Goal: Task Accomplishment & Management: Complete application form

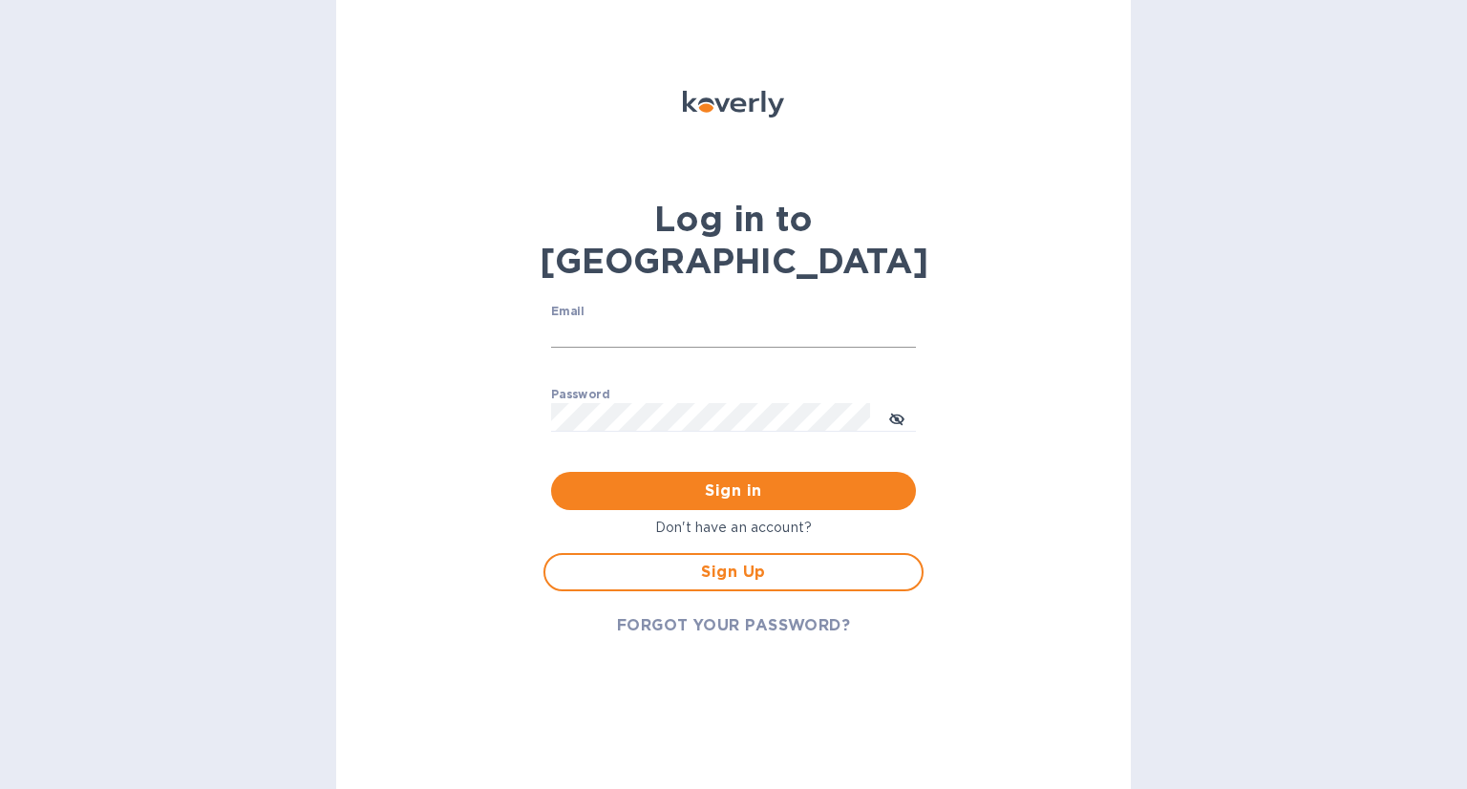
click at [576, 320] on input "Email" at bounding box center [733, 334] width 365 height 29
type input "[EMAIL_ADDRESS][DOMAIN_NAME]"
click at [551, 472] on button "Sign in" at bounding box center [733, 491] width 365 height 38
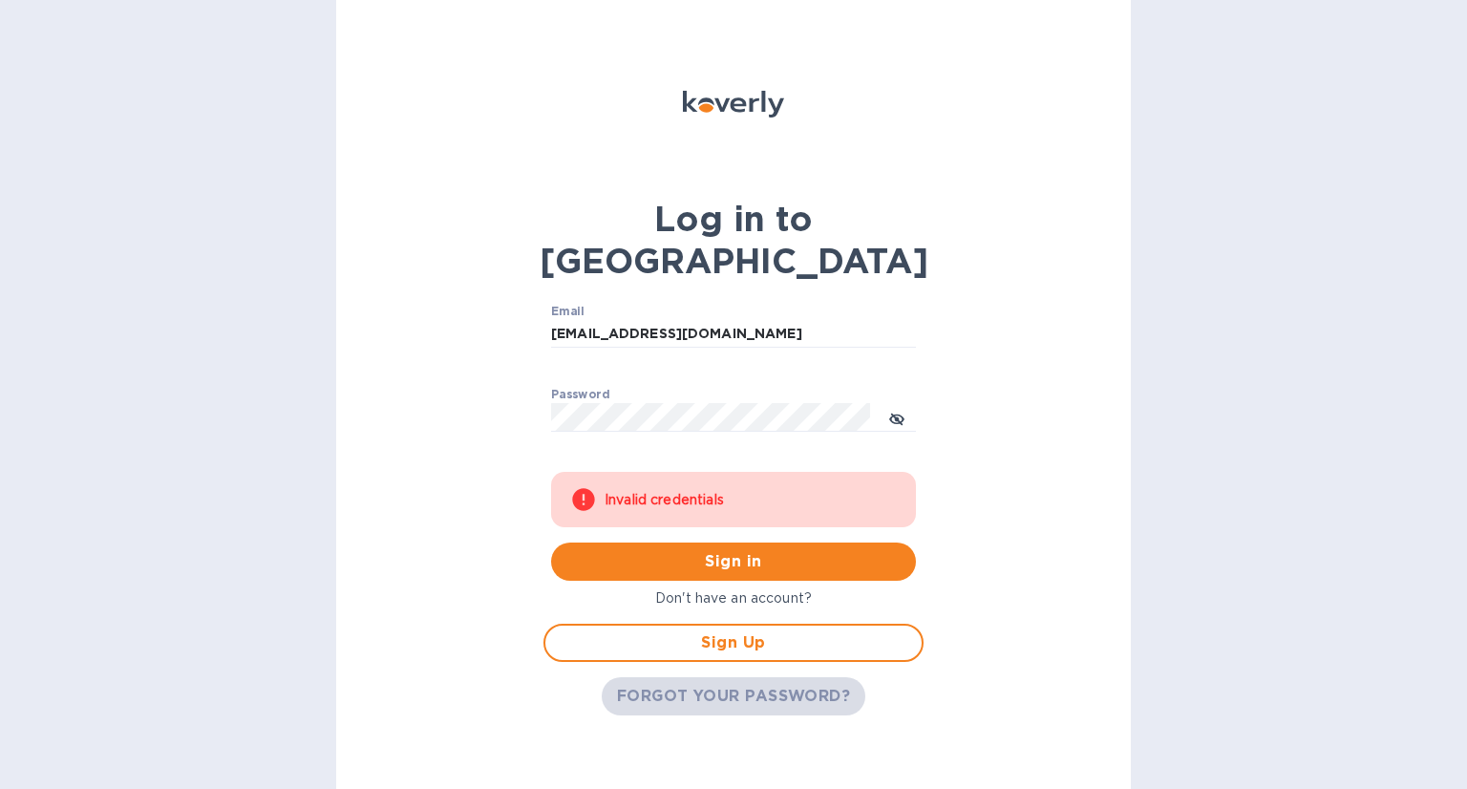
click at [745, 685] on span "FORGOT YOUR PASSWORD?" at bounding box center [734, 696] width 234 height 23
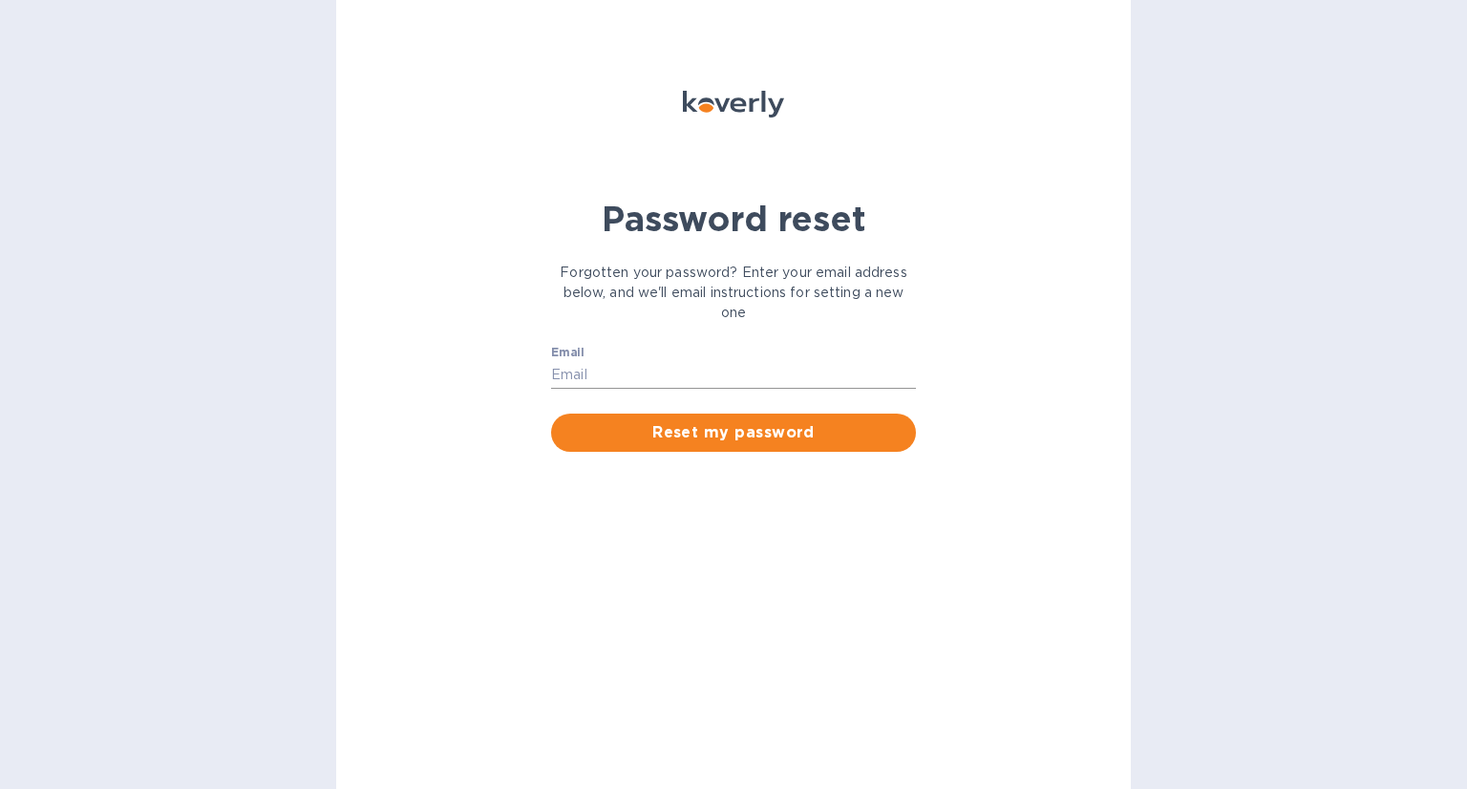
click at [597, 375] on input "Email" at bounding box center [733, 375] width 365 height 29
type input "[EMAIL_ADDRESS][DOMAIN_NAME]"
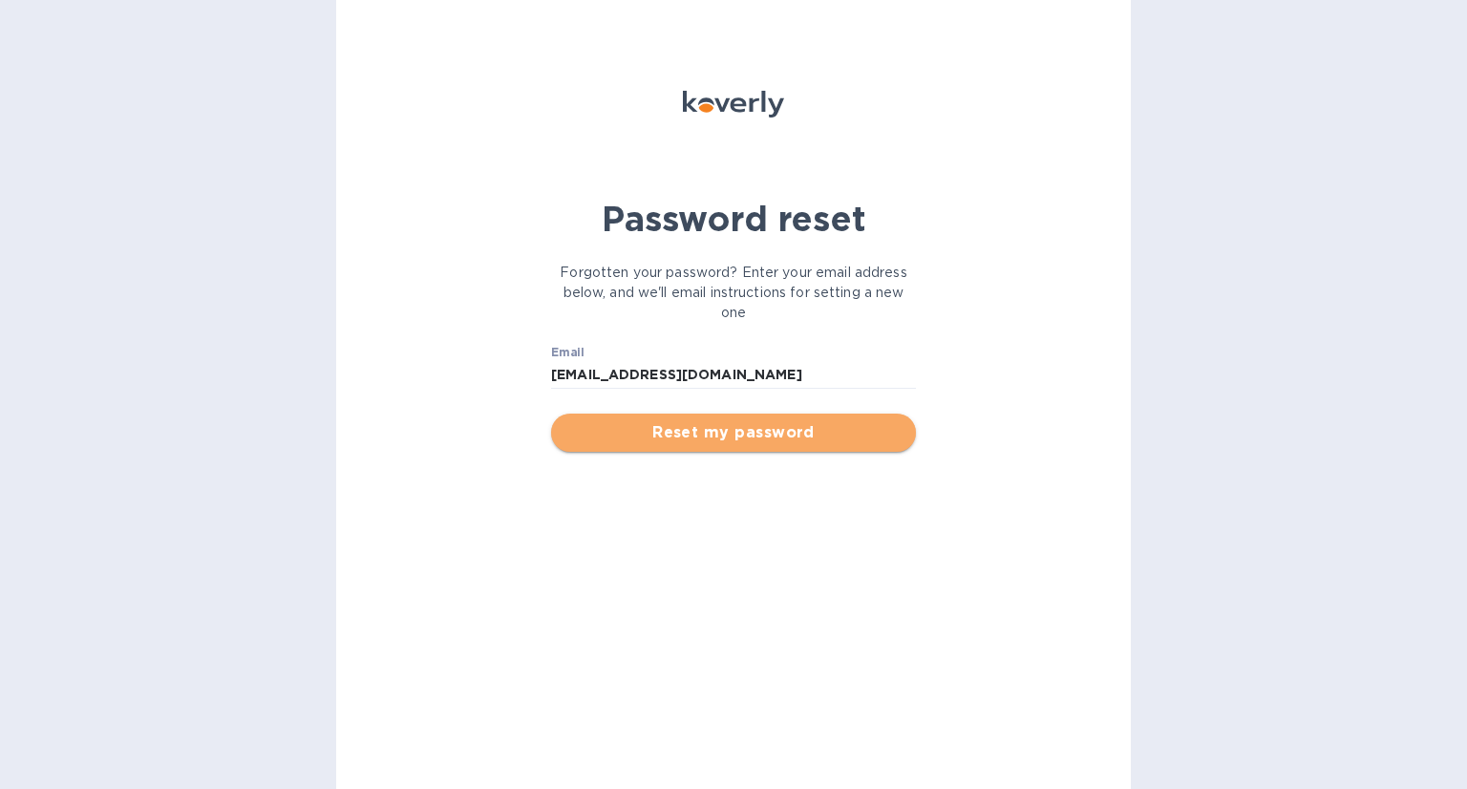
click at [663, 431] on span "Reset my password" at bounding box center [733, 432] width 334 height 23
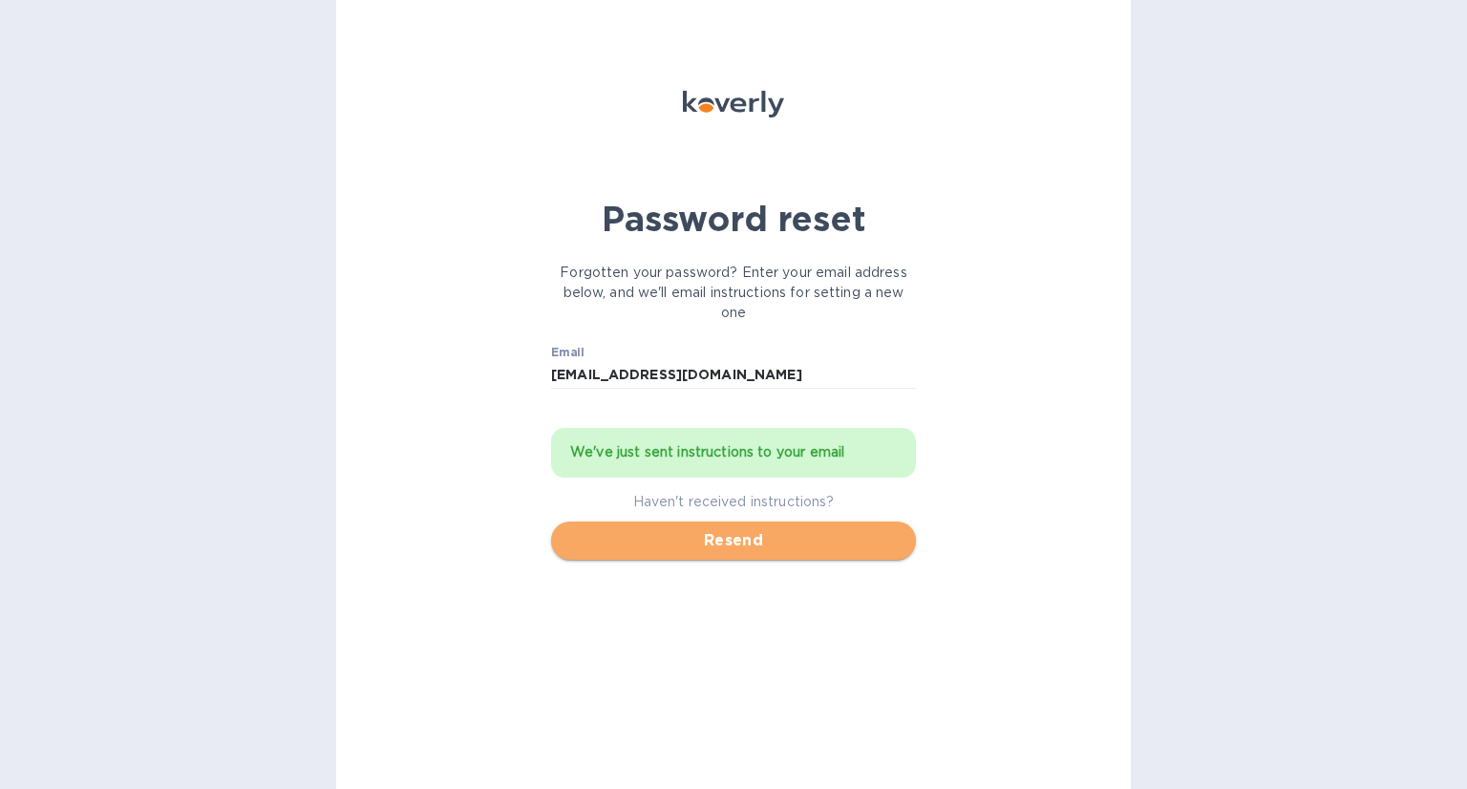
click at [725, 539] on span "Resend" at bounding box center [733, 540] width 334 height 23
click at [724, 545] on span "Resend" at bounding box center [733, 540] width 334 height 23
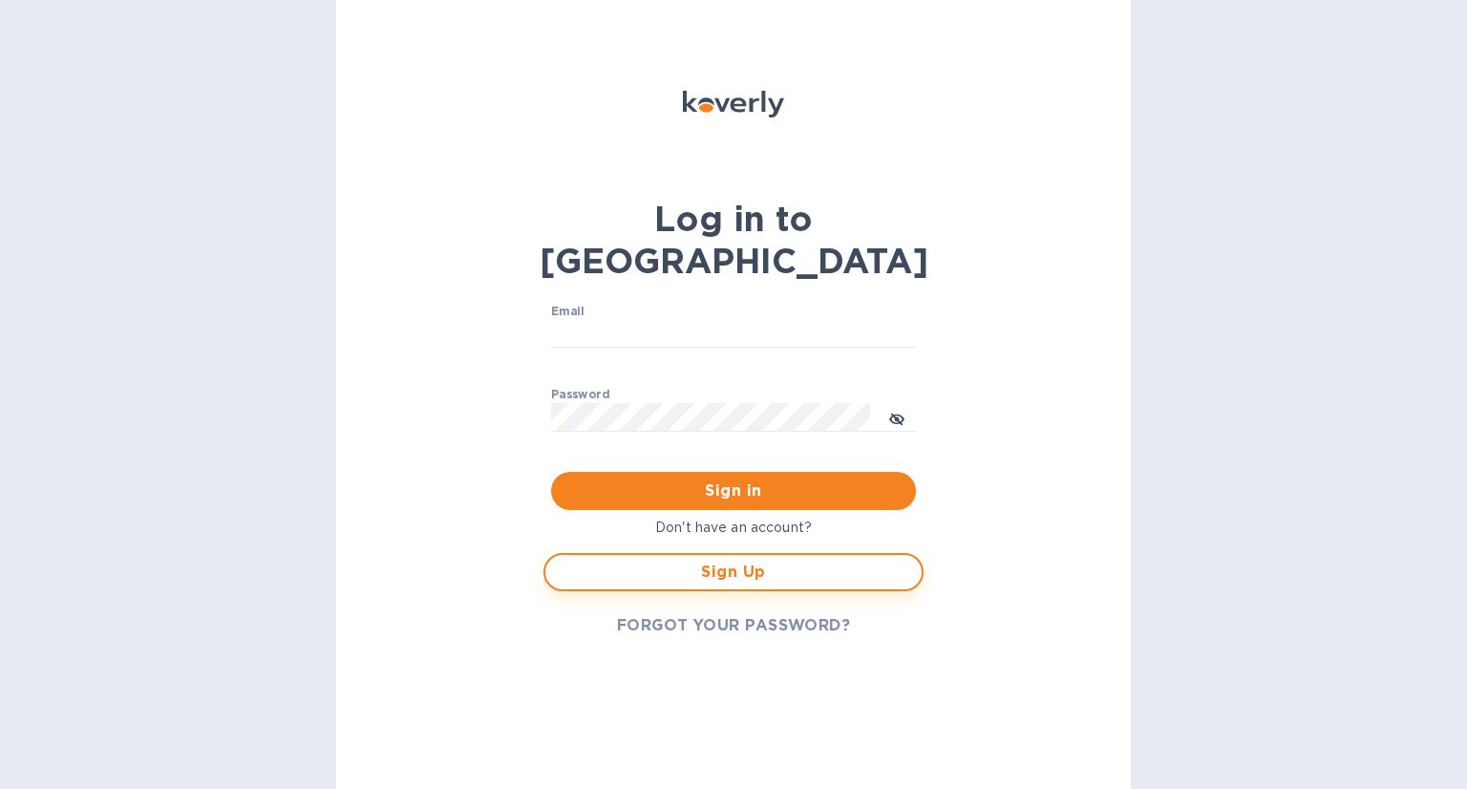
click at [727, 560] on span "Sign Up" at bounding box center [733, 571] width 346 height 23
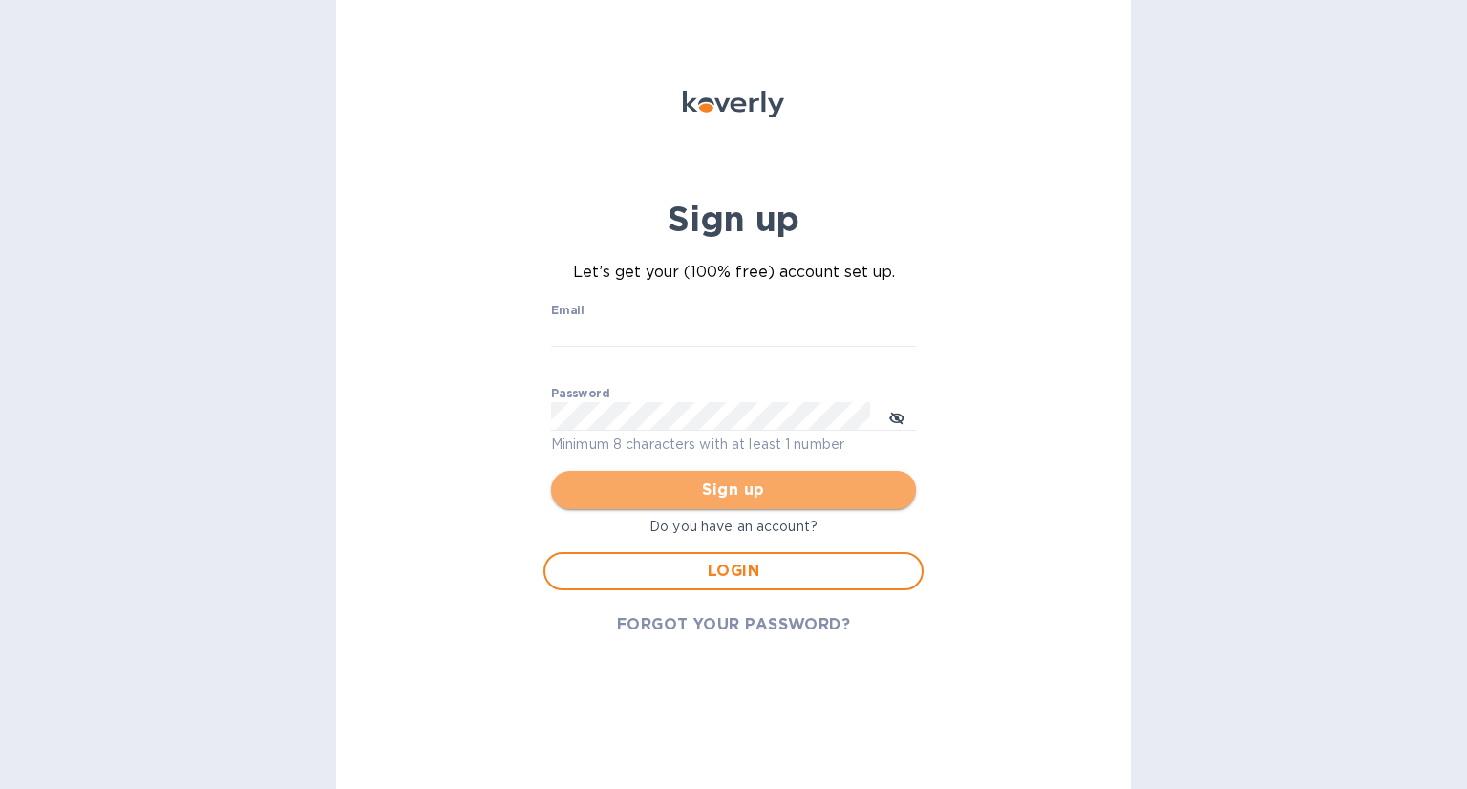
click at [733, 495] on span "Sign up" at bounding box center [733, 489] width 334 height 23
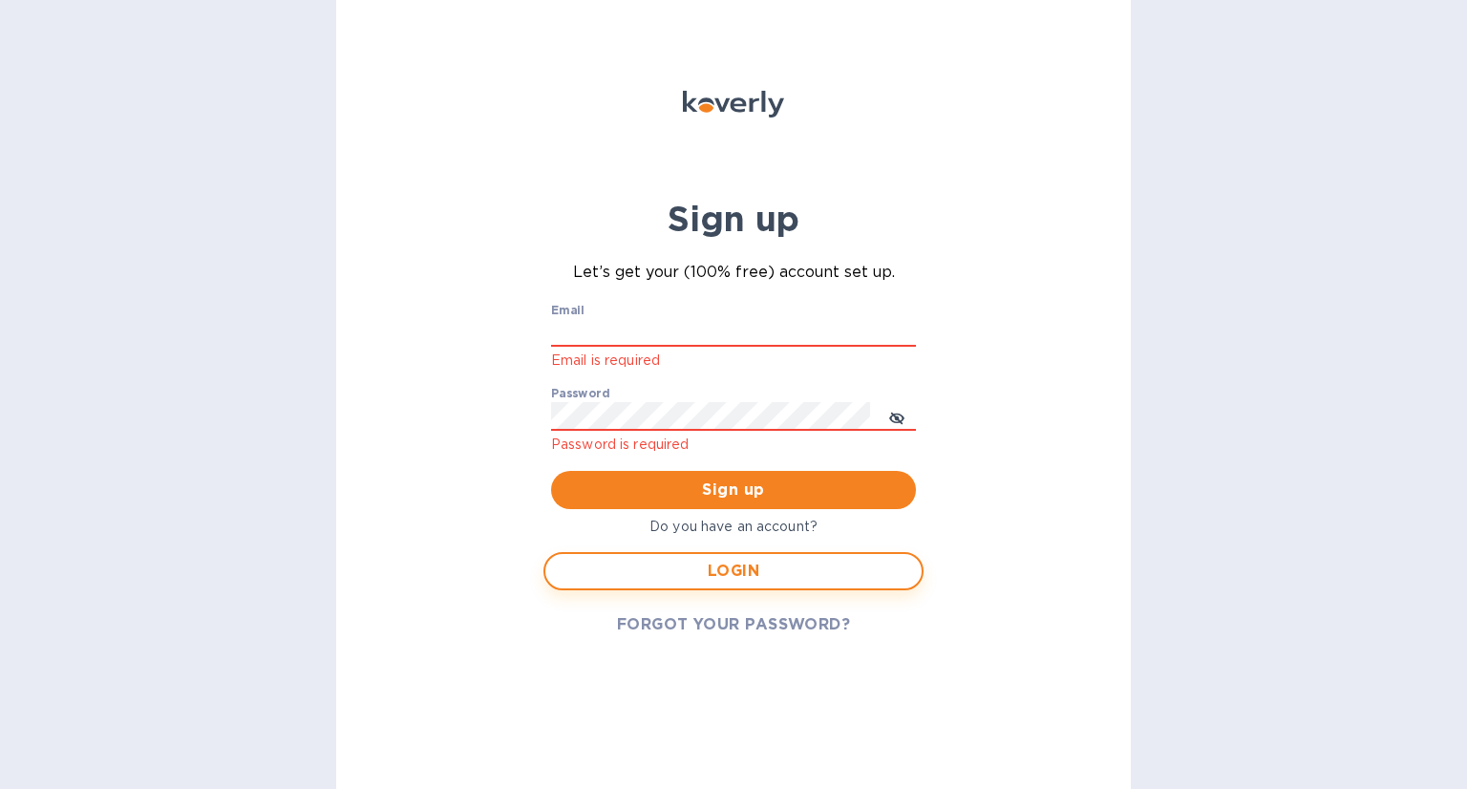
click at [727, 569] on span "LOGIN" at bounding box center [733, 570] width 346 height 23
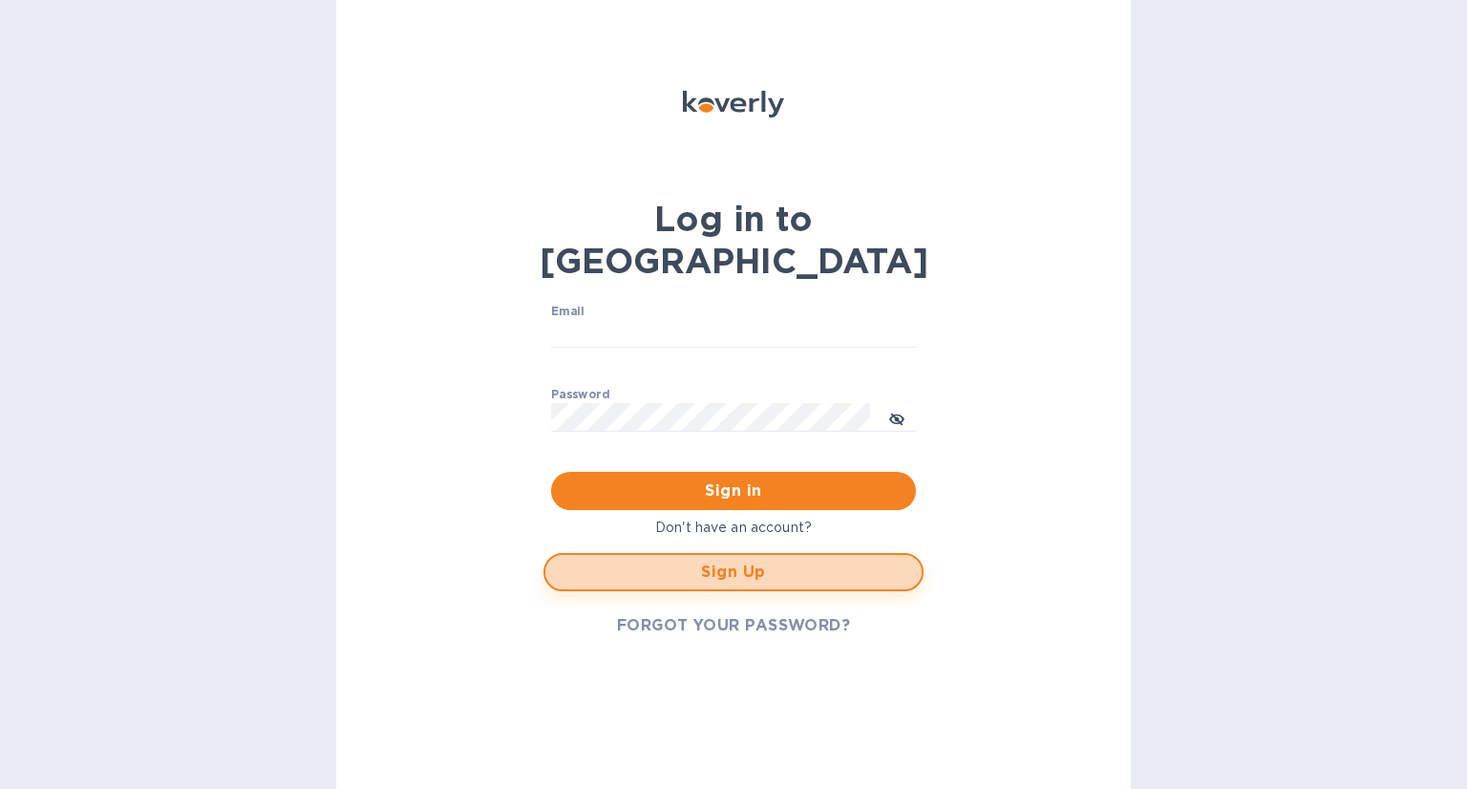
click at [738, 560] on span "Sign Up" at bounding box center [733, 571] width 346 height 23
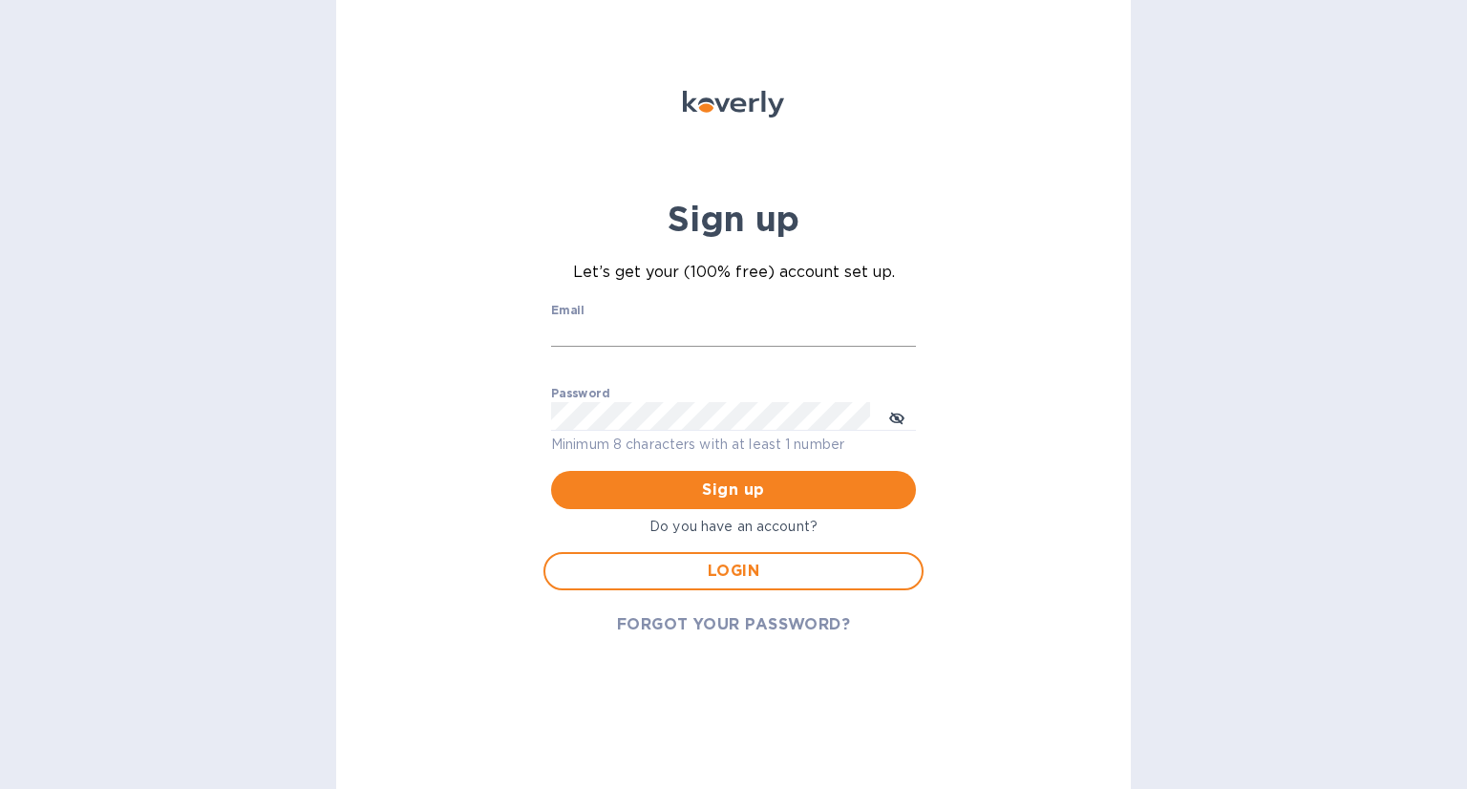
click at [600, 329] on input "Email" at bounding box center [733, 333] width 365 height 29
type input "elif@pangeausa.com"
click at [551, 471] on button "Sign up" at bounding box center [733, 490] width 365 height 38
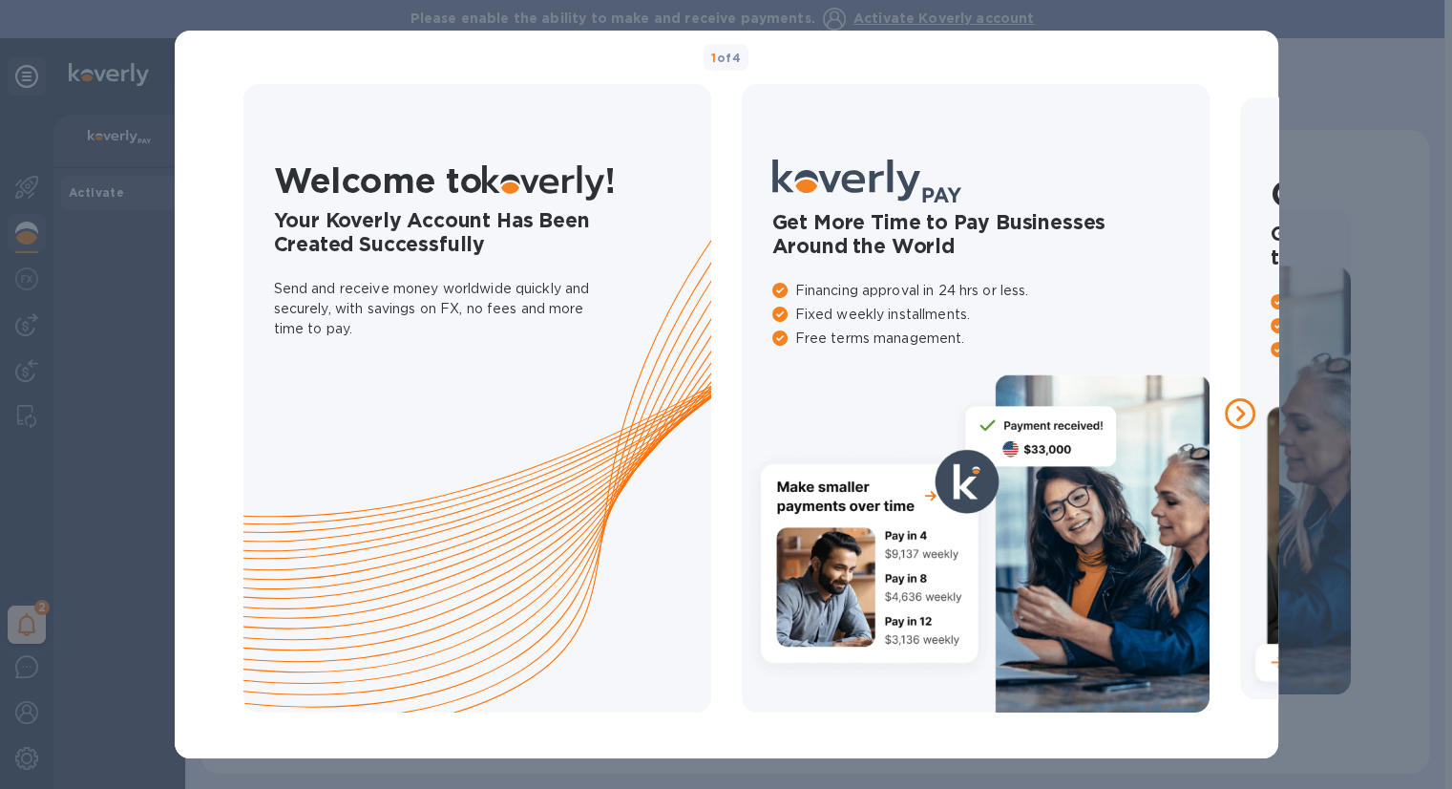
click at [1340, 107] on div "1 of 4 Welcome to ! Your Koverly Account Has Been Created Successfully Send and…" at bounding box center [726, 394] width 1452 height 789
click at [145, 31] on div "1 of 4 Welcome to ! Your Koverly Account Has Been Created Successfully Send and…" at bounding box center [726, 394] width 1452 height 789
click at [1246, 406] on icon at bounding box center [1240, 413] width 31 height 31
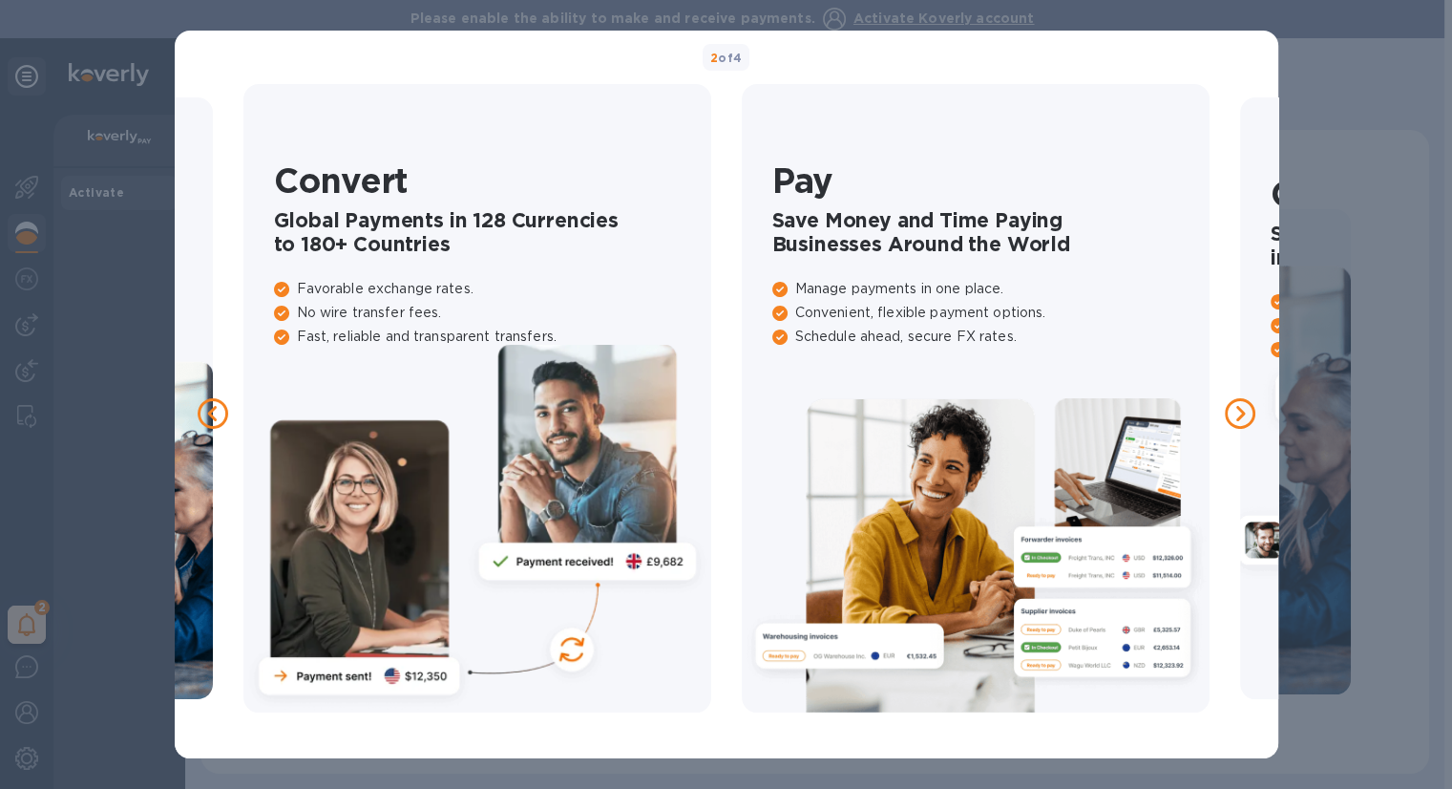
click at [1246, 406] on icon at bounding box center [1240, 413] width 31 height 31
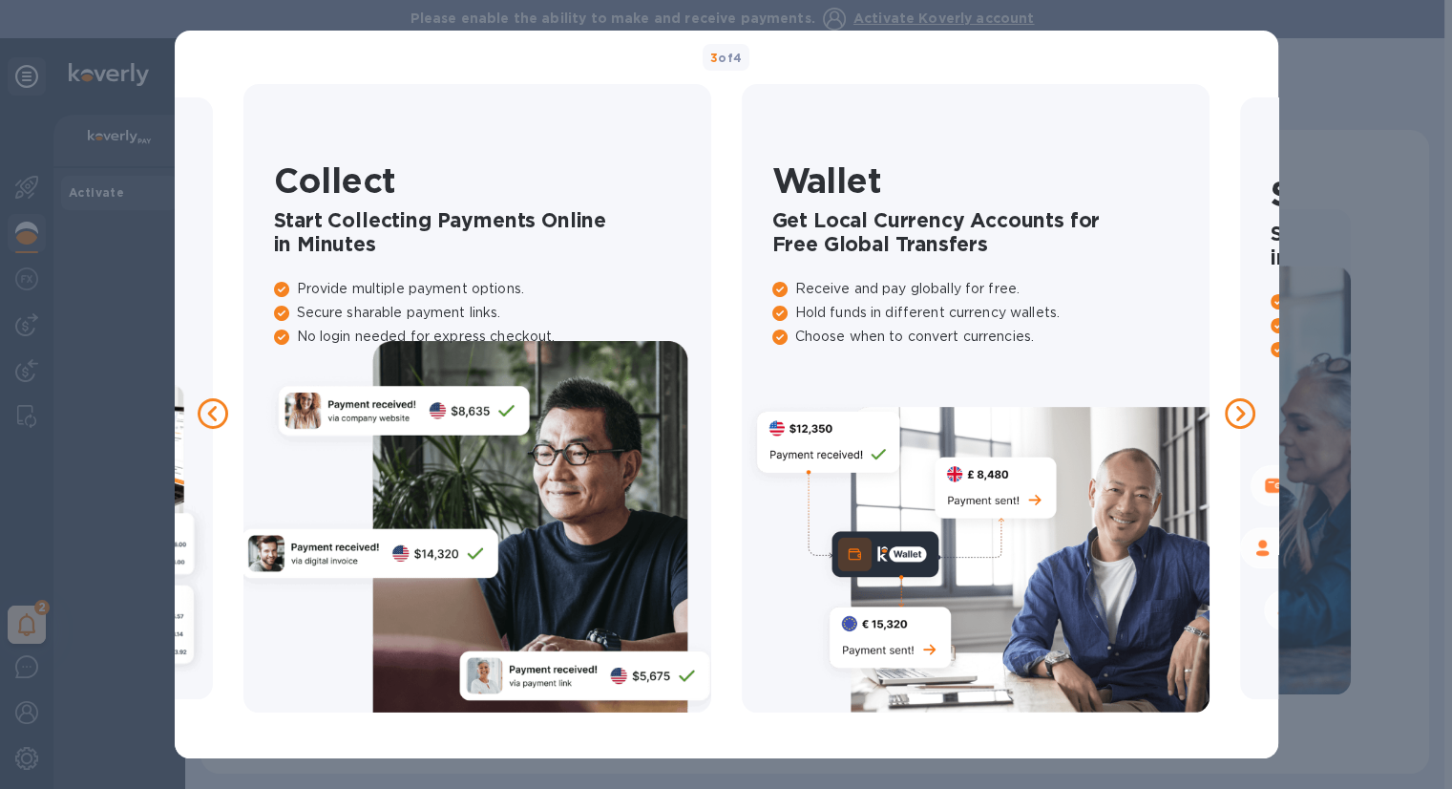
click at [1246, 406] on icon at bounding box center [1240, 413] width 31 height 31
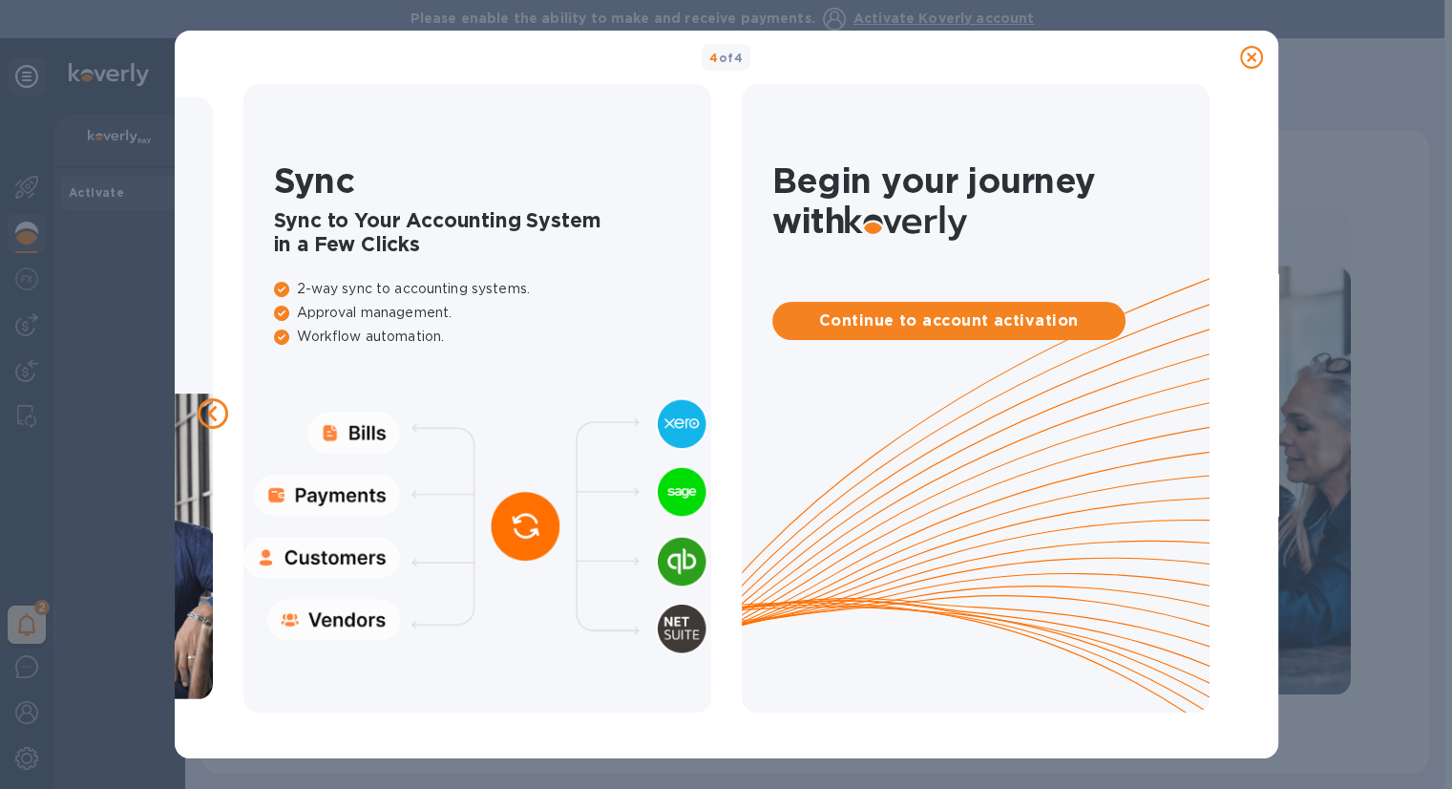
click at [1254, 56] on icon at bounding box center [1251, 57] width 23 height 23
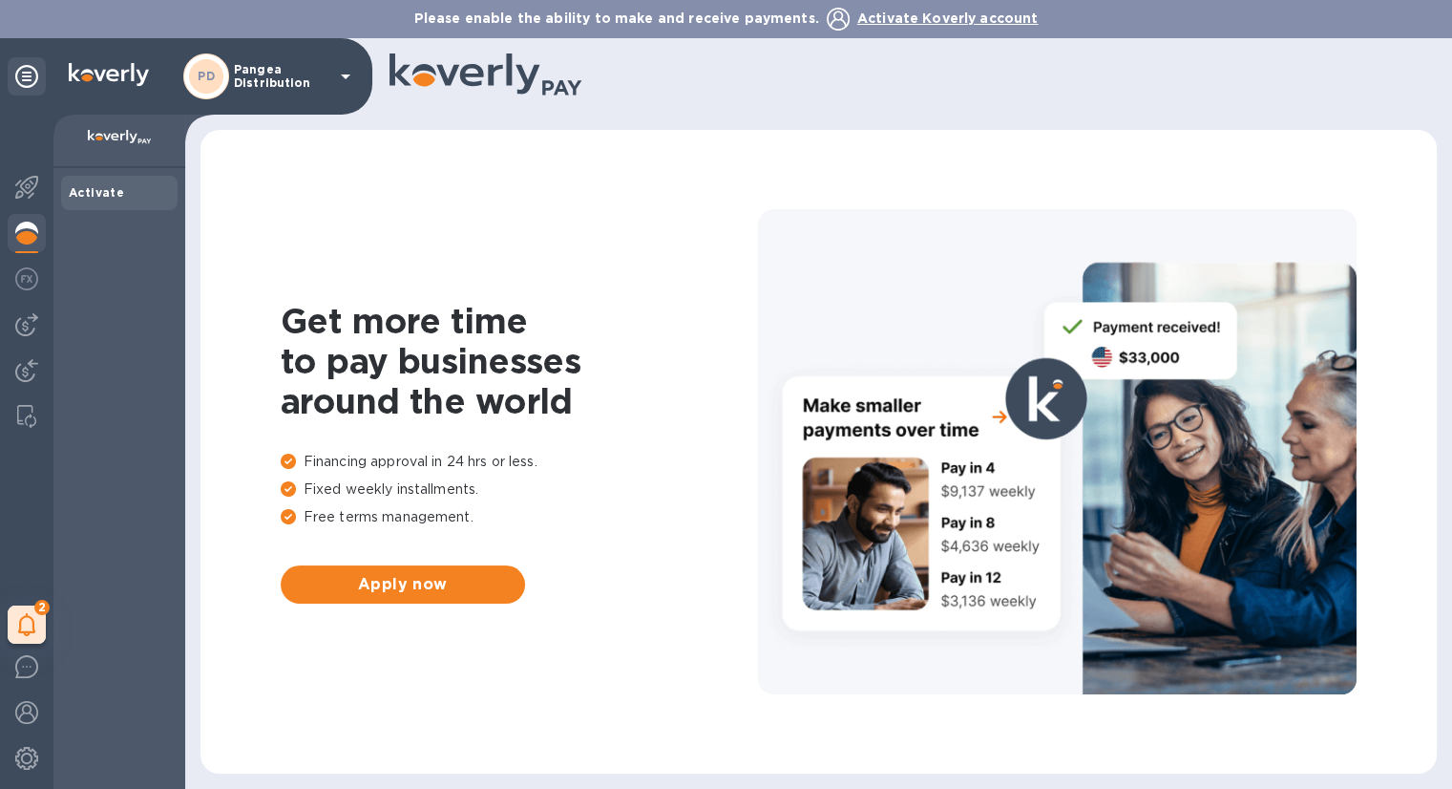
click at [350, 69] on icon at bounding box center [345, 76] width 23 height 23
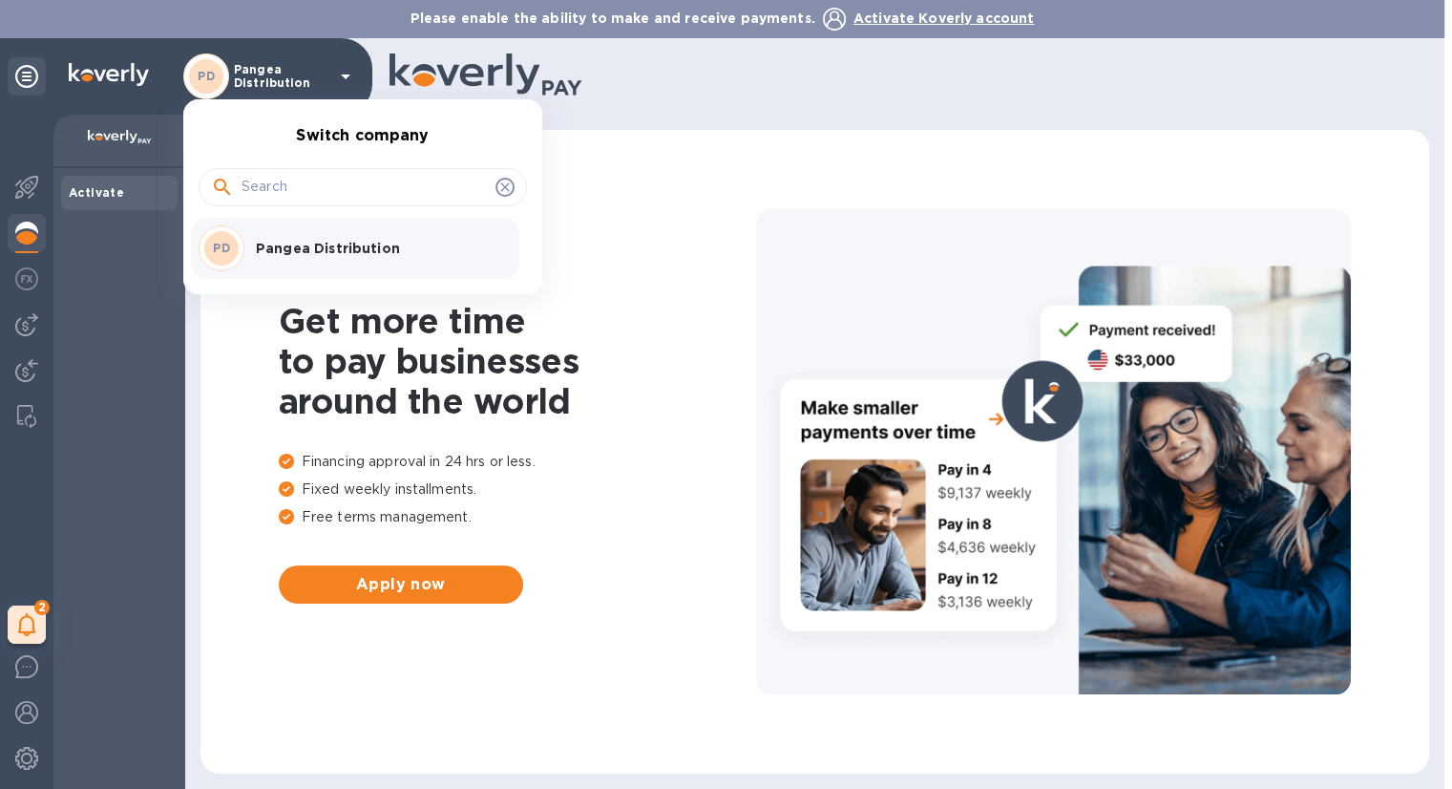
click at [345, 70] on div at bounding box center [726, 394] width 1452 height 789
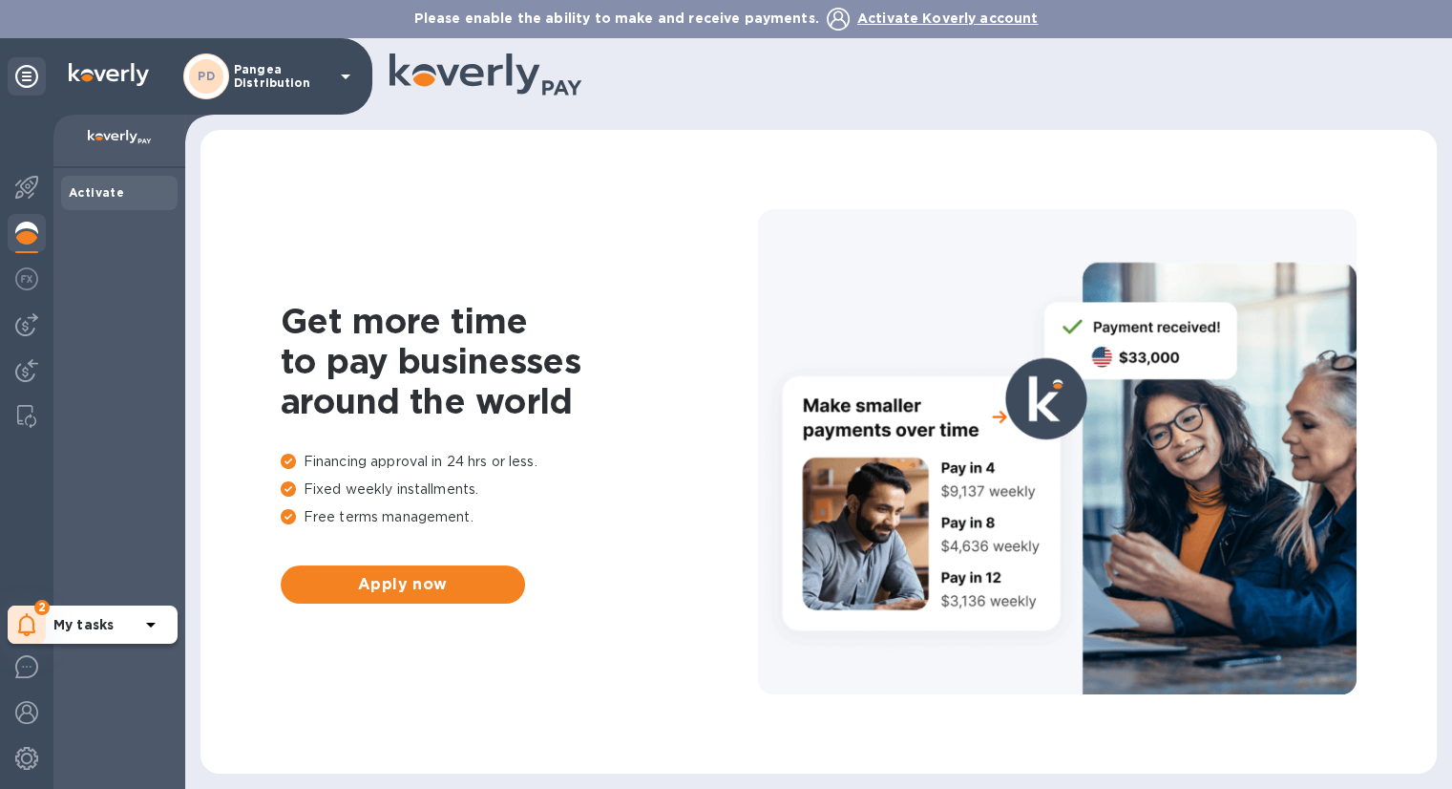
click at [29, 624] on icon at bounding box center [27, 624] width 18 height 23
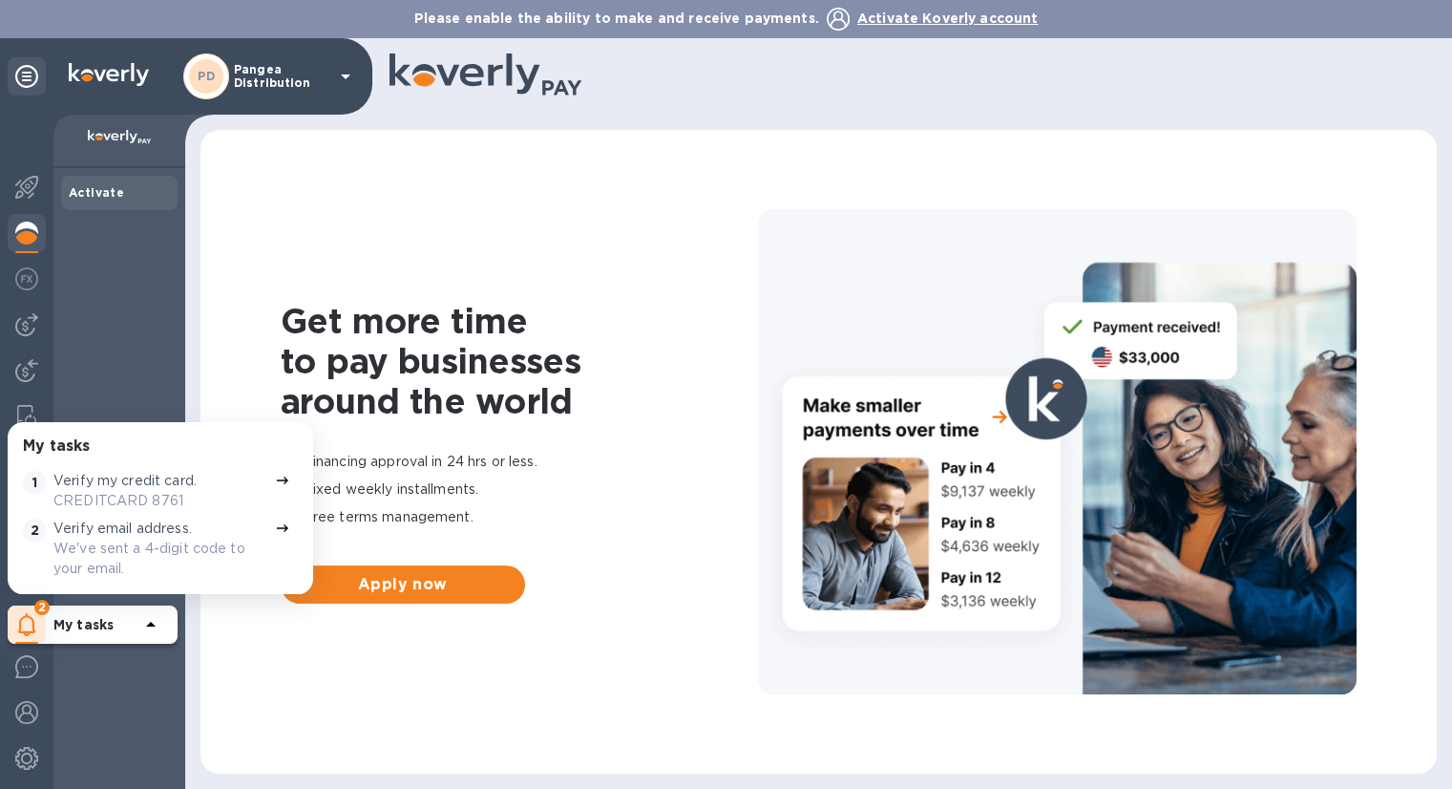
click at [91, 501] on p "CREDITCARD 8761" at bounding box center [160, 501] width 214 height 20
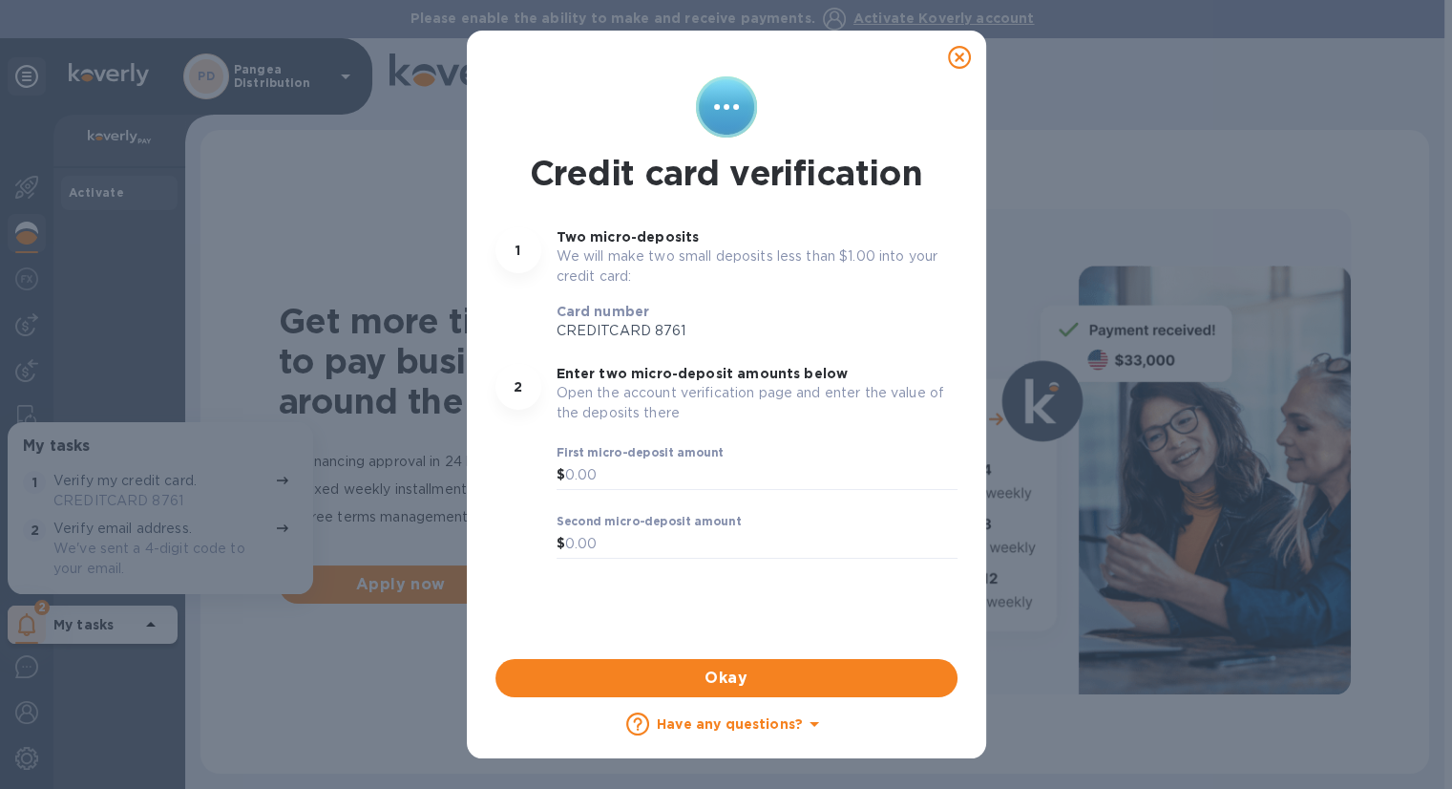
click at [962, 59] on icon at bounding box center [959, 57] width 23 height 23
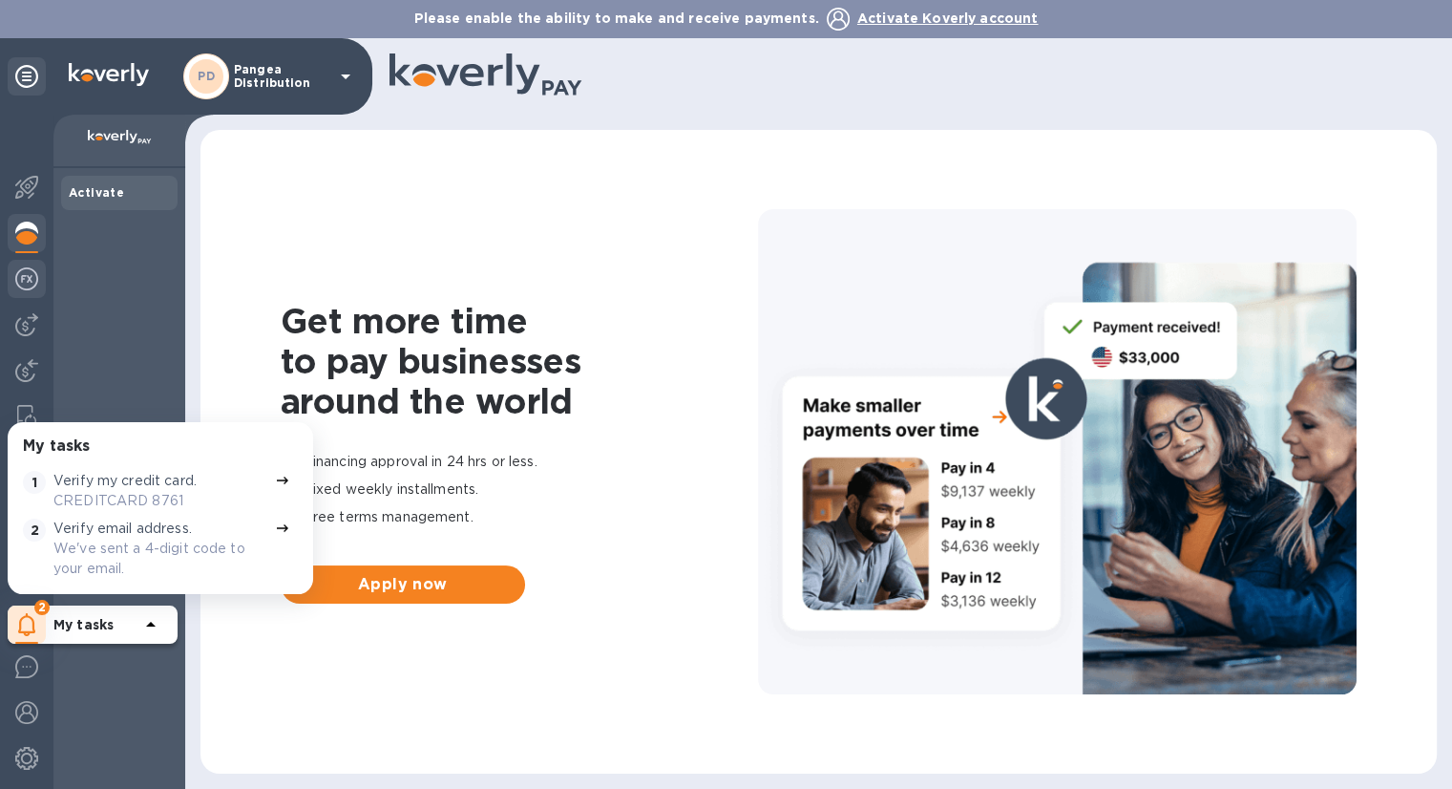
click at [31, 284] on img at bounding box center [26, 278] width 23 height 23
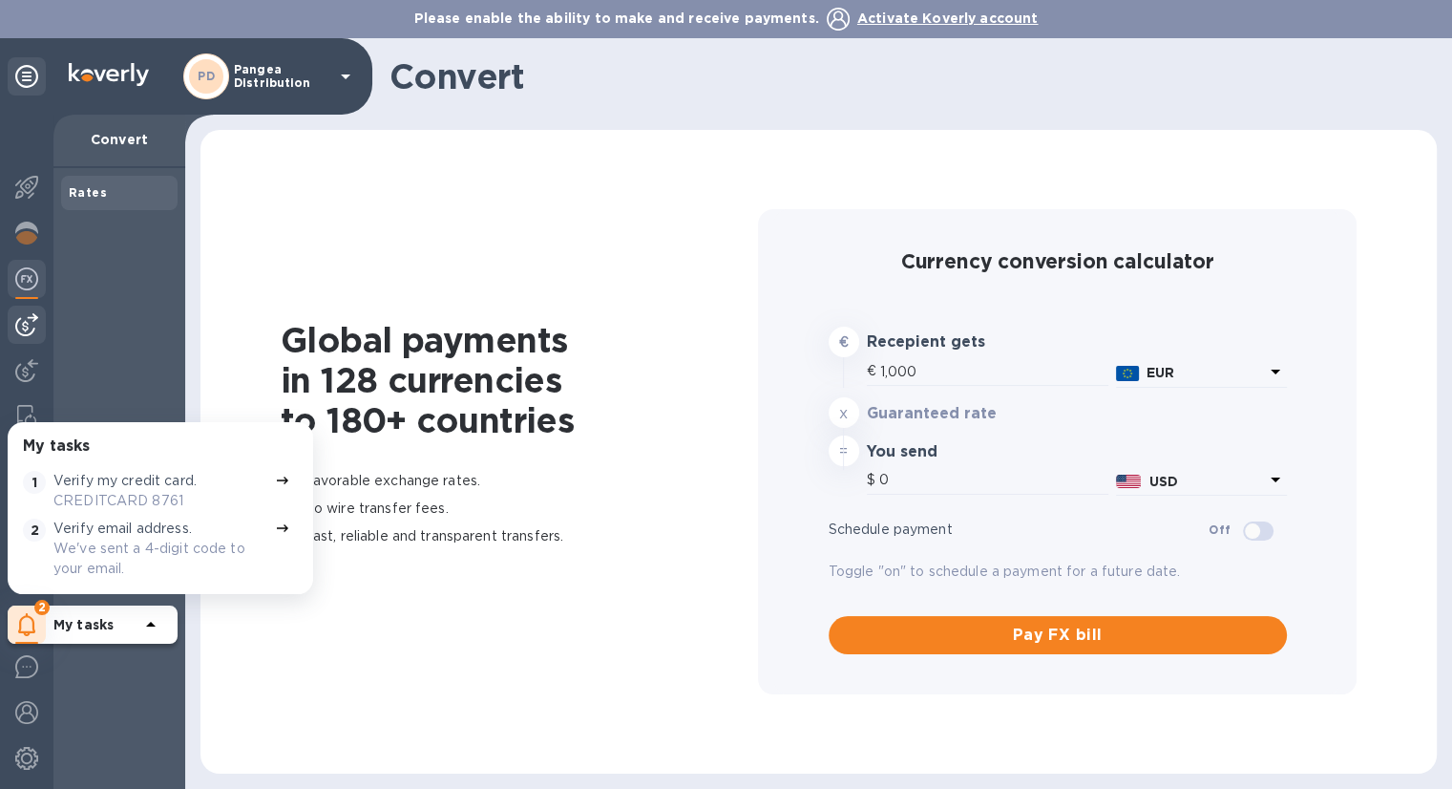
type input "1,169.63"
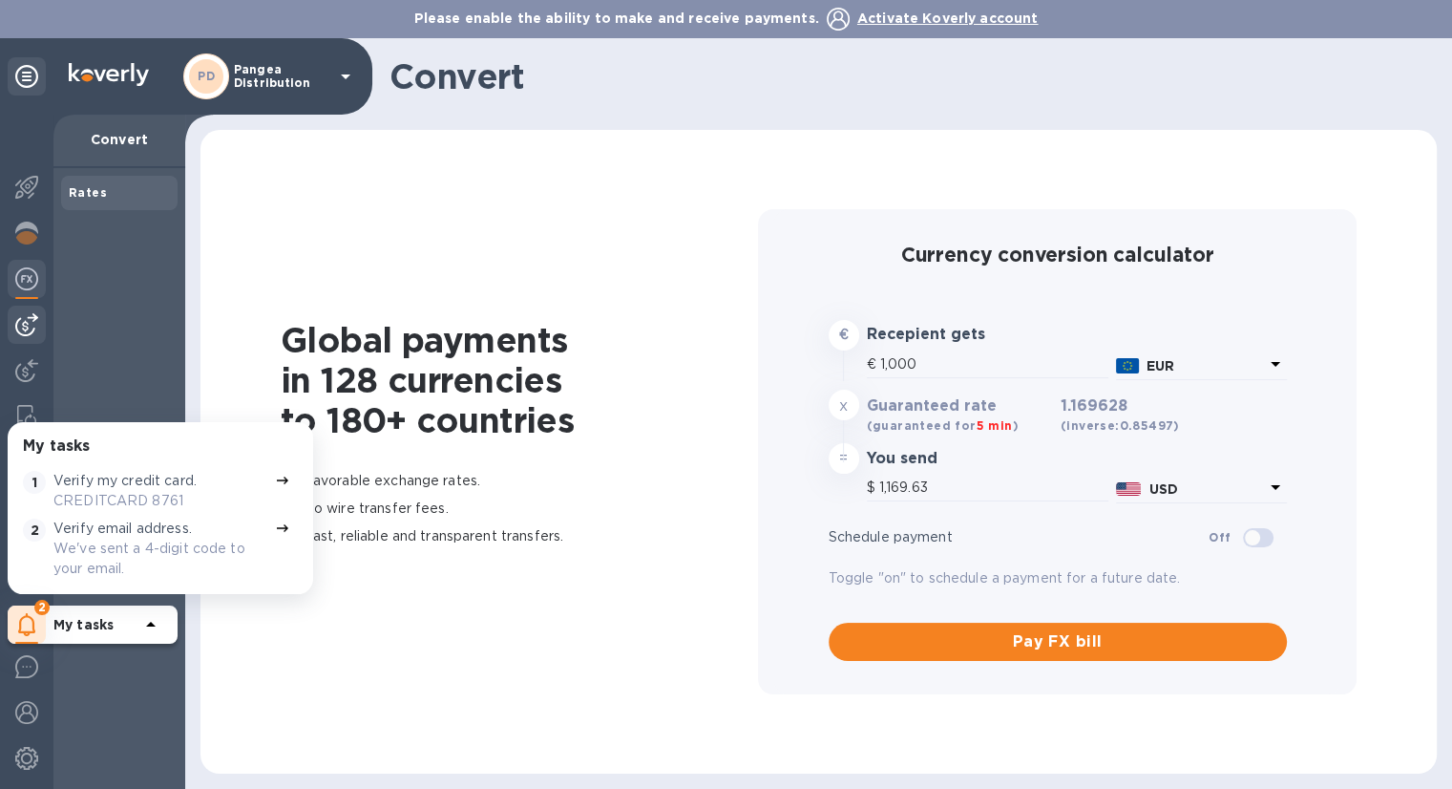
click at [23, 314] on img at bounding box center [26, 324] width 23 height 23
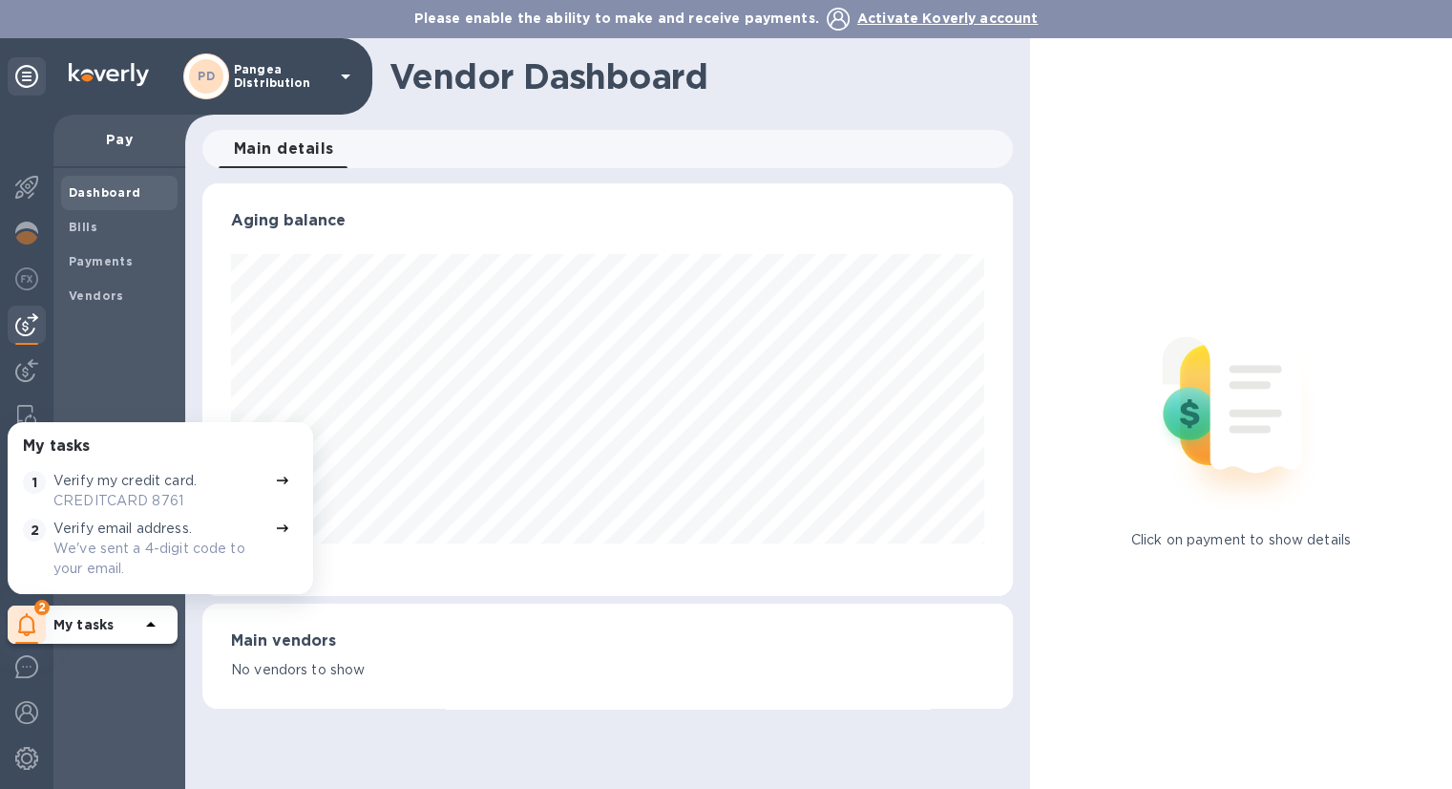
scroll to position [412, 810]
click at [93, 228] on b "Bills" at bounding box center [83, 227] width 29 height 14
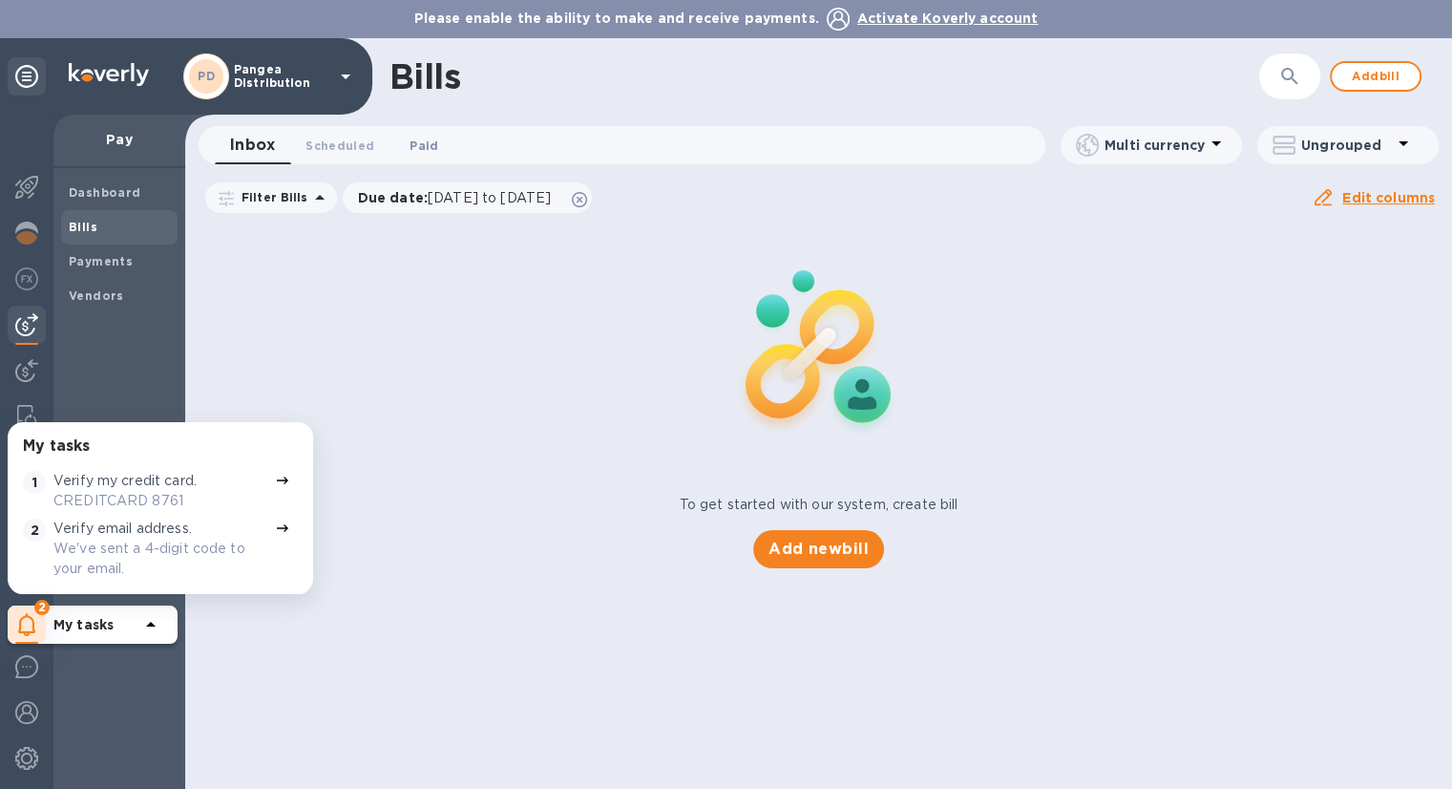
click at [436, 149] on span "Paid 0" at bounding box center [424, 146] width 38 height 20
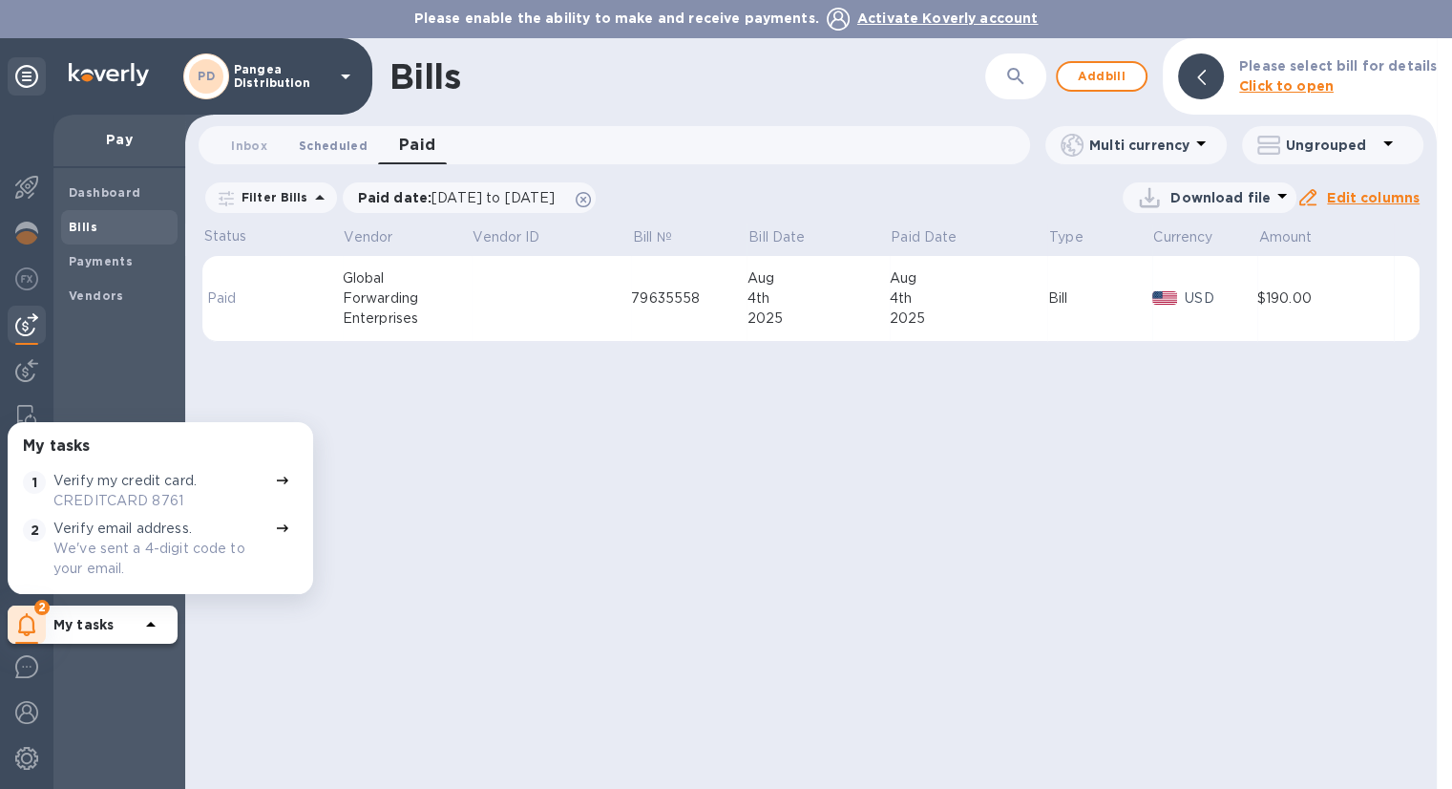
click at [348, 150] on span "Scheduled 0" at bounding box center [333, 146] width 69 height 20
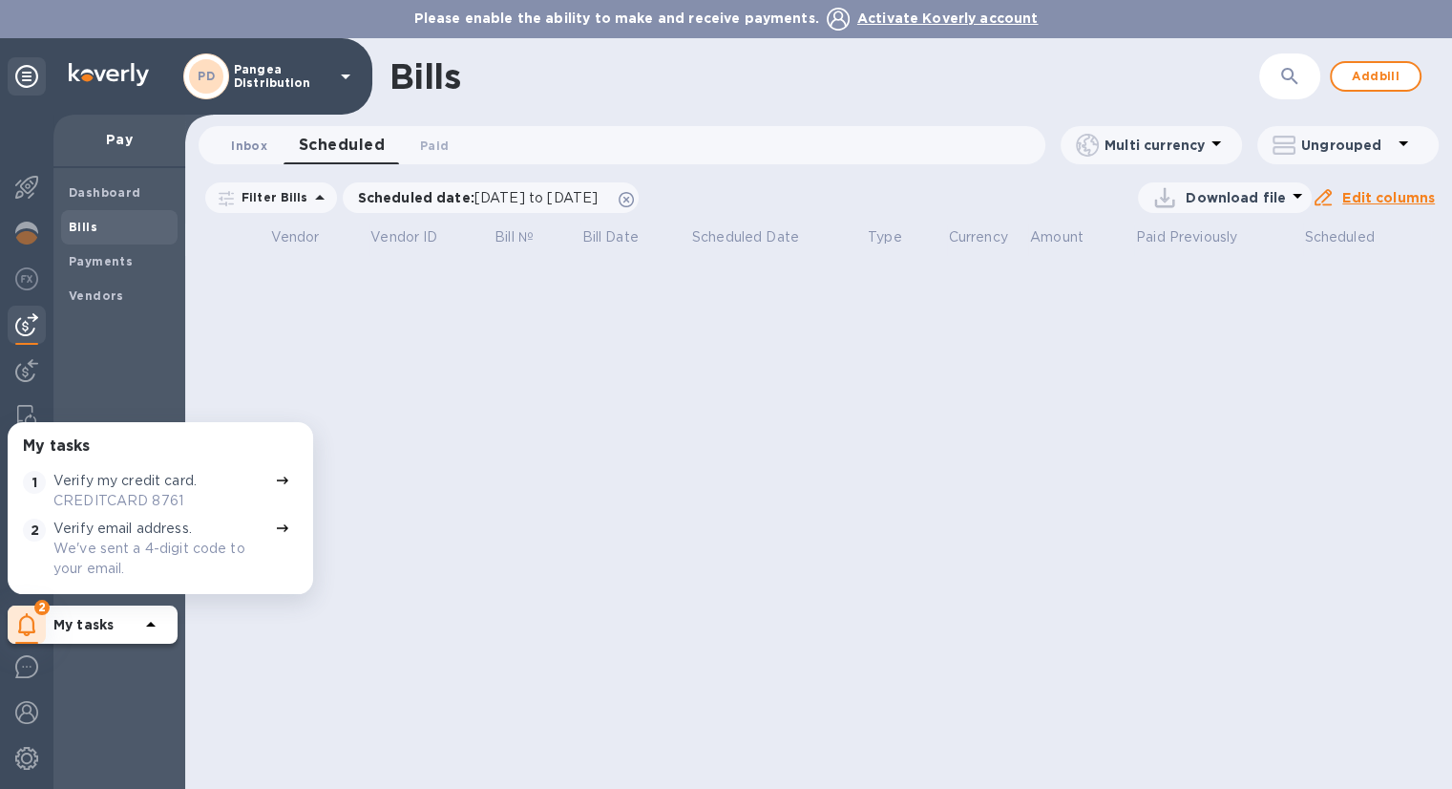
click at [244, 152] on span "Inbox 0" at bounding box center [249, 146] width 36 height 20
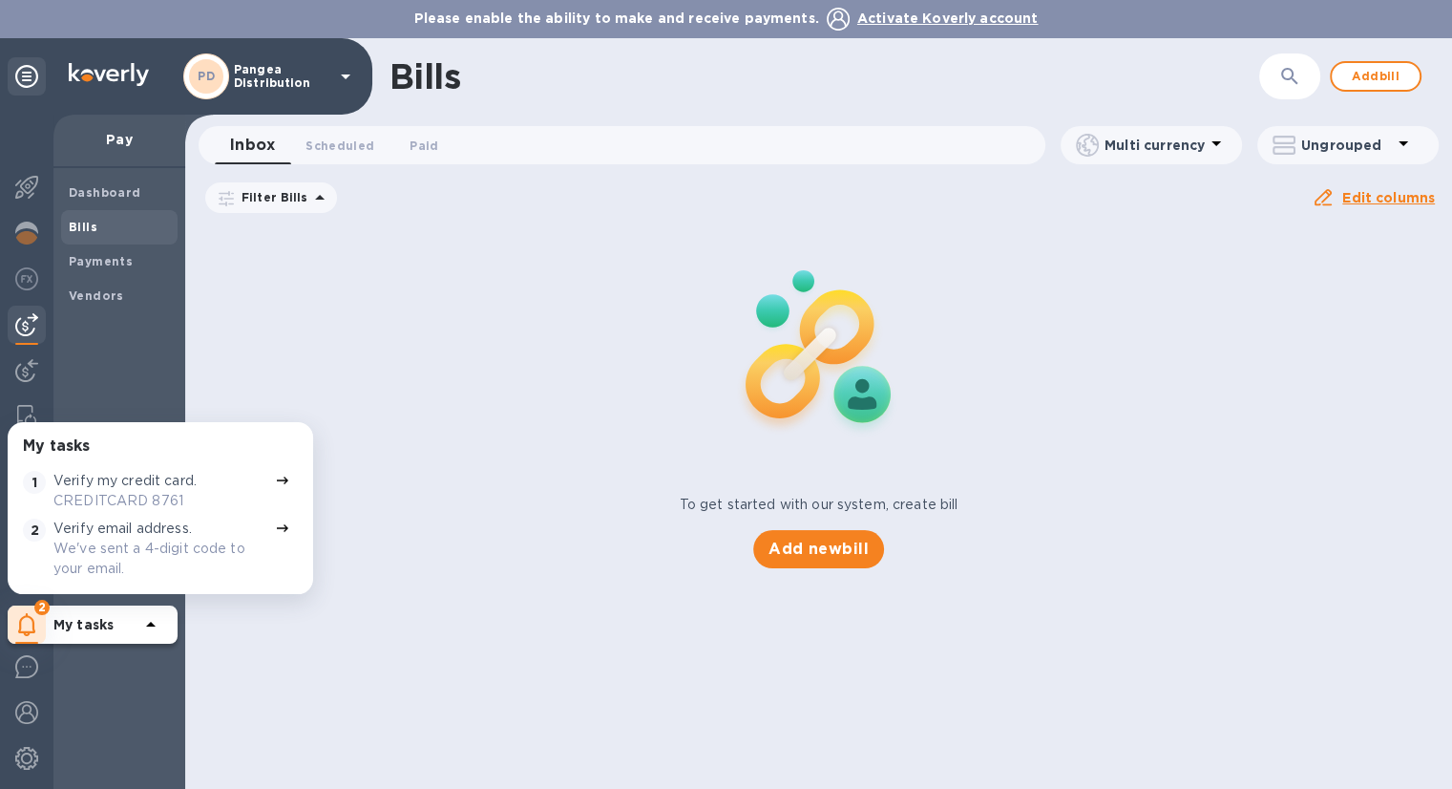
click at [323, 440] on div "To get started with our system, create bill Add new bill" at bounding box center [819, 396] width 1282 height 360
click at [351, 324] on div "To get started with our system, create bill Add new bill" at bounding box center [819, 396] width 1282 height 360
click at [93, 196] on b "Dashboard" at bounding box center [105, 192] width 73 height 14
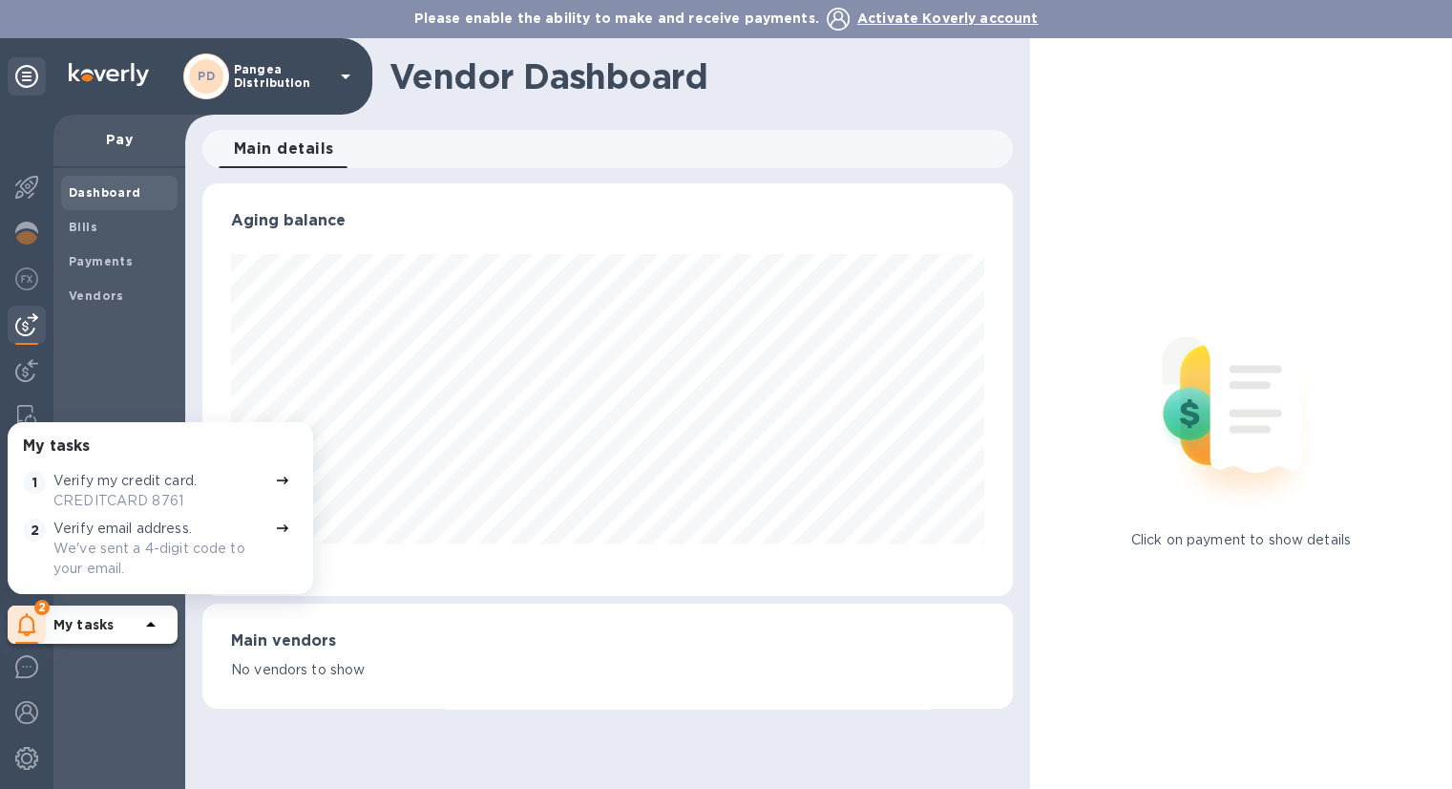
scroll to position [412, 810]
click at [59, 632] on p "My tasks" at bounding box center [96, 624] width 86 height 19
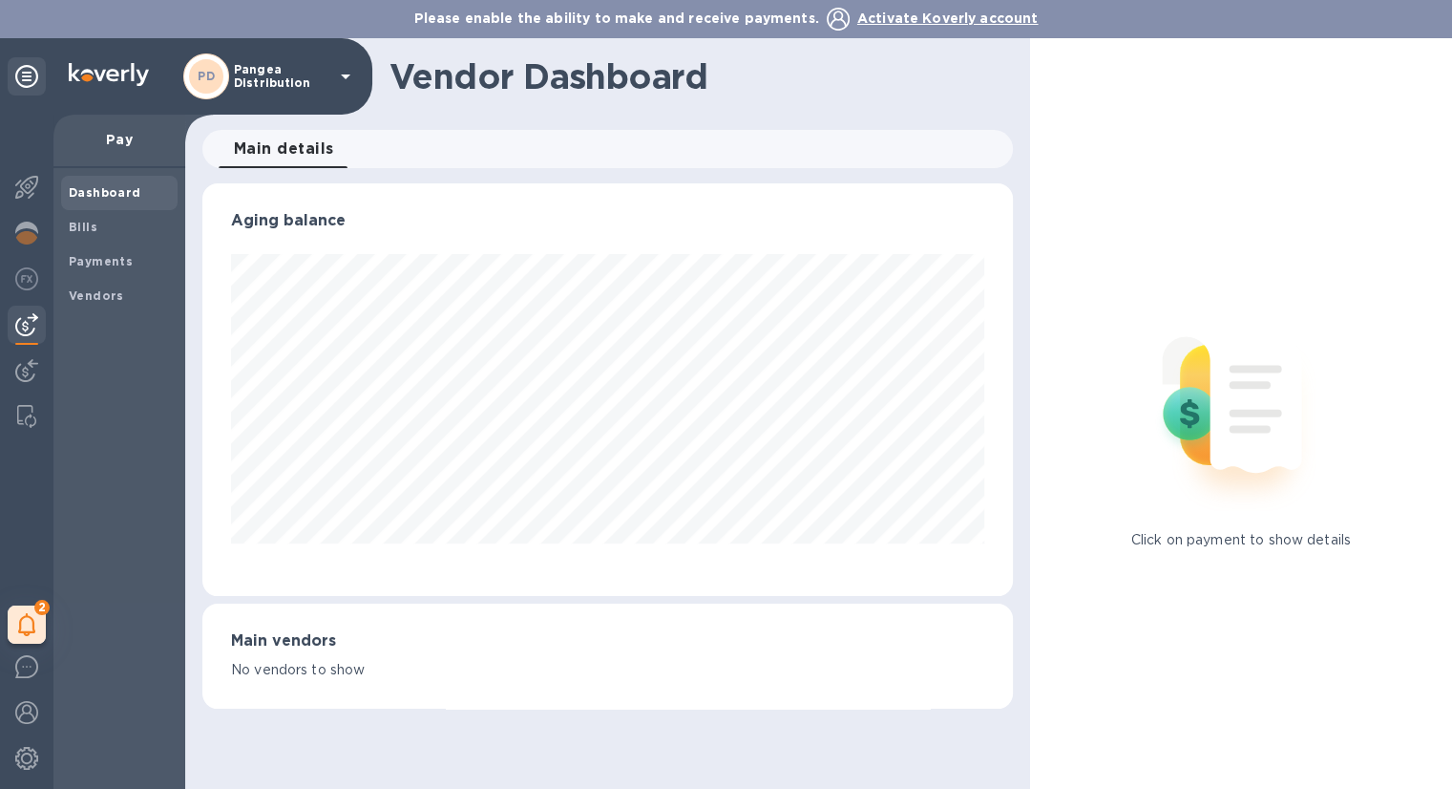
click at [450, 723] on div "Aging balance Main vendors No vendors to show" at bounding box center [607, 455] width 853 height 552
click at [28, 182] on img at bounding box center [26, 187] width 23 height 23
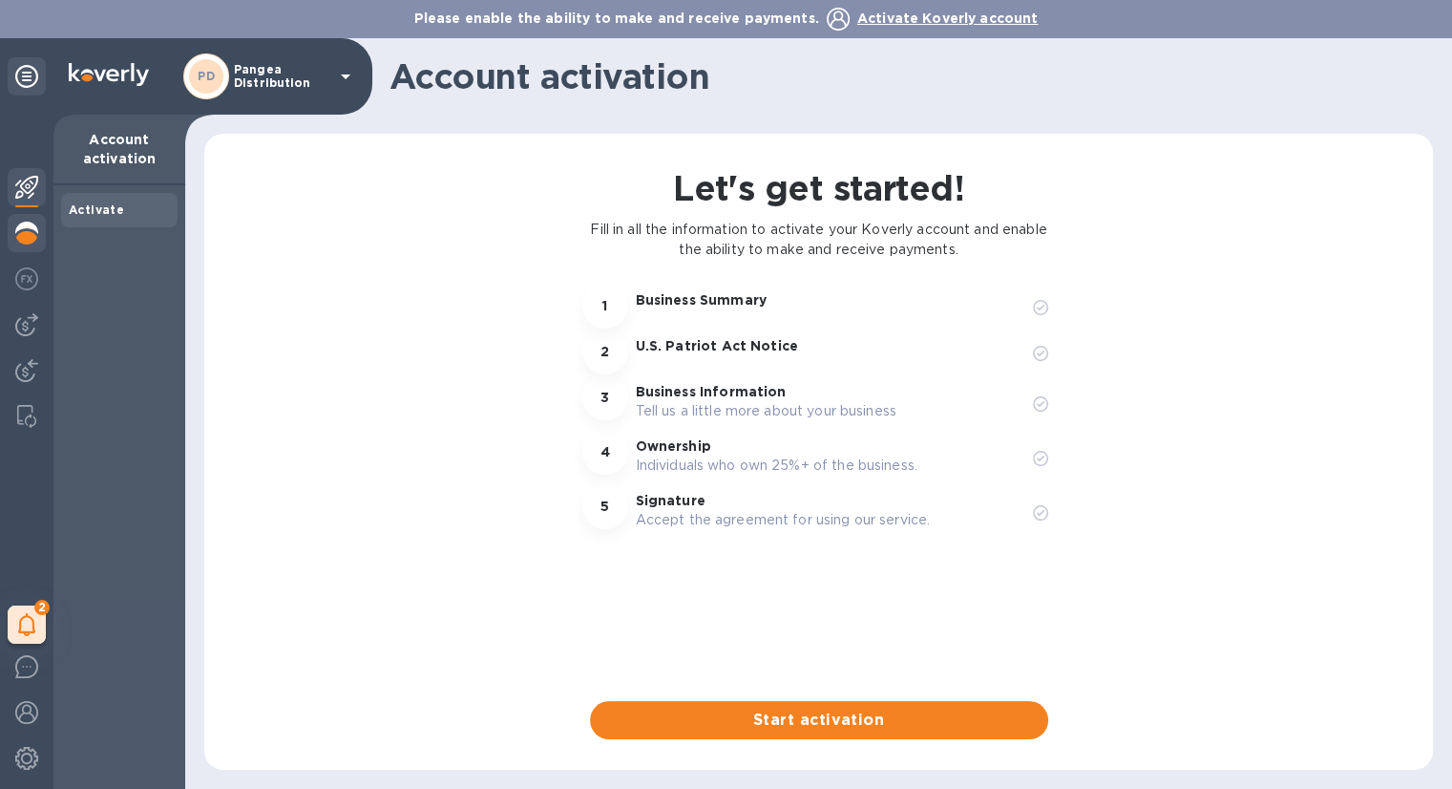
click at [41, 238] on div at bounding box center [27, 235] width 38 height 42
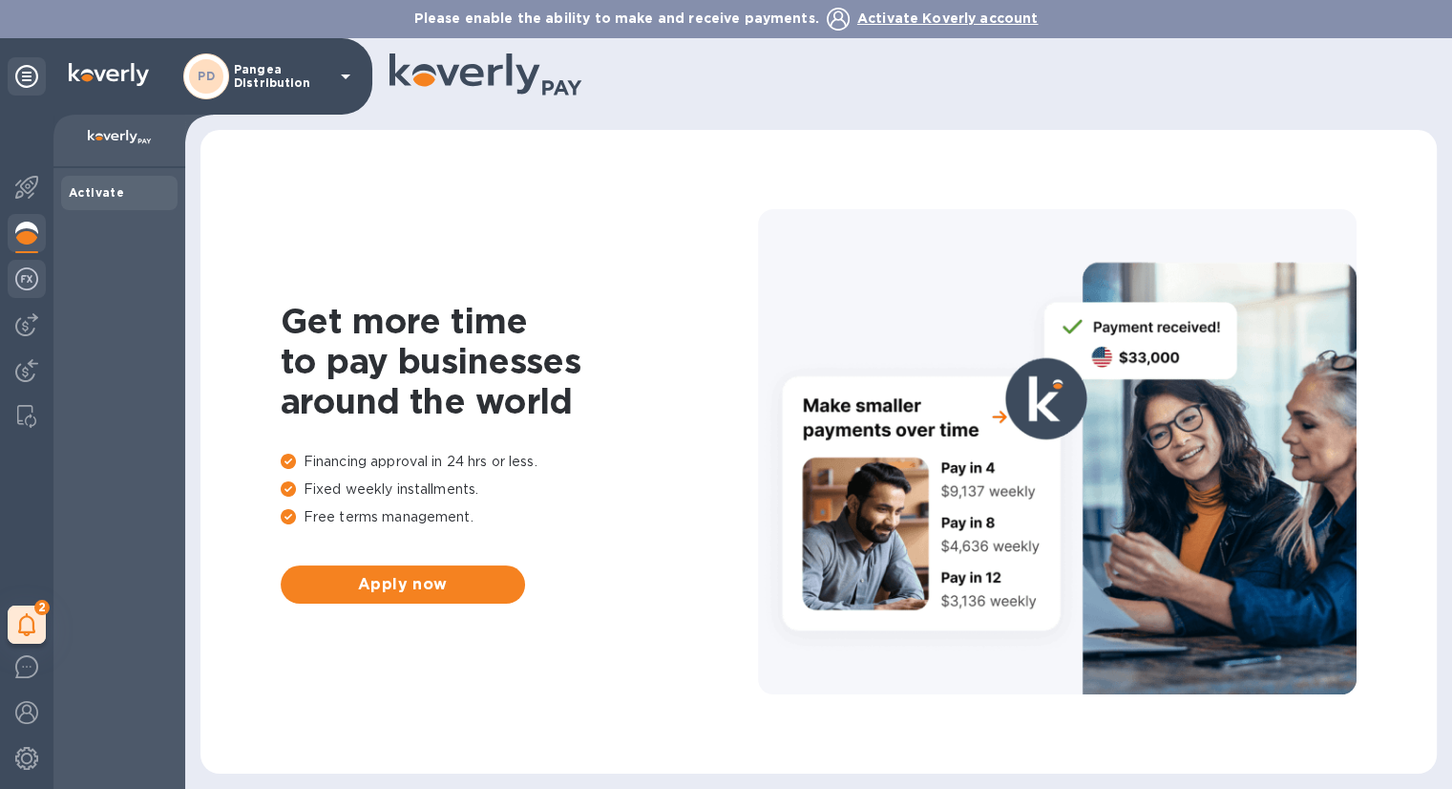
click at [39, 285] on div at bounding box center [27, 281] width 38 height 42
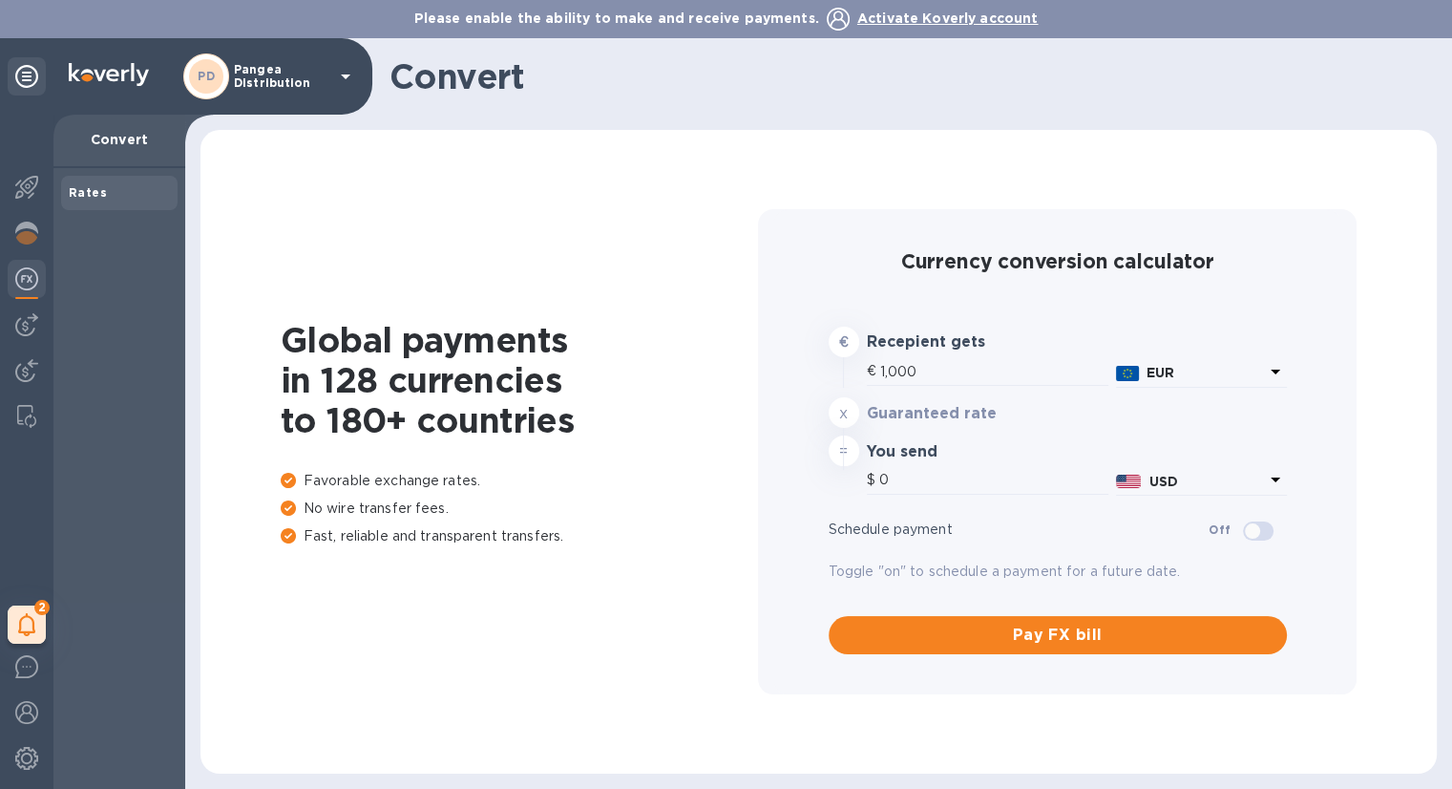
type input "1,169.63"
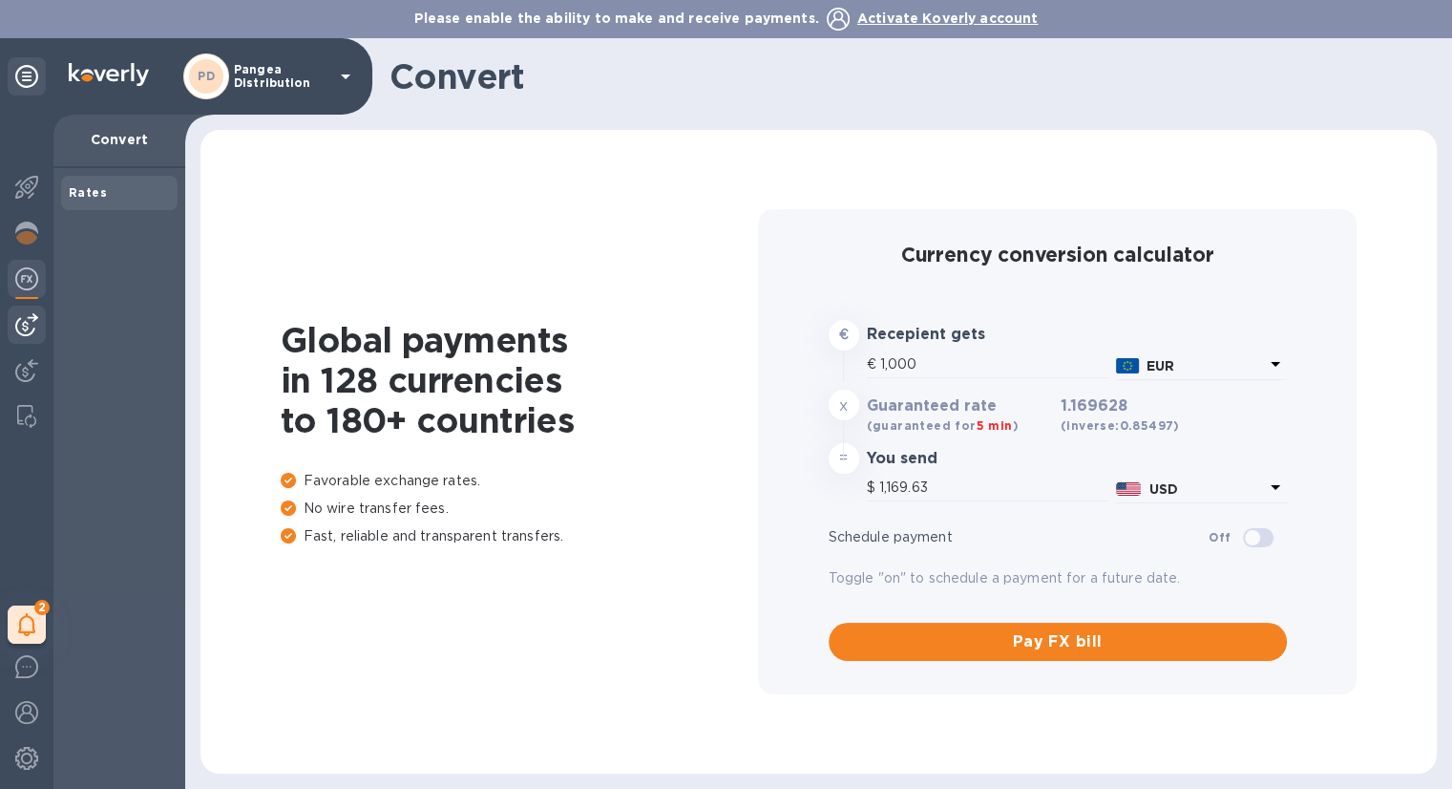
click at [38, 326] on div at bounding box center [27, 325] width 38 height 38
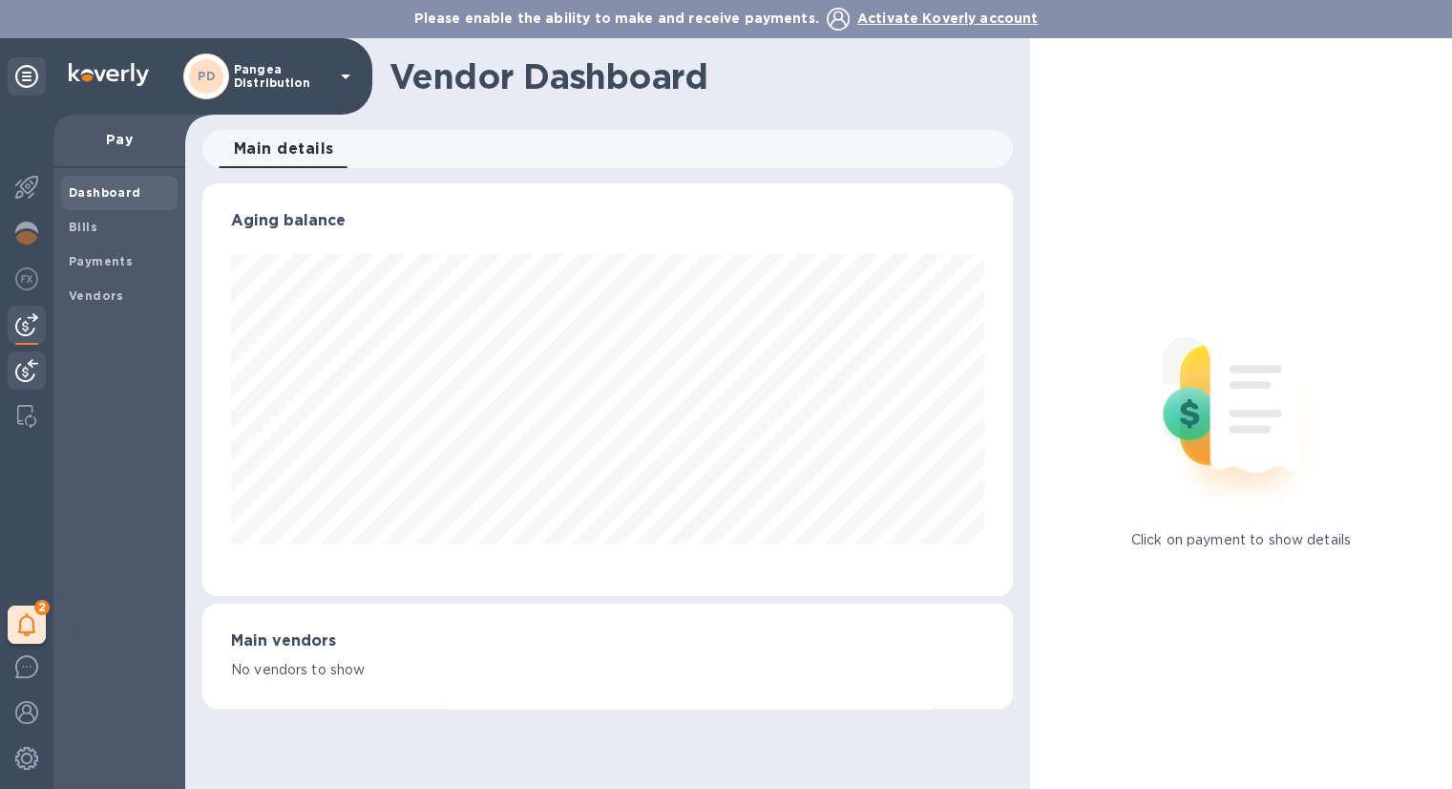
scroll to position [412, 810]
click at [36, 379] on img at bounding box center [26, 370] width 23 height 23
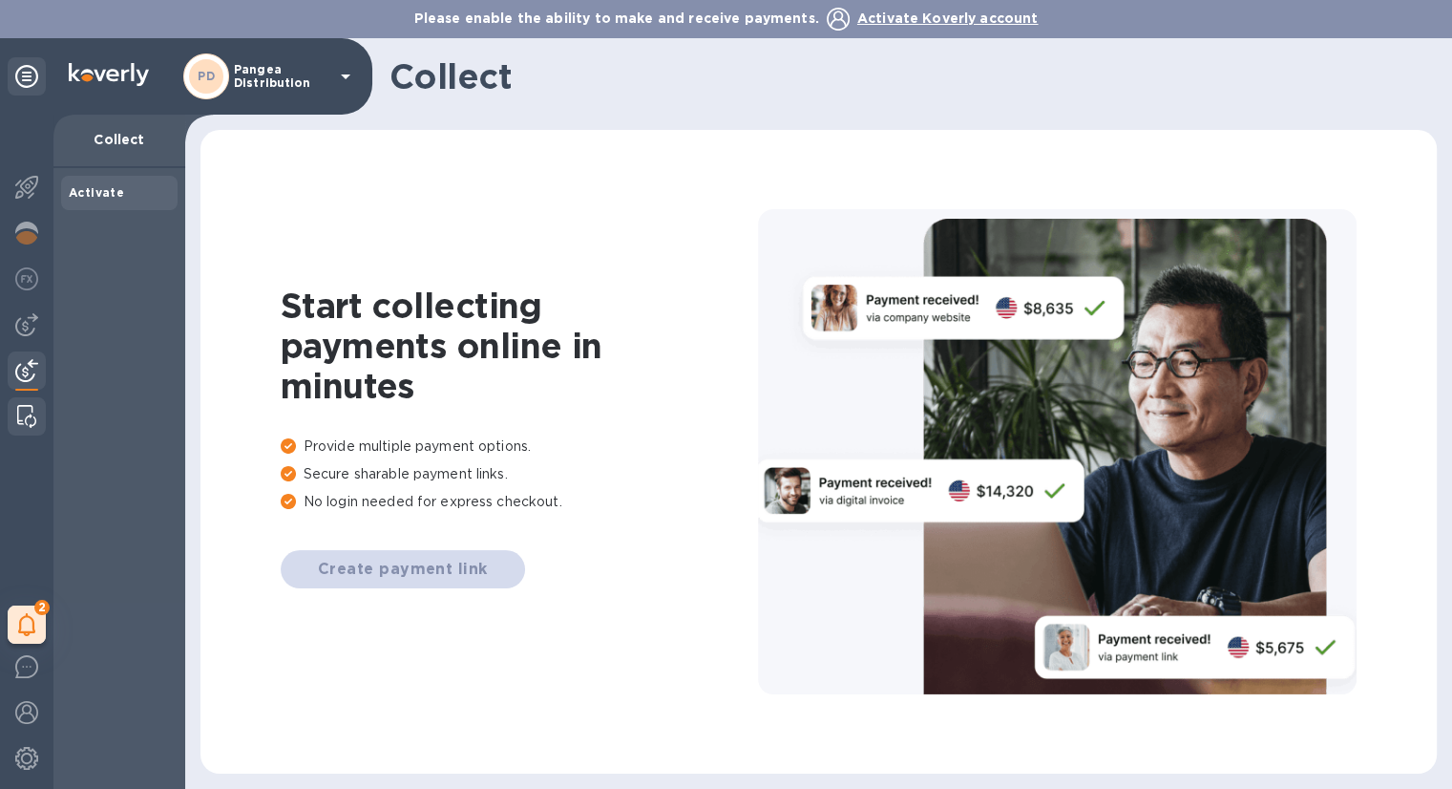
click at [41, 425] on div at bounding box center [27, 416] width 34 height 38
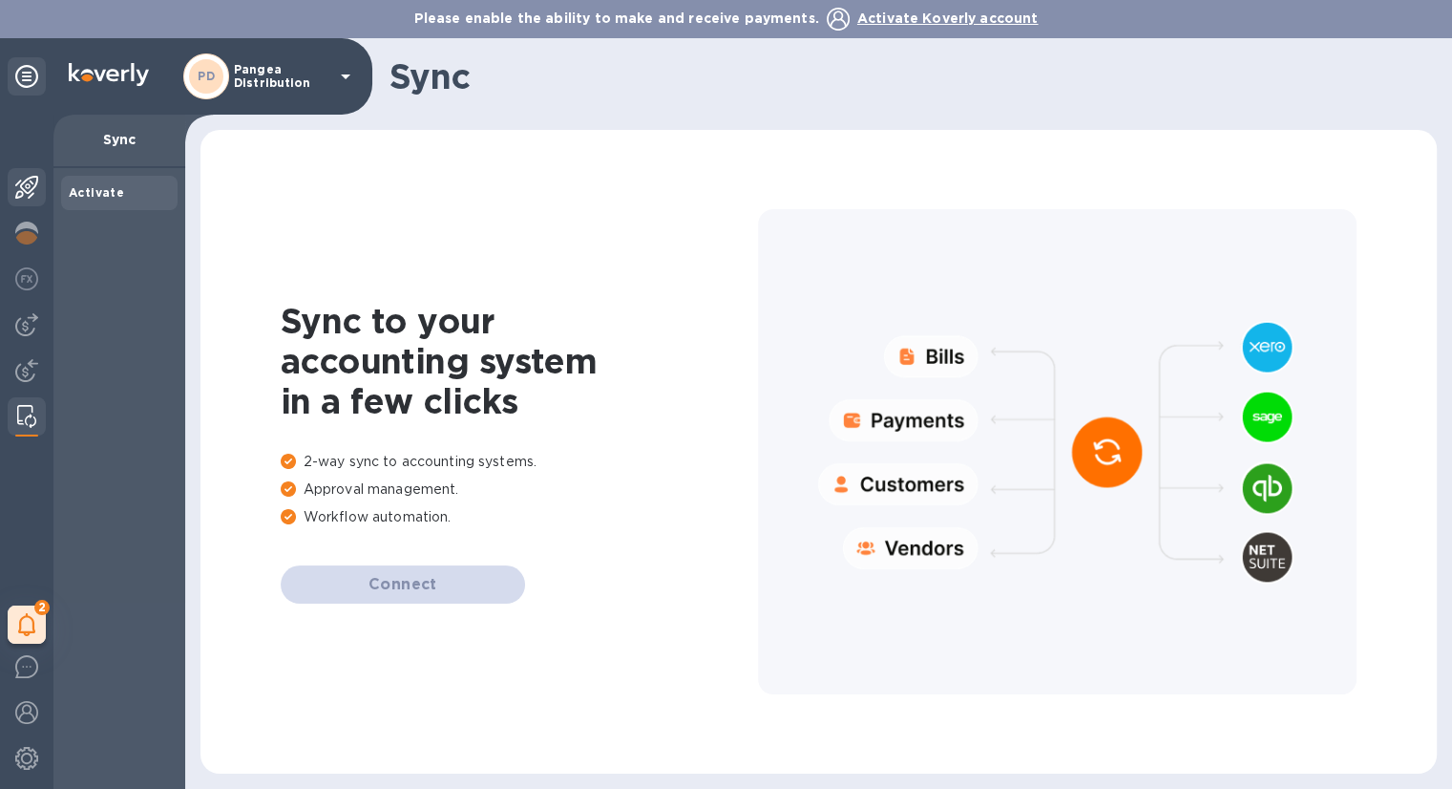
click at [31, 182] on img at bounding box center [26, 187] width 23 height 23
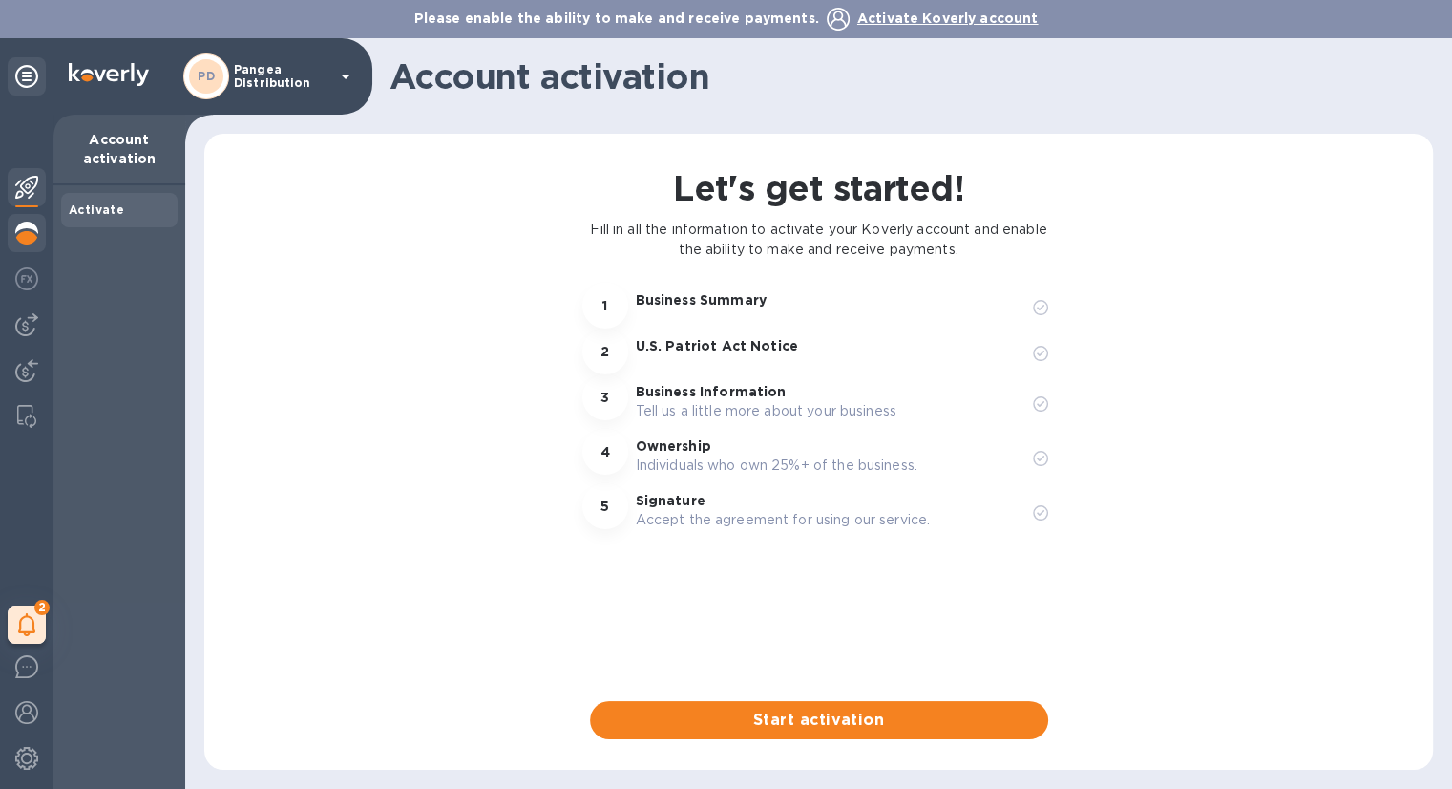
click at [22, 229] on img at bounding box center [26, 233] width 23 height 23
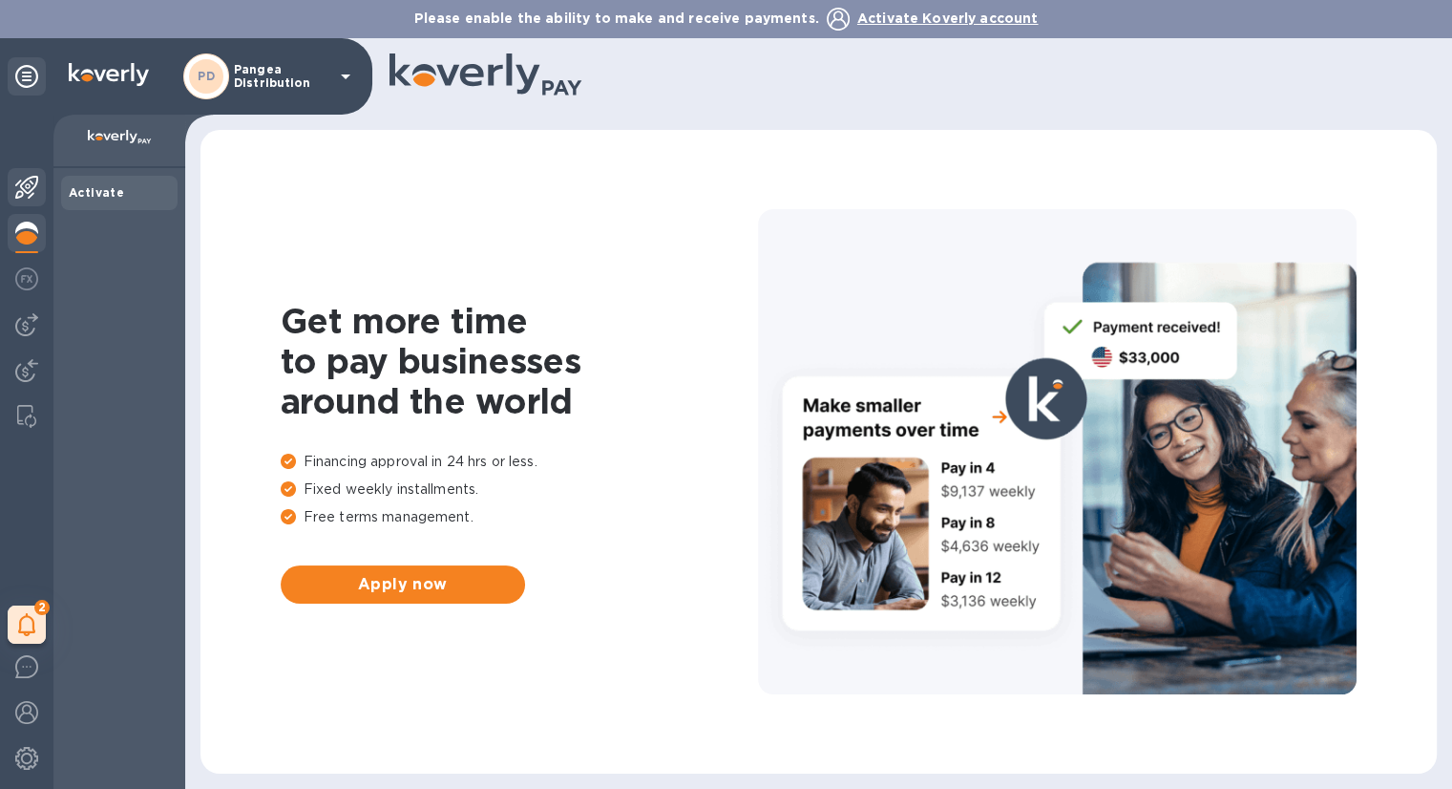
click at [31, 193] on img at bounding box center [26, 187] width 23 height 23
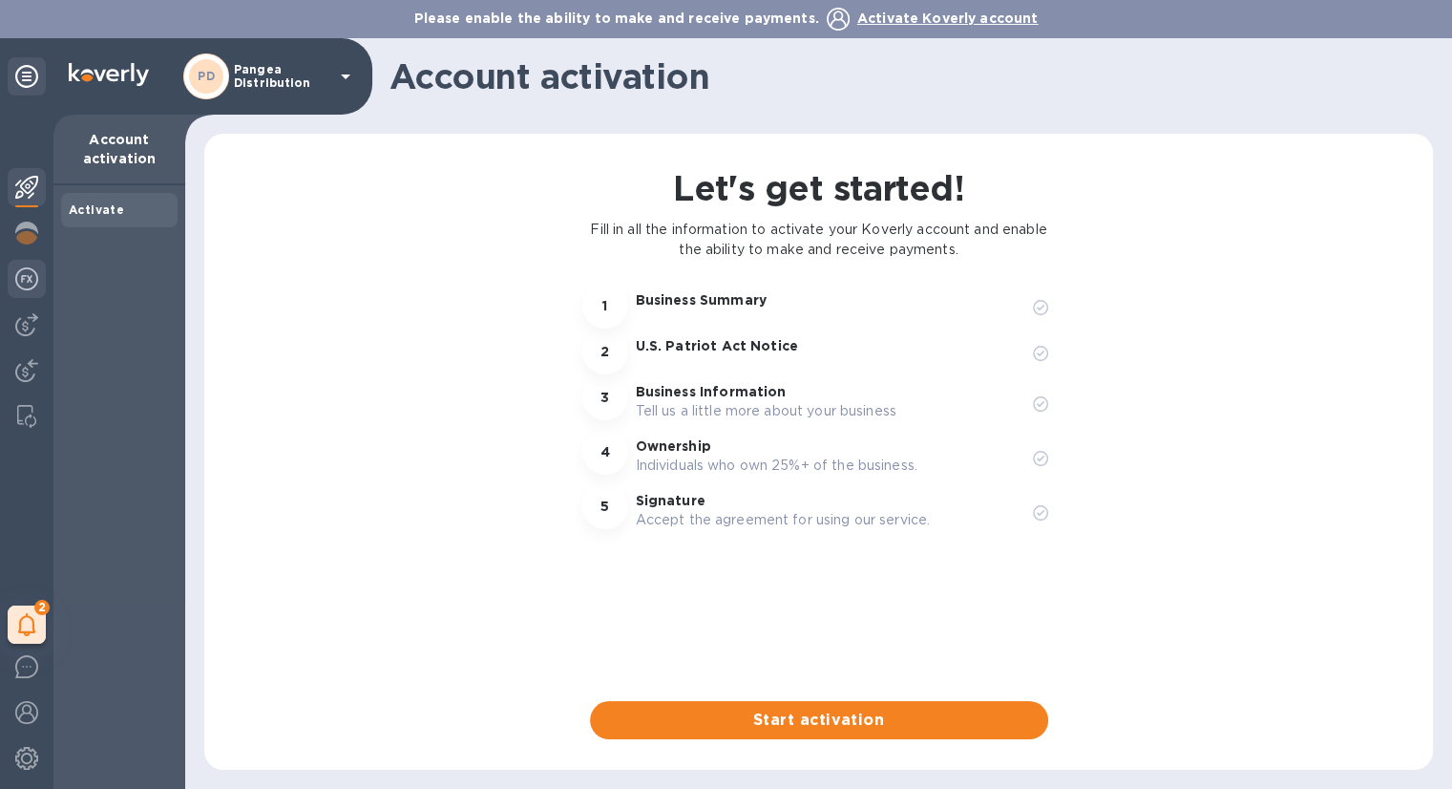
click at [42, 288] on div at bounding box center [27, 281] width 38 height 42
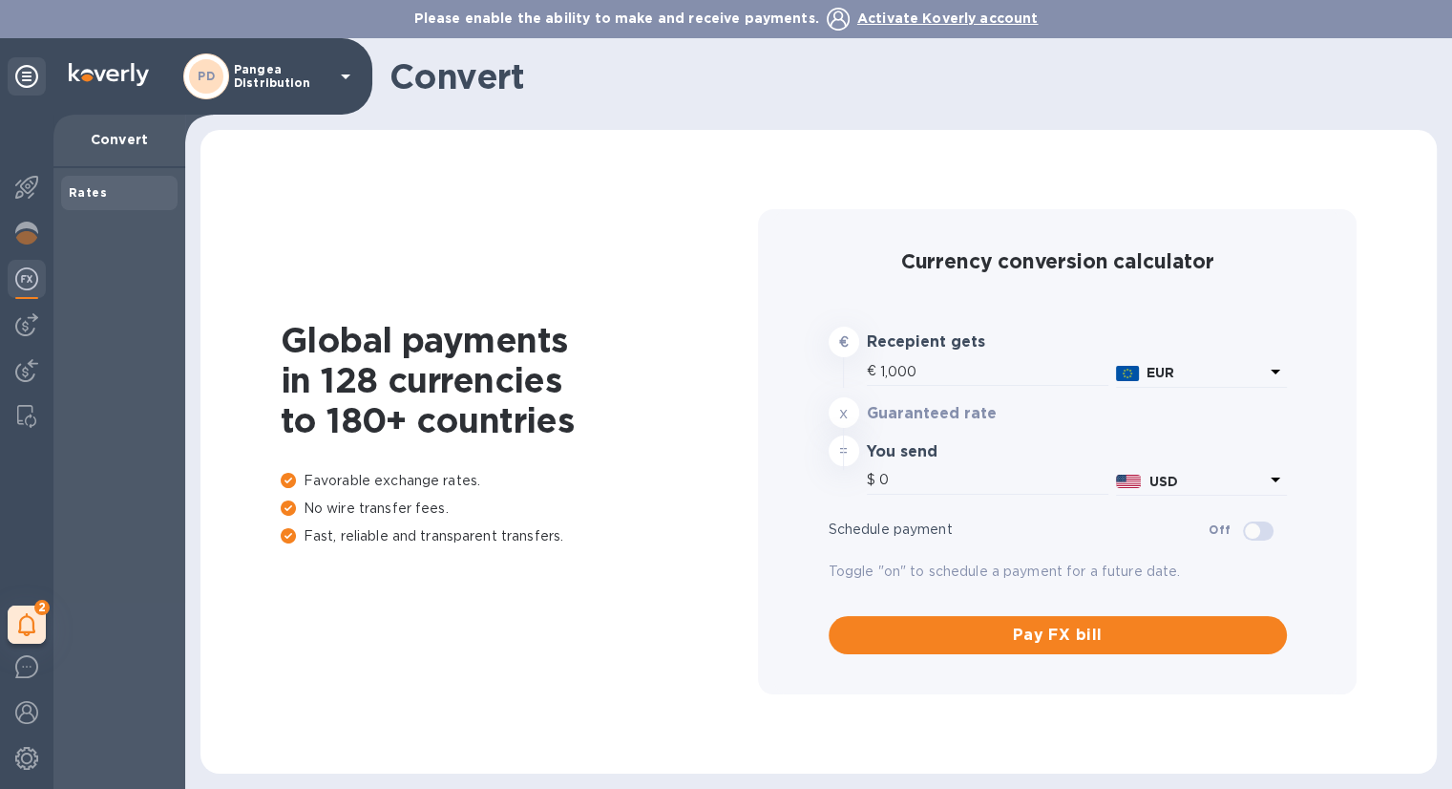
type input "1,169.63"
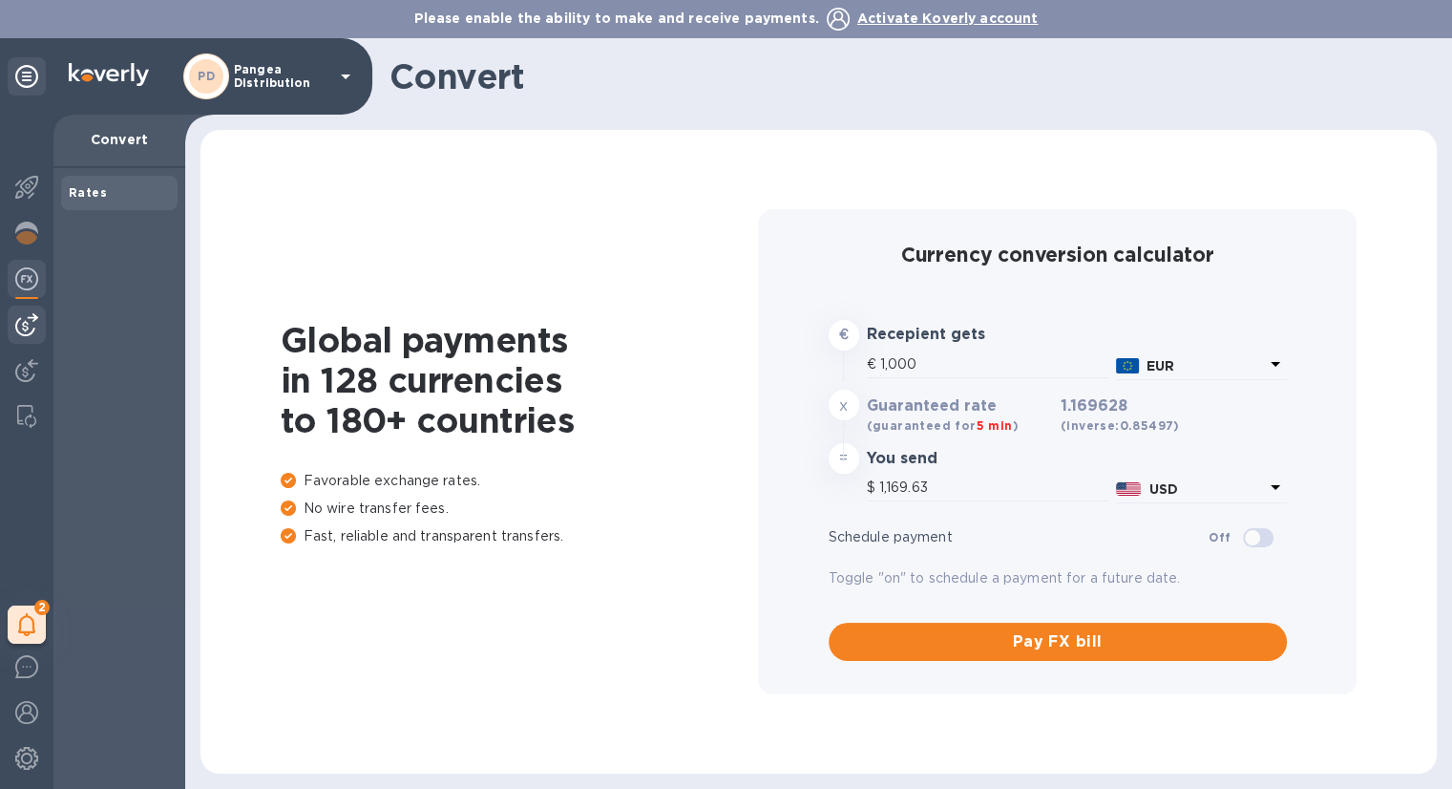
click at [41, 329] on div at bounding box center [27, 325] width 38 height 38
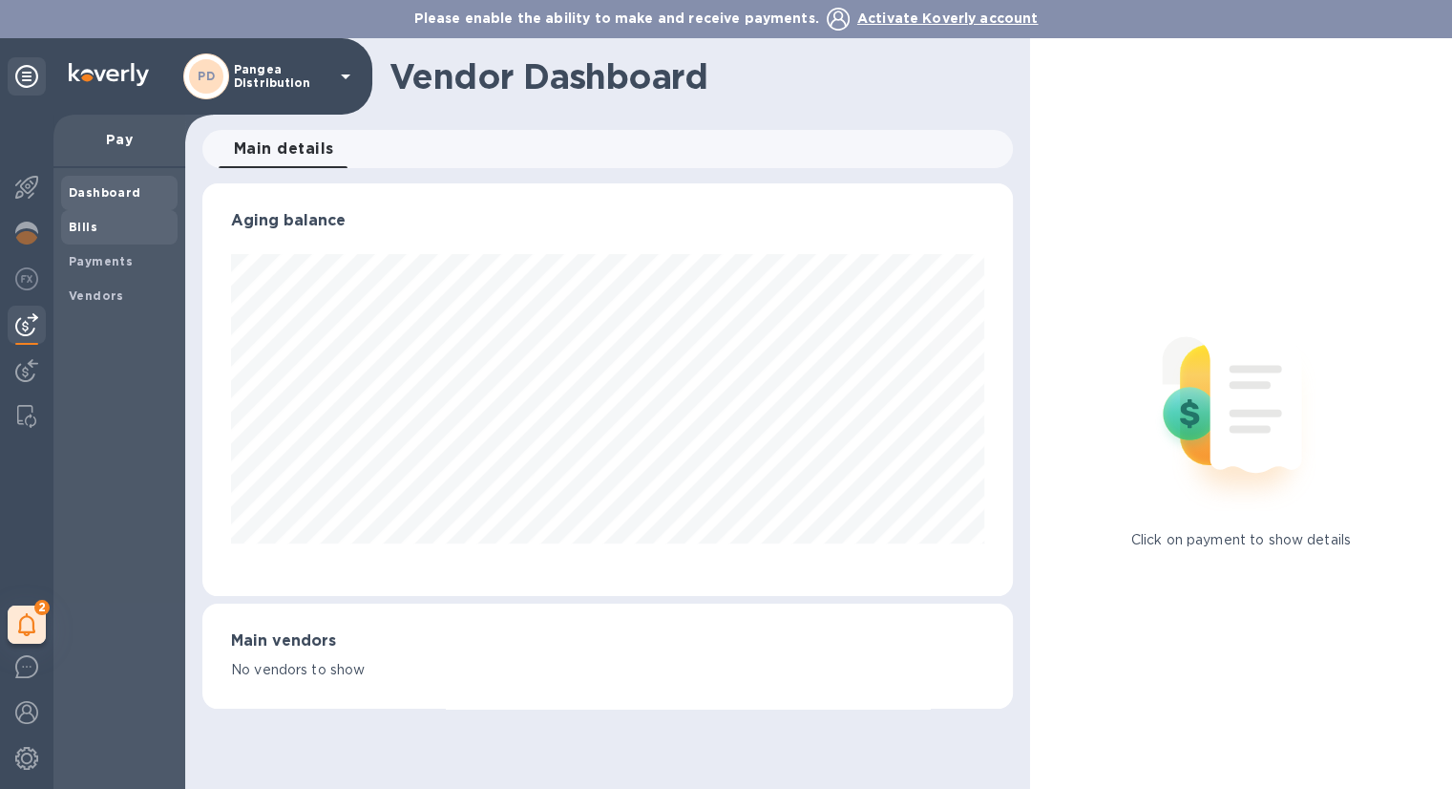
scroll to position [412, 810]
click at [90, 225] on b "Bills" at bounding box center [83, 227] width 29 height 14
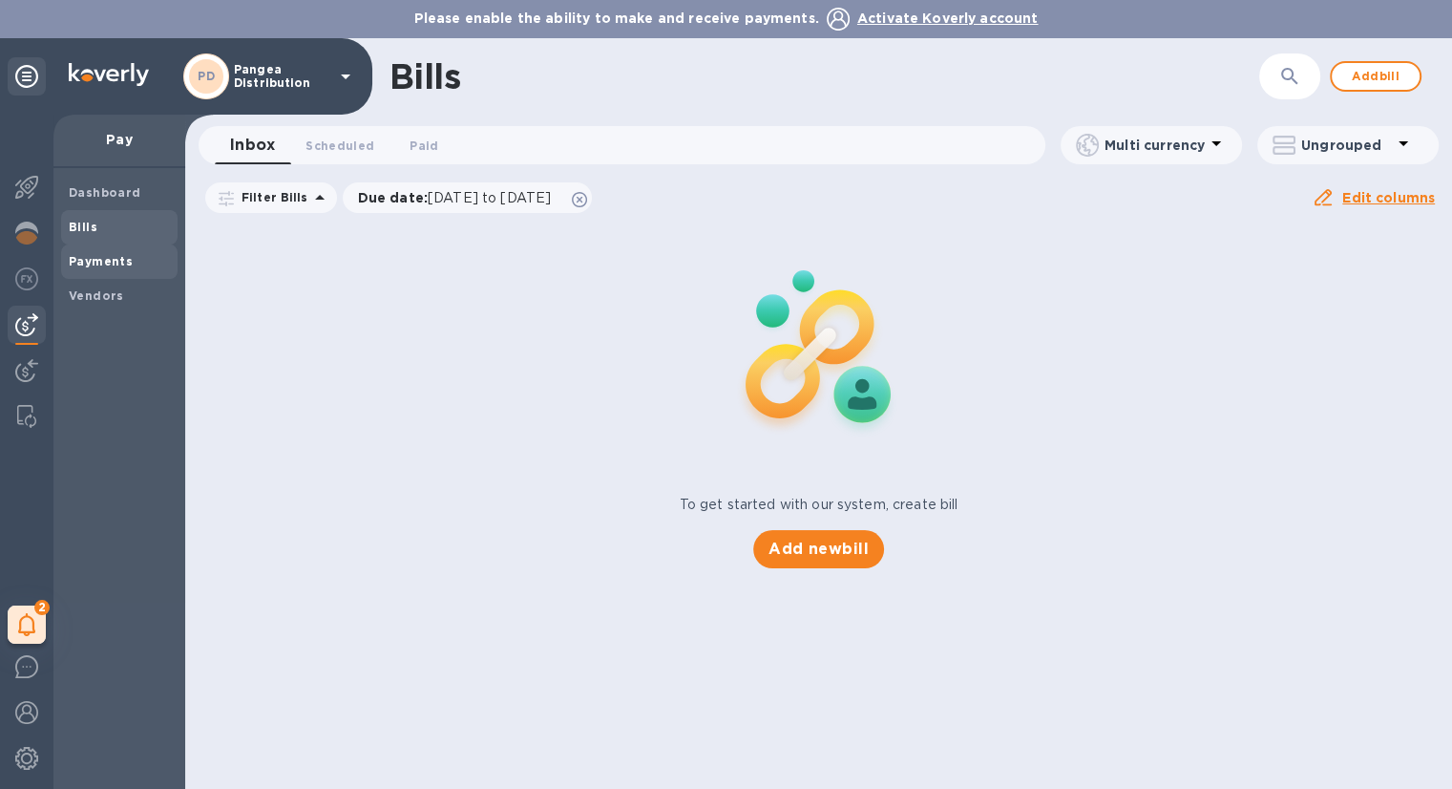
click at [92, 268] on span "Payments" at bounding box center [101, 261] width 64 height 19
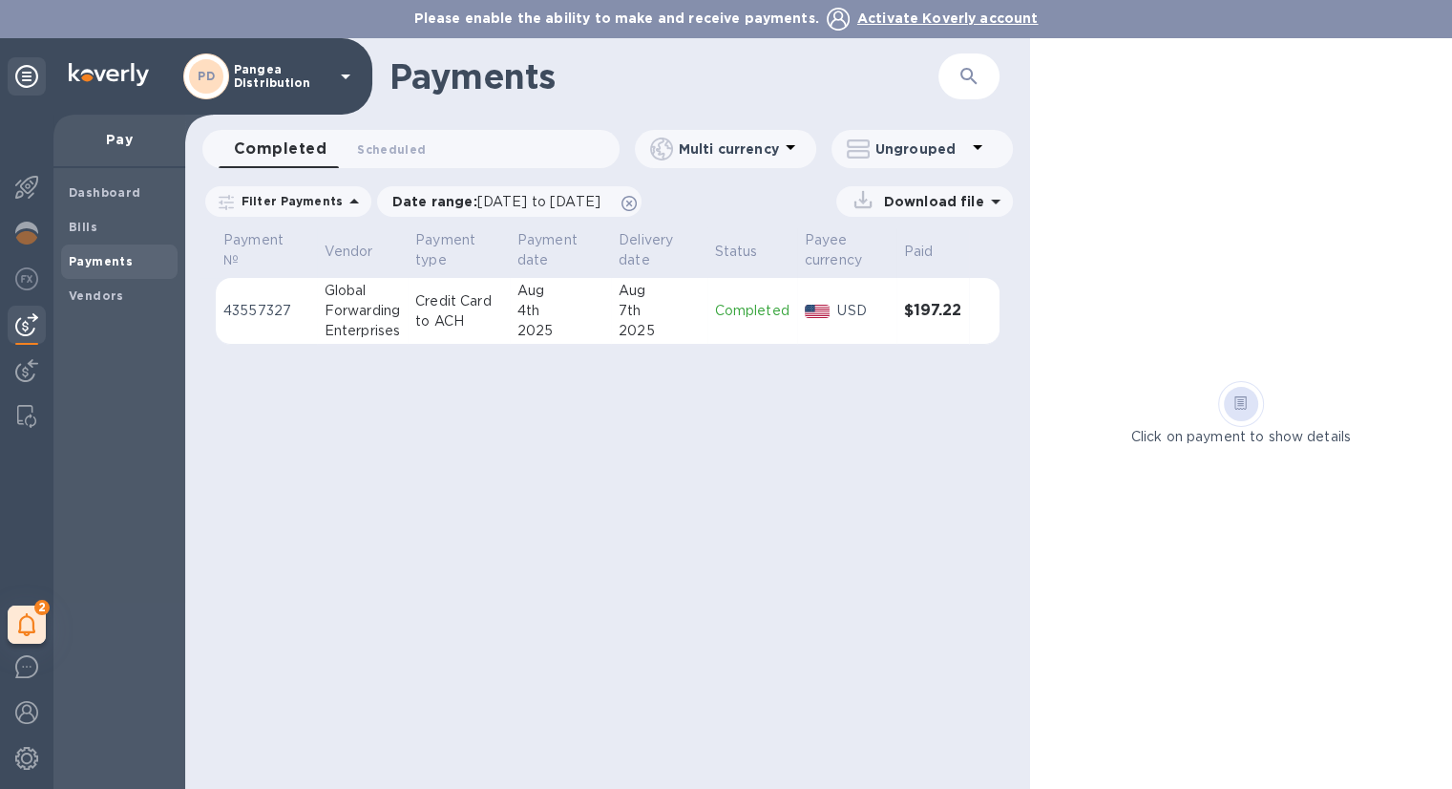
click at [627, 327] on div "2025" at bounding box center [659, 331] width 80 height 20
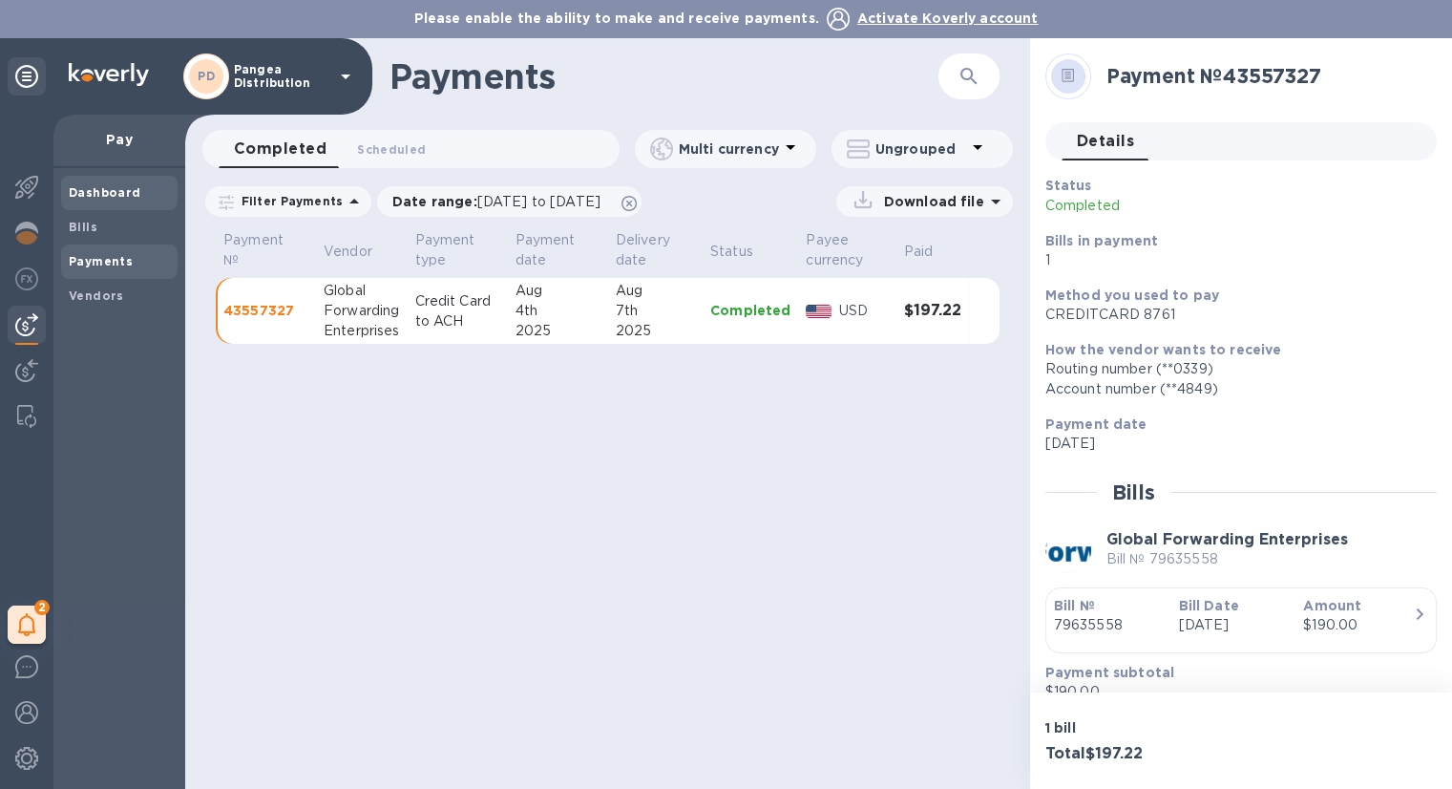
click at [134, 185] on b "Dashboard" at bounding box center [105, 192] width 73 height 14
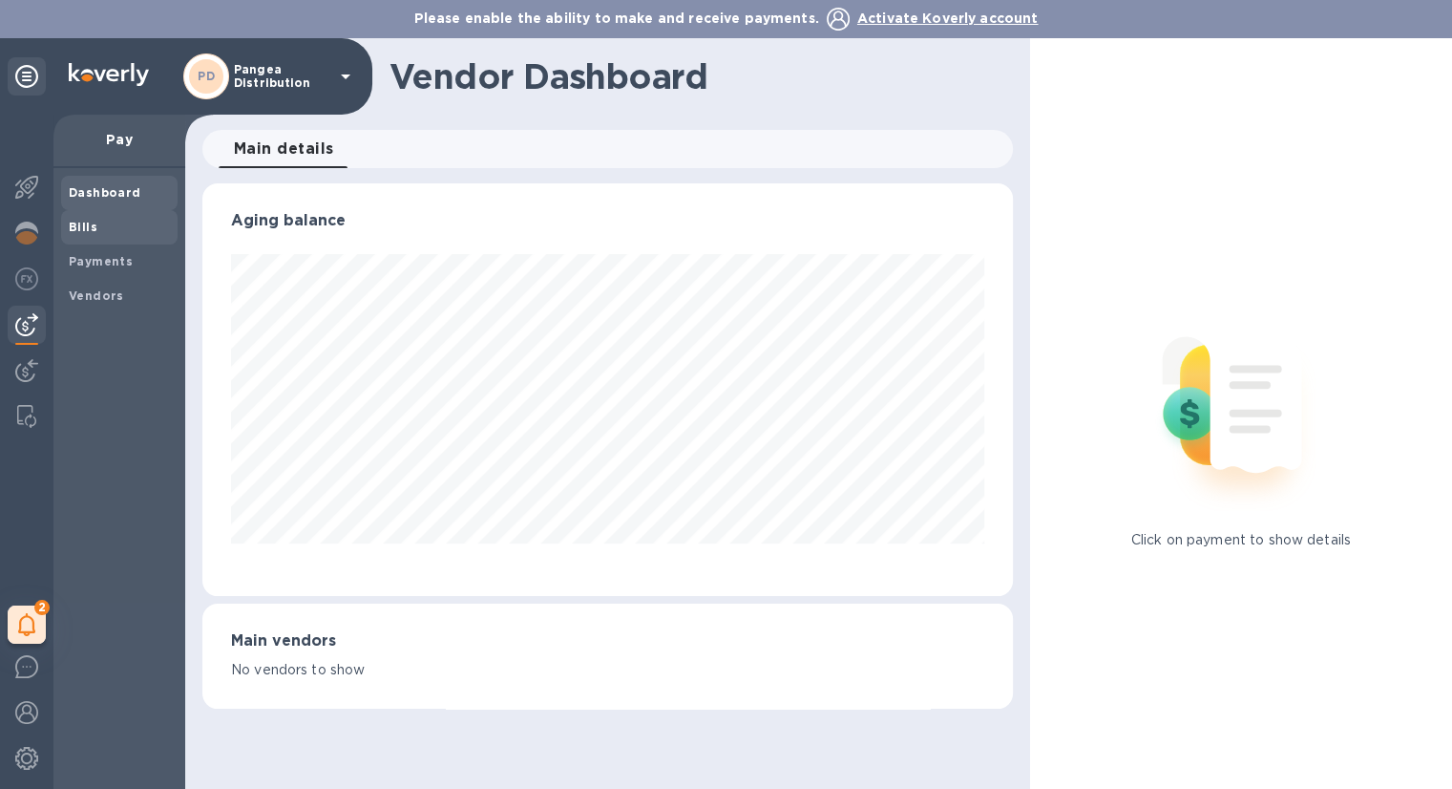
scroll to position [412, 810]
click at [95, 235] on span "Bills" at bounding box center [83, 227] width 29 height 19
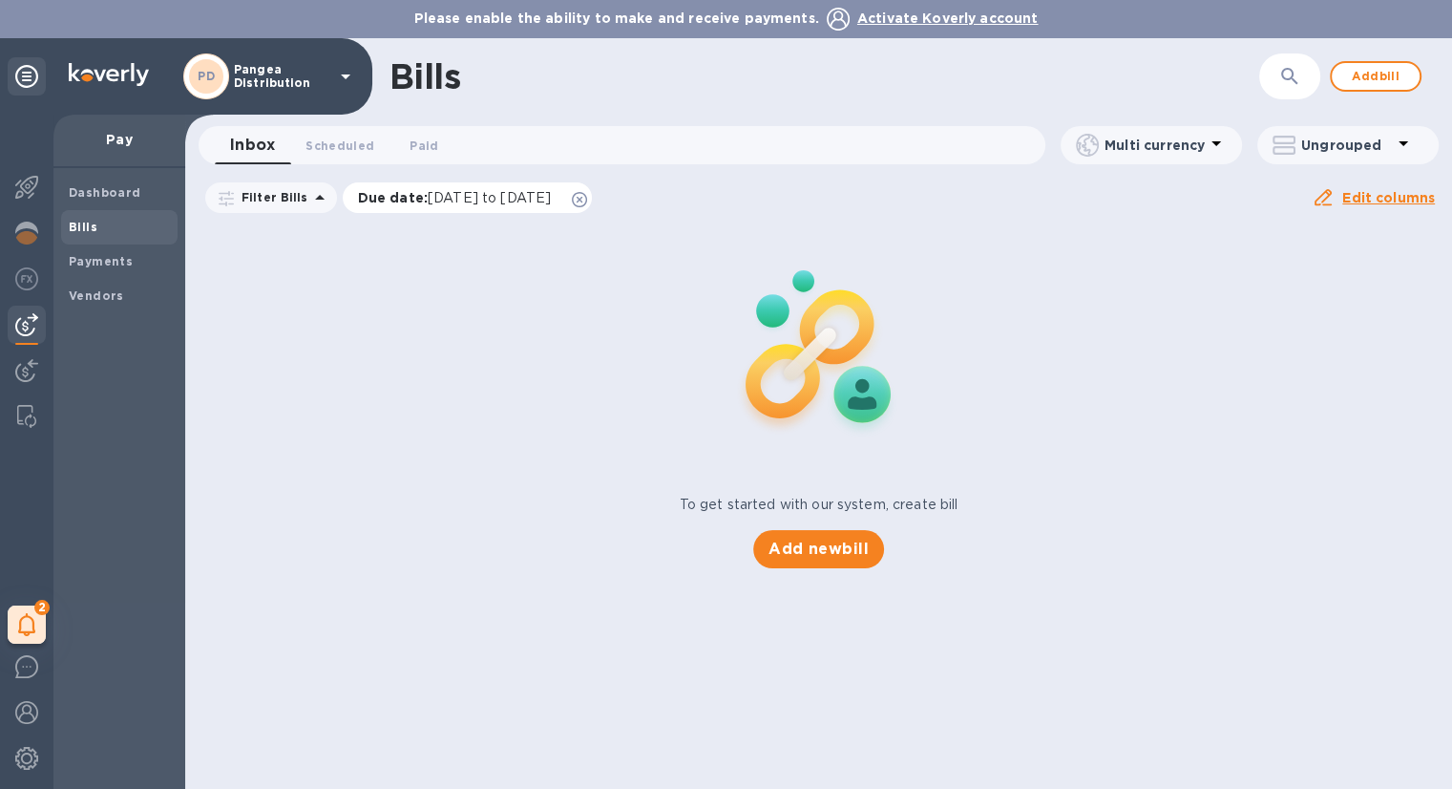
click at [587, 200] on icon at bounding box center [579, 199] width 15 height 15
click at [308, 193] on icon at bounding box center [319, 197] width 23 height 23
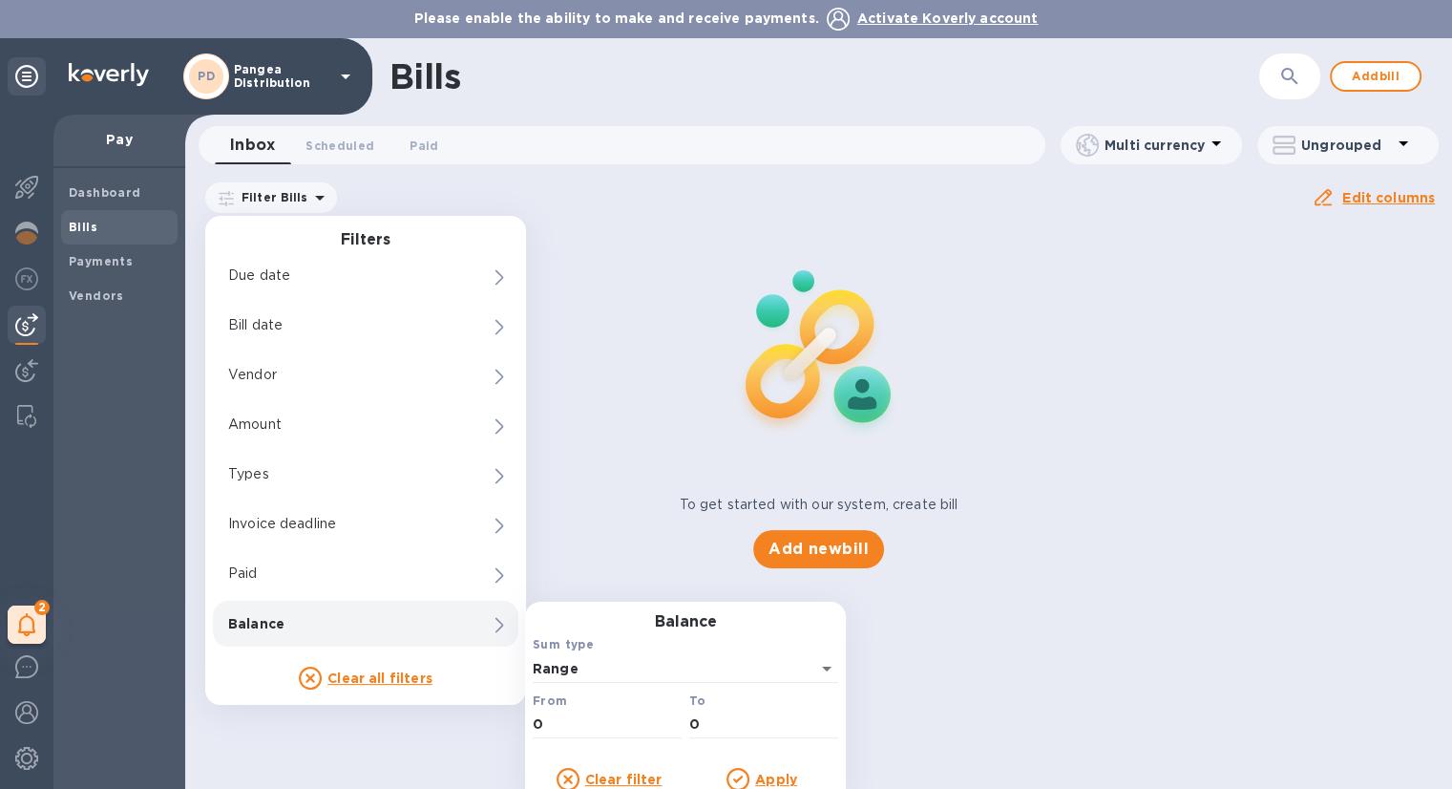
click at [301, 635] on div "Balance" at bounding box center [333, 623] width 218 height 27
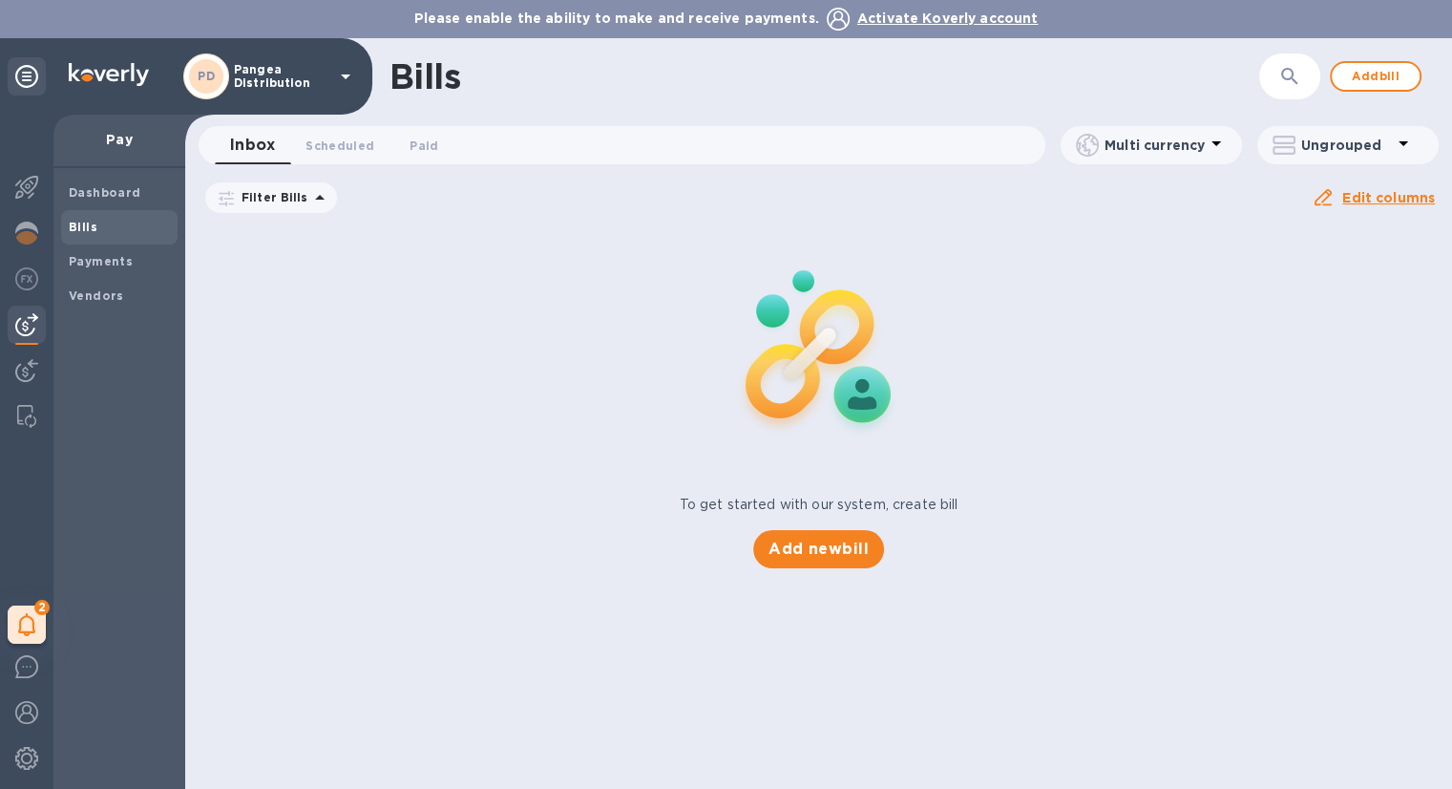
click at [677, 533] on div "To get started with our system, create bill Add new bill" at bounding box center [819, 396] width 1282 height 360
click at [1405, 77] on button "Add bill" at bounding box center [1376, 76] width 92 height 31
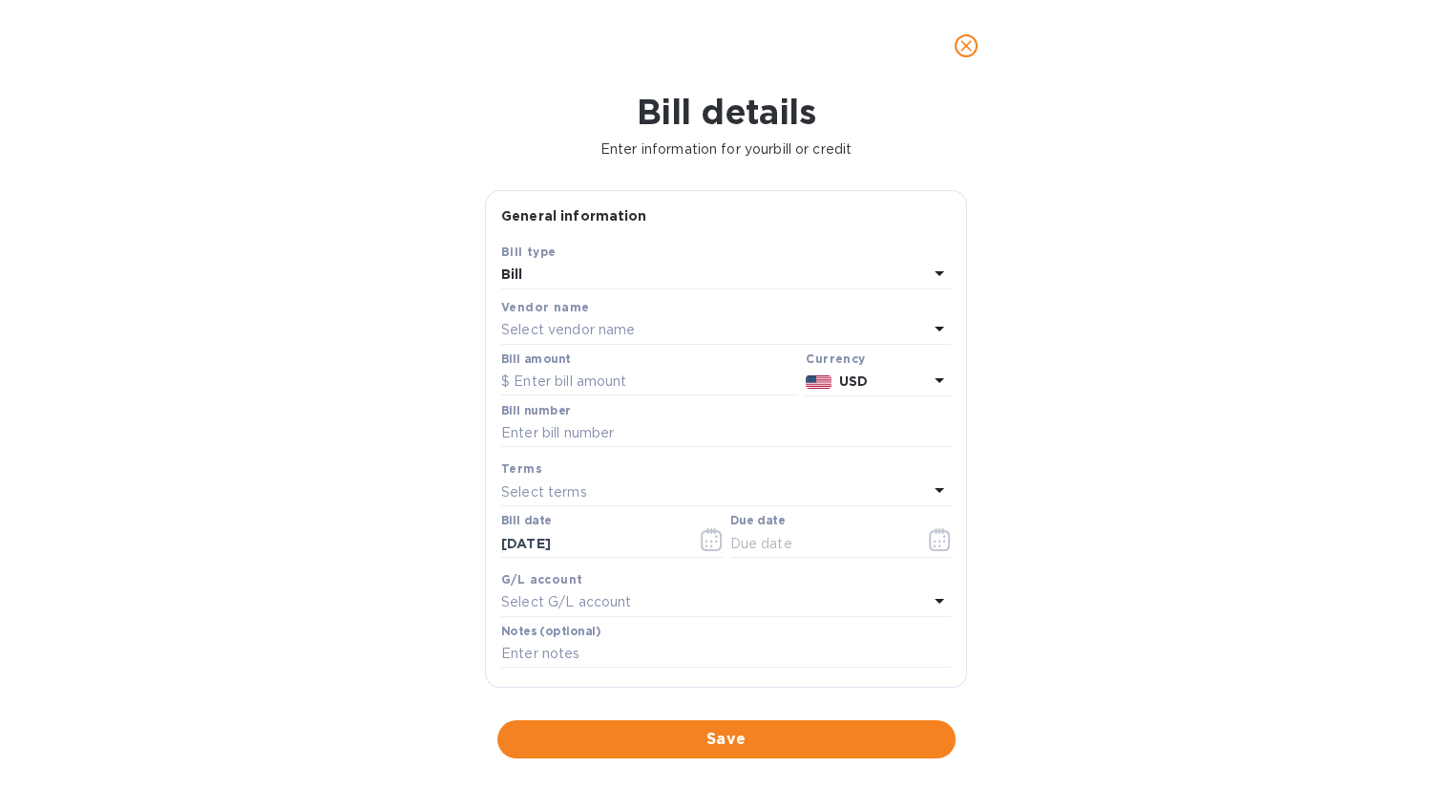
click at [532, 309] on b "Vendor name" at bounding box center [545, 307] width 88 height 14
click at [928, 326] on icon at bounding box center [939, 328] width 23 height 23
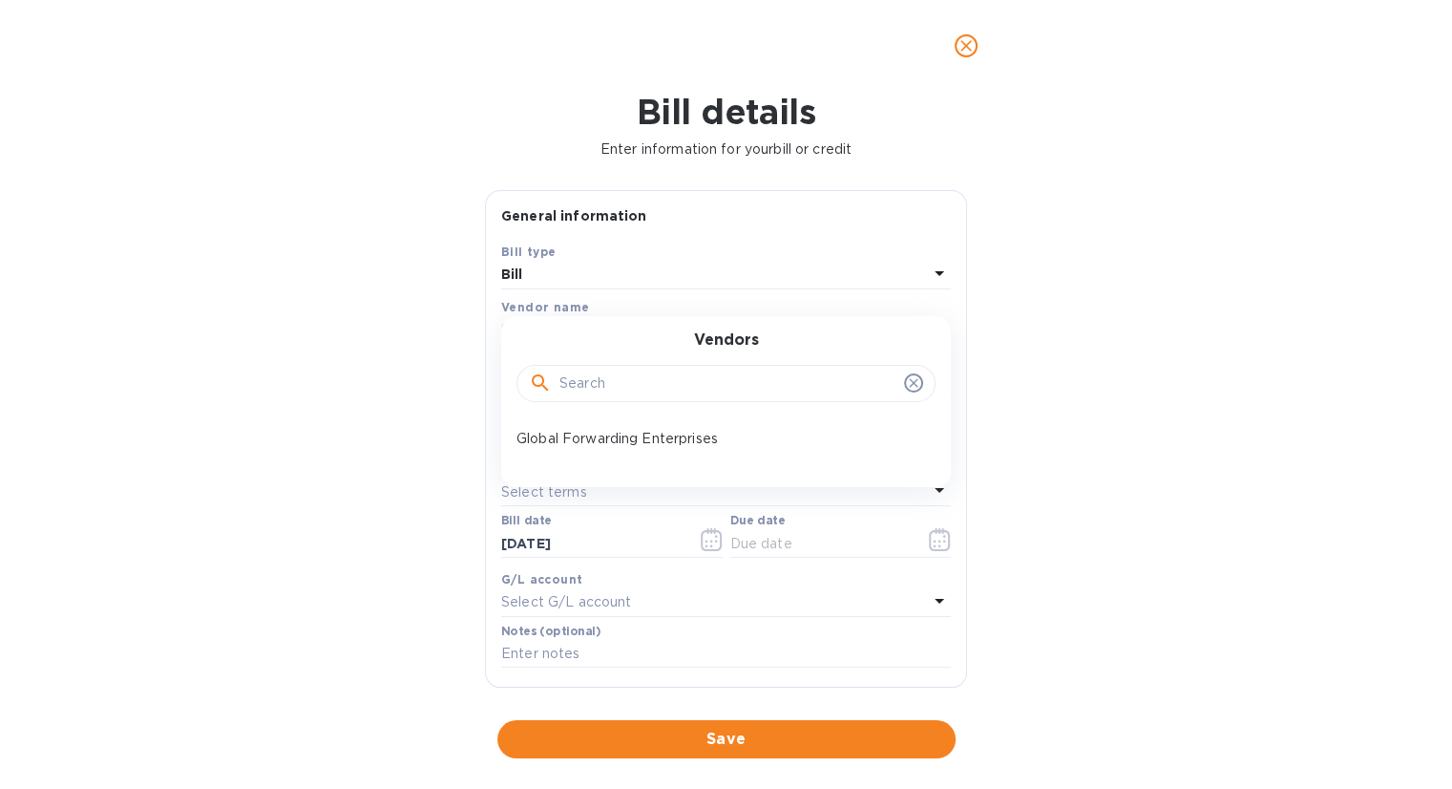
click at [619, 390] on input "text" at bounding box center [727, 383] width 337 height 29
click at [631, 435] on p "Global Forwarding Enterprises" at bounding box center [719, 439] width 404 height 20
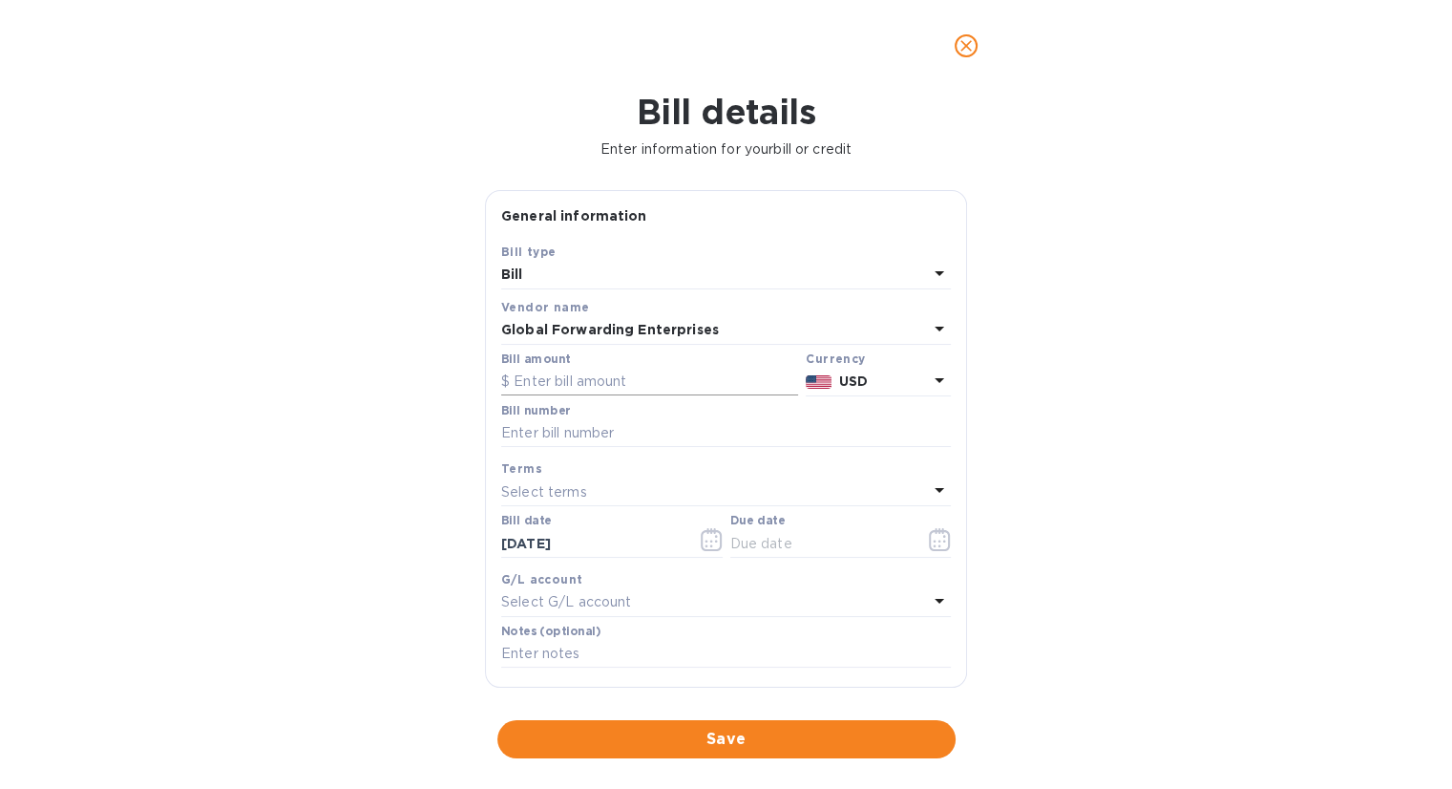
click at [592, 375] on input "text" at bounding box center [649, 382] width 297 height 29
click at [597, 389] on input "text" at bounding box center [649, 382] width 297 height 29
paste input "269.85"
type input "269.85"
click at [542, 432] on input "text" at bounding box center [726, 433] width 450 height 29
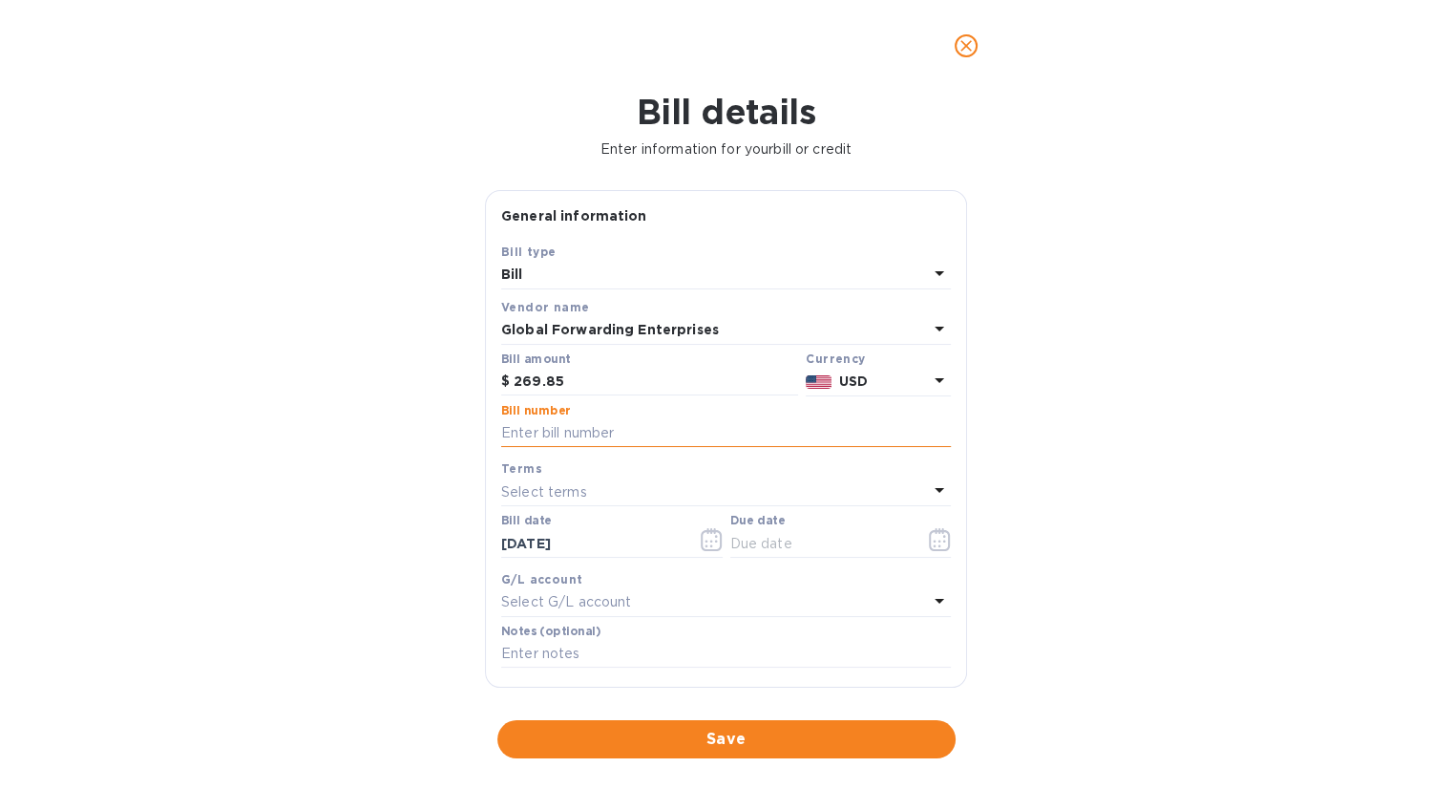
paste input "79647222"
type input "79647222"
click at [542, 492] on p "Select terms" at bounding box center [544, 492] width 86 height 20
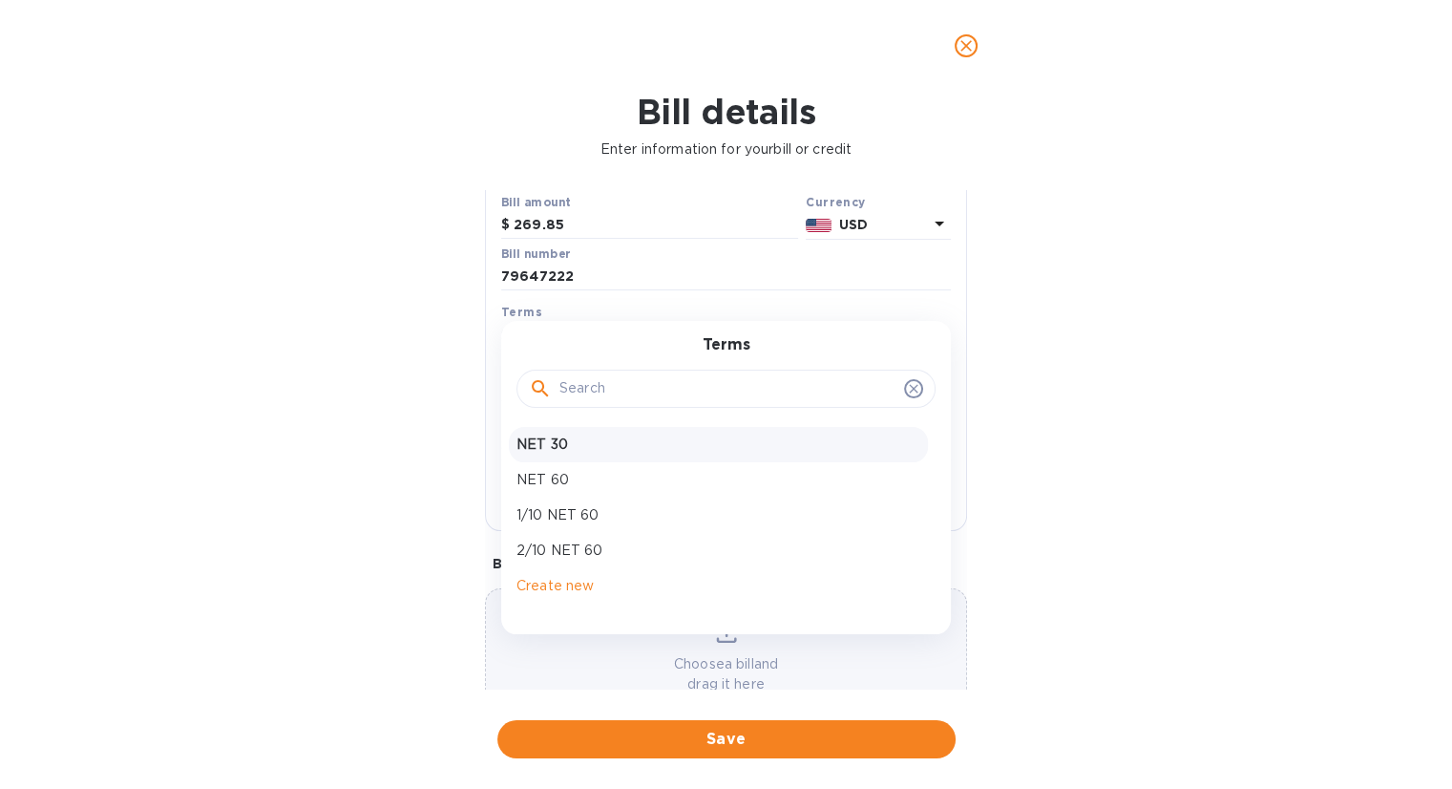
scroll to position [122, 0]
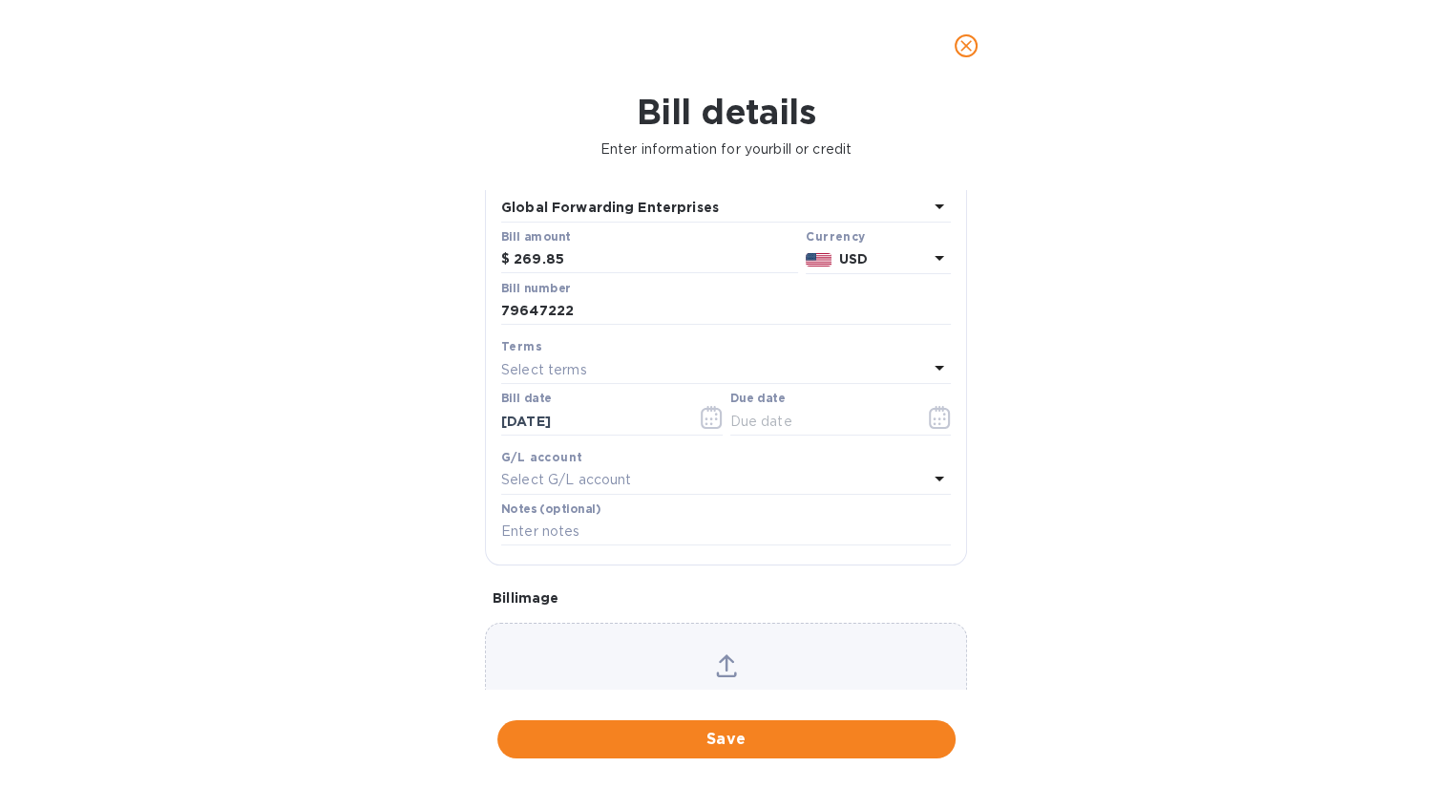
click at [728, 338] on div "Terms" at bounding box center [726, 346] width 450 height 20
click at [705, 419] on icon "button" at bounding box center [712, 417] width 22 height 23
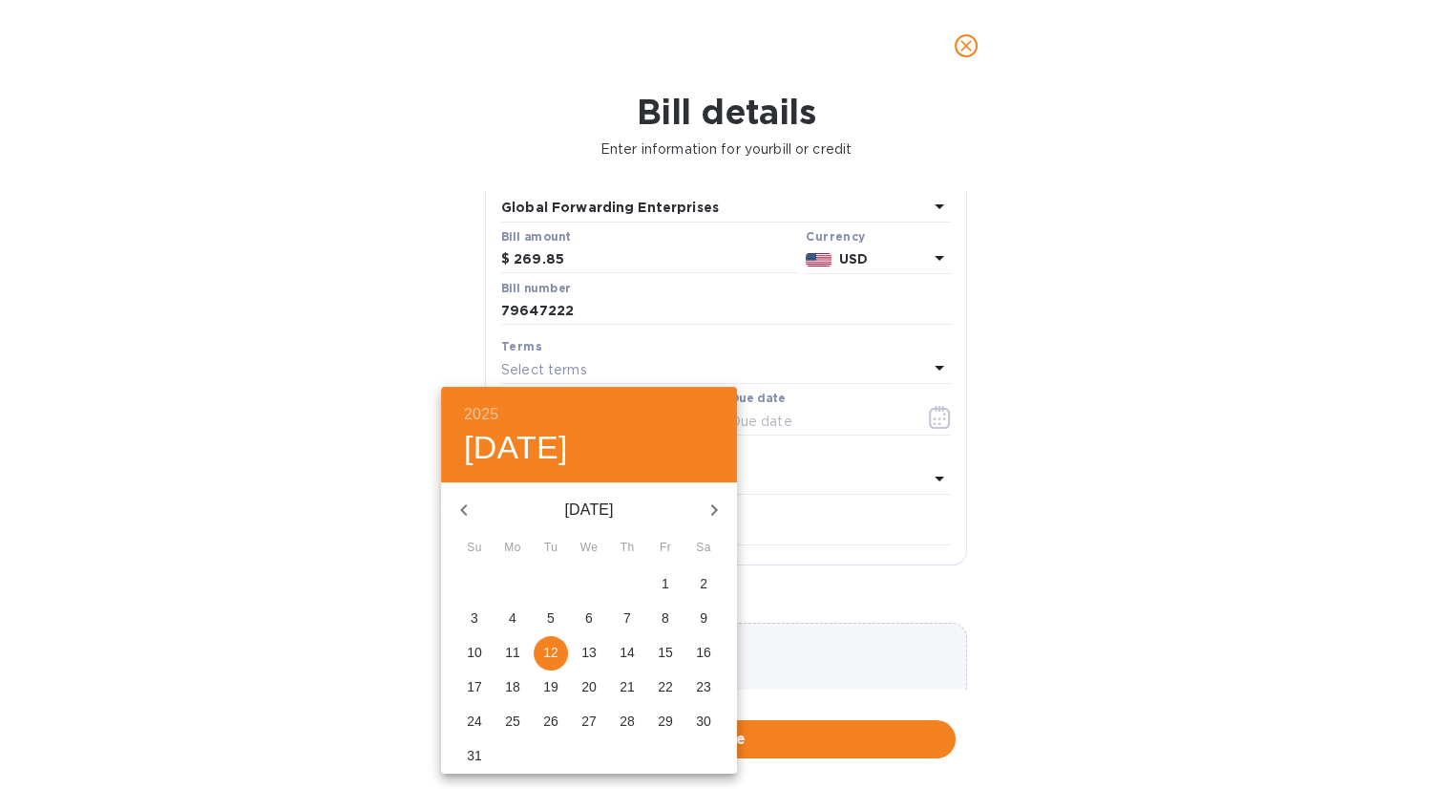
click at [666, 622] on p "8" at bounding box center [666, 617] width 8 height 19
type input "08/08/2025"
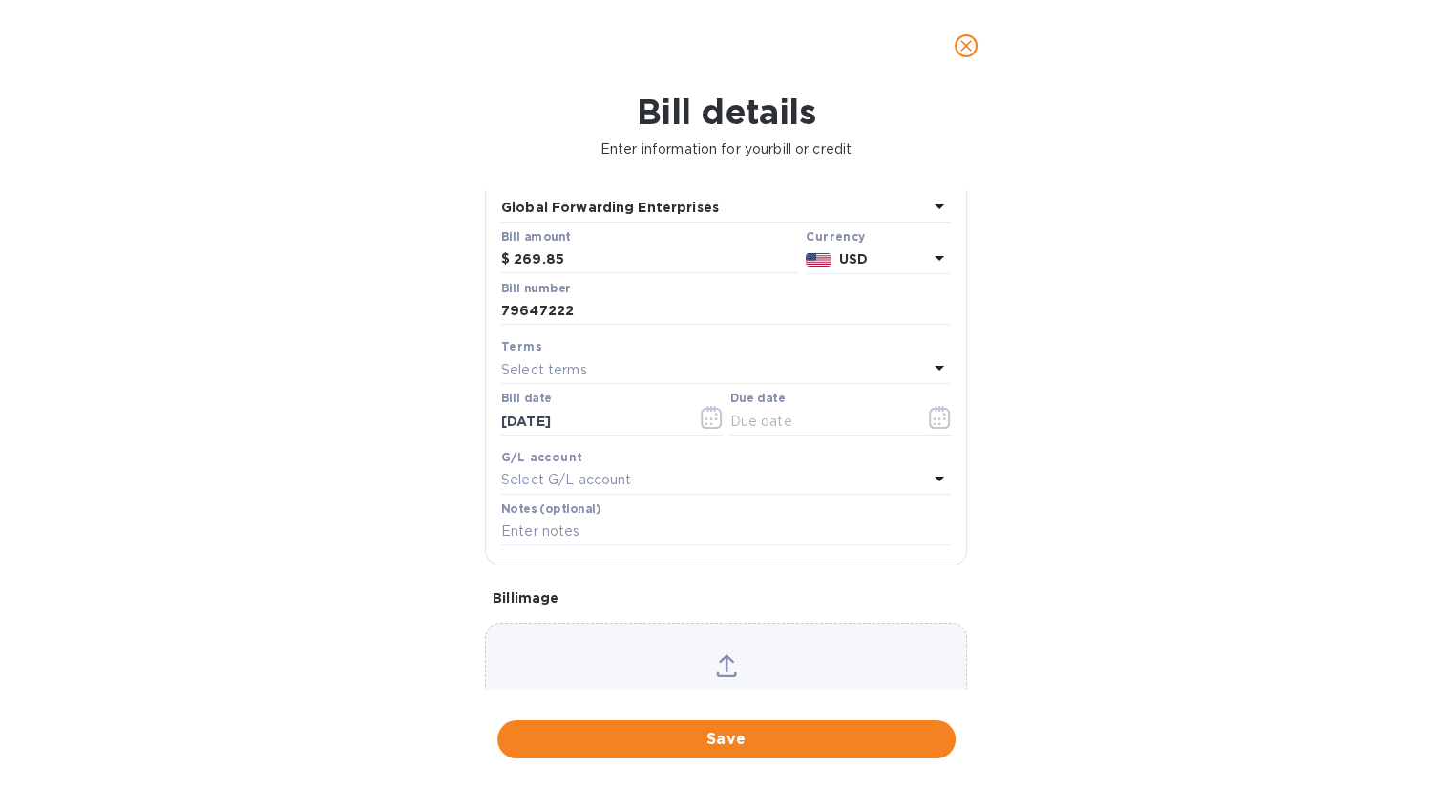
click at [580, 480] on p "Select G/L account" at bounding box center [566, 480] width 130 height 20
click at [582, 479] on div "Accounts No options" at bounding box center [726, 544] width 450 height 156
click at [768, 494] on div "Accounts" at bounding box center [726, 522] width 404 height 82
click at [909, 531] on icon at bounding box center [913, 533] width 9 height 9
click at [907, 538] on icon at bounding box center [913, 532] width 15 height 15
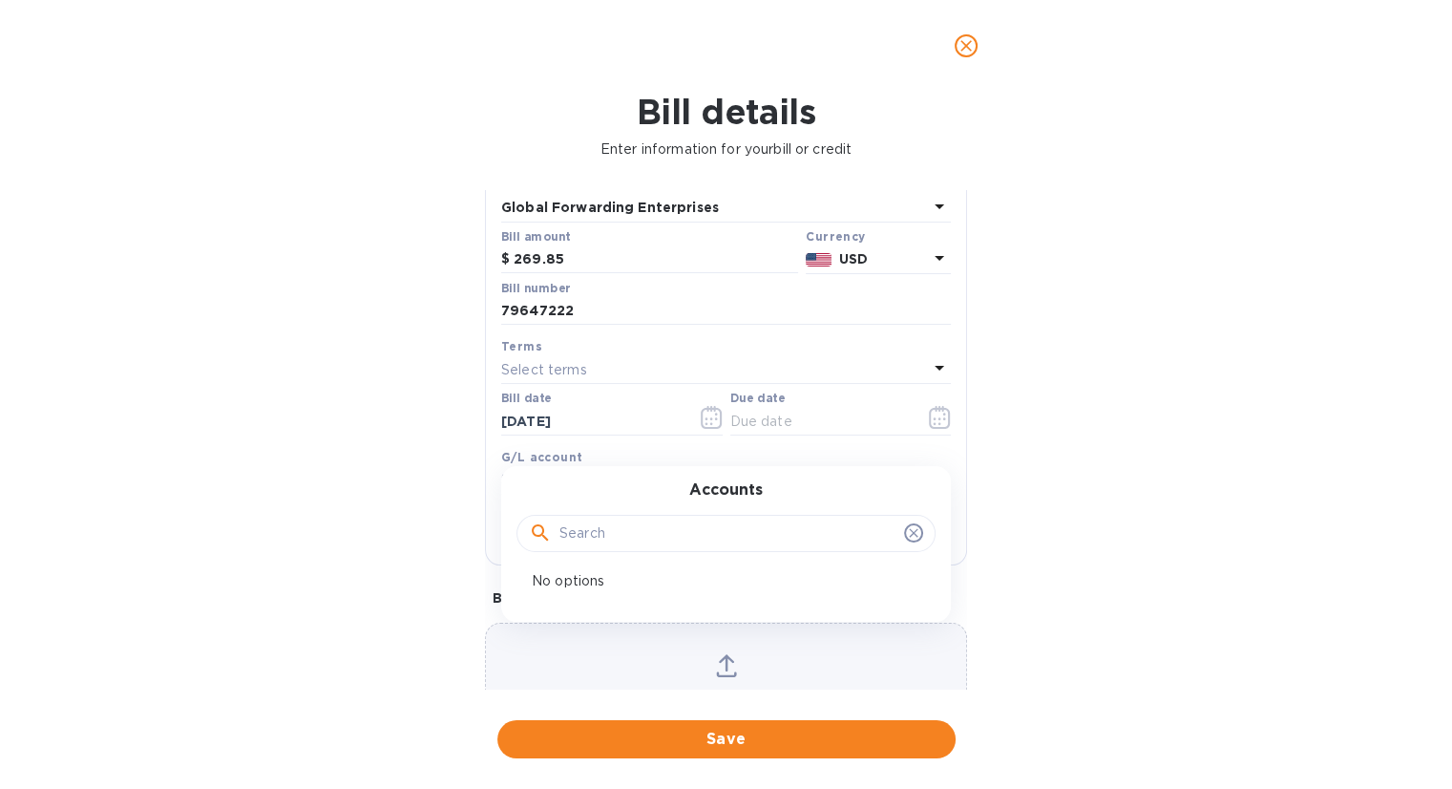
click at [916, 468] on div "Accounts No options" at bounding box center [726, 544] width 450 height 156
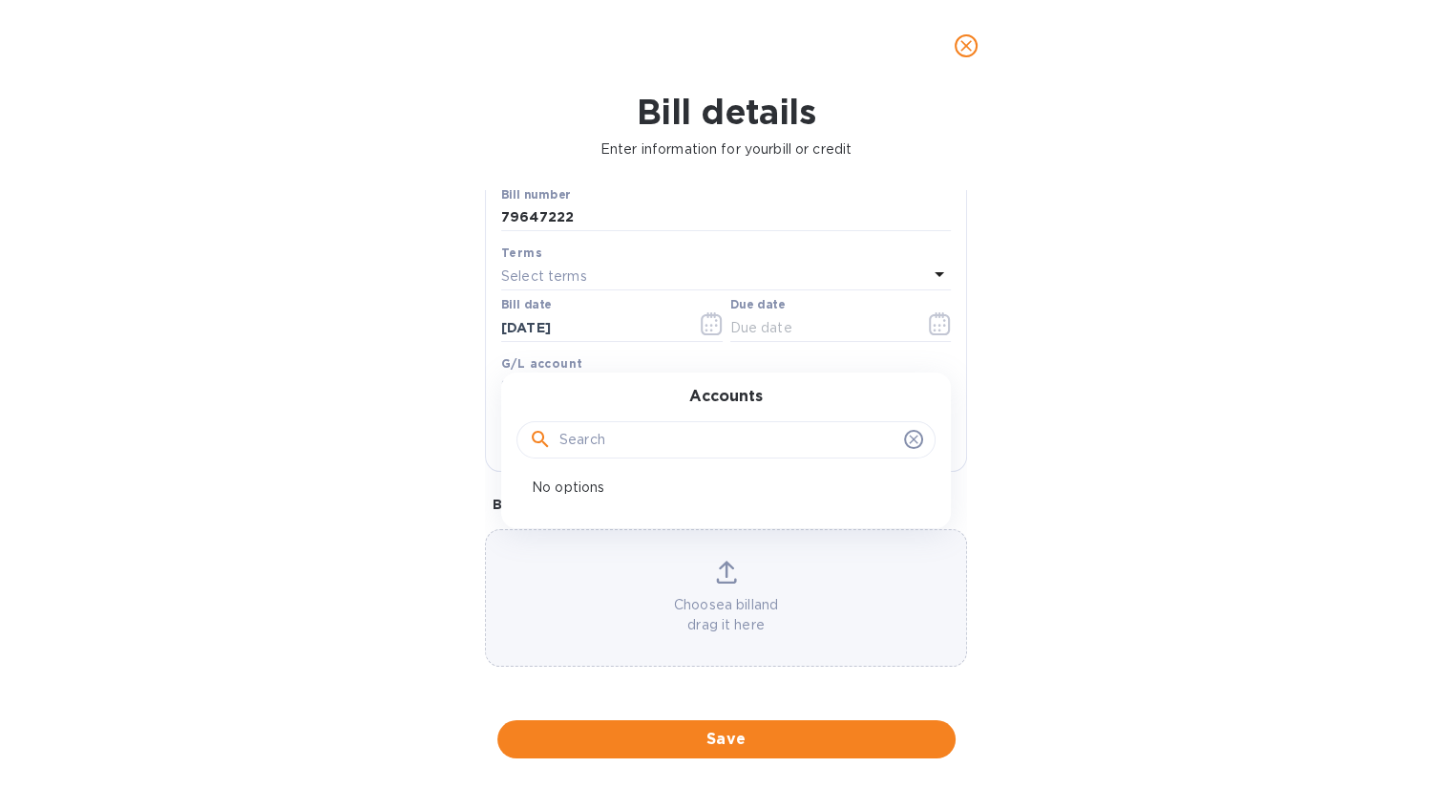
click at [588, 490] on p "No options" at bounding box center [718, 487] width 373 height 20
click at [530, 363] on b "G/L account" at bounding box center [541, 363] width 81 height 14
click at [724, 572] on icon at bounding box center [726, 571] width 21 height 23
click at [719, 608] on p "Choose a bill and drag it here" at bounding box center [726, 615] width 480 height 40
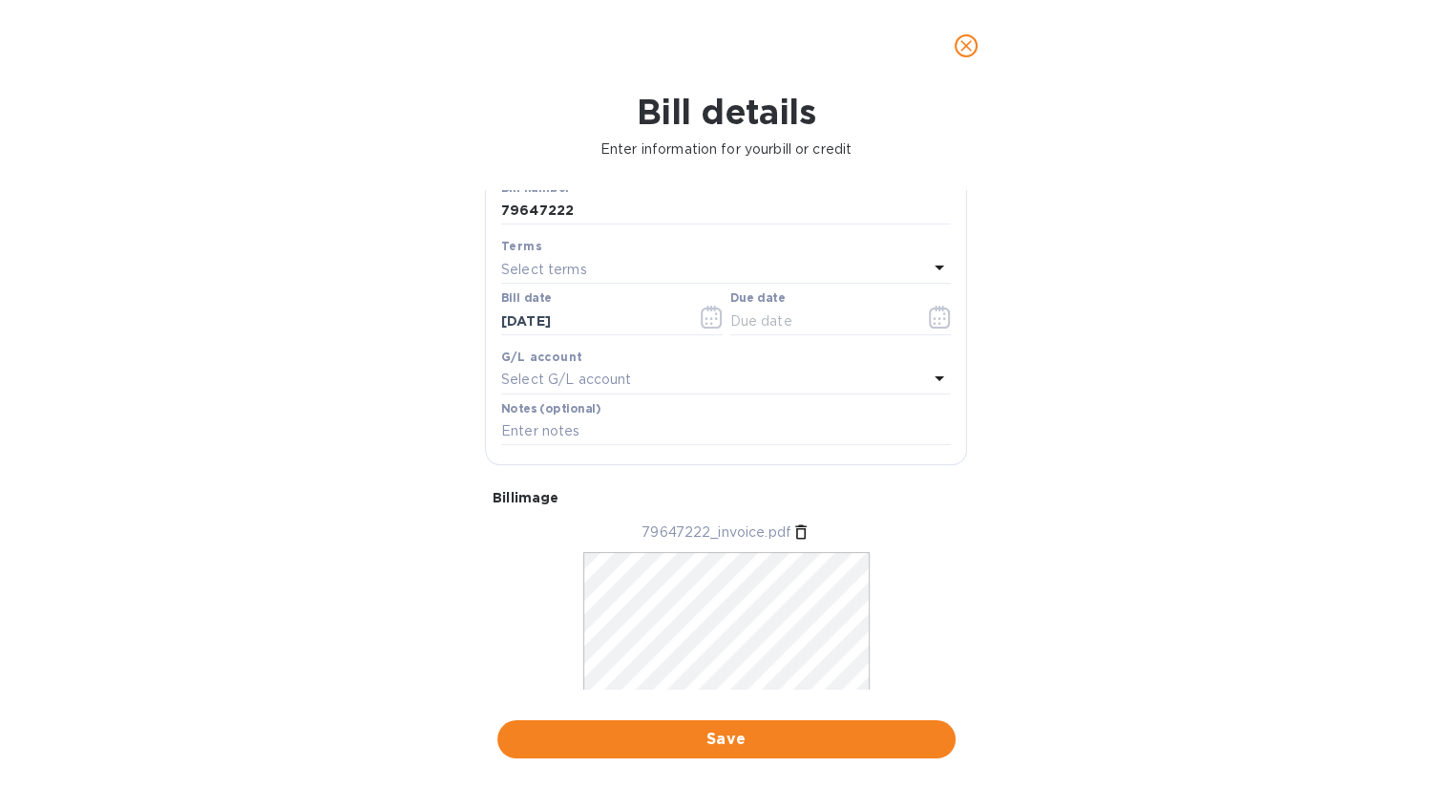
scroll to position [276, 0]
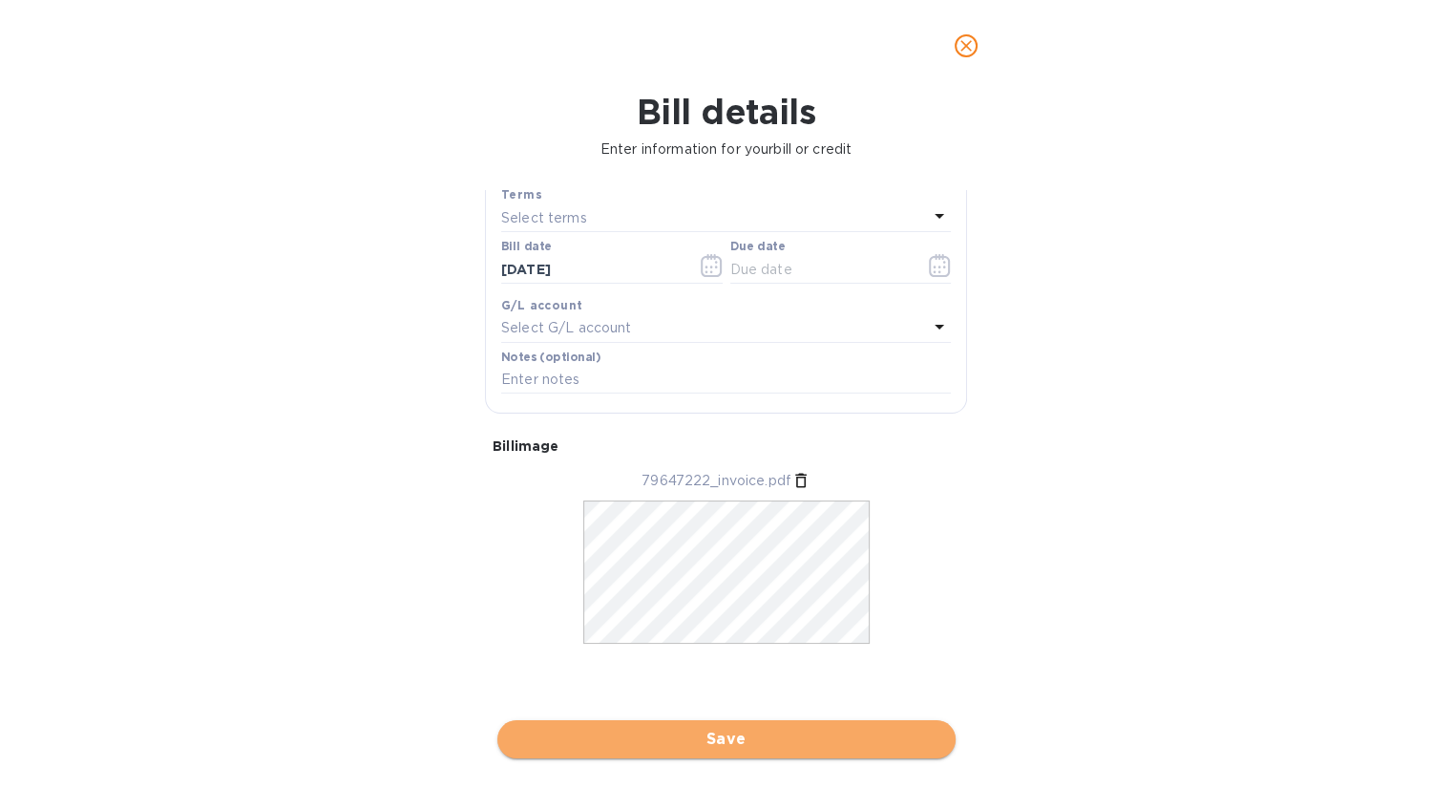
click at [715, 737] on span "Save" at bounding box center [727, 739] width 428 height 23
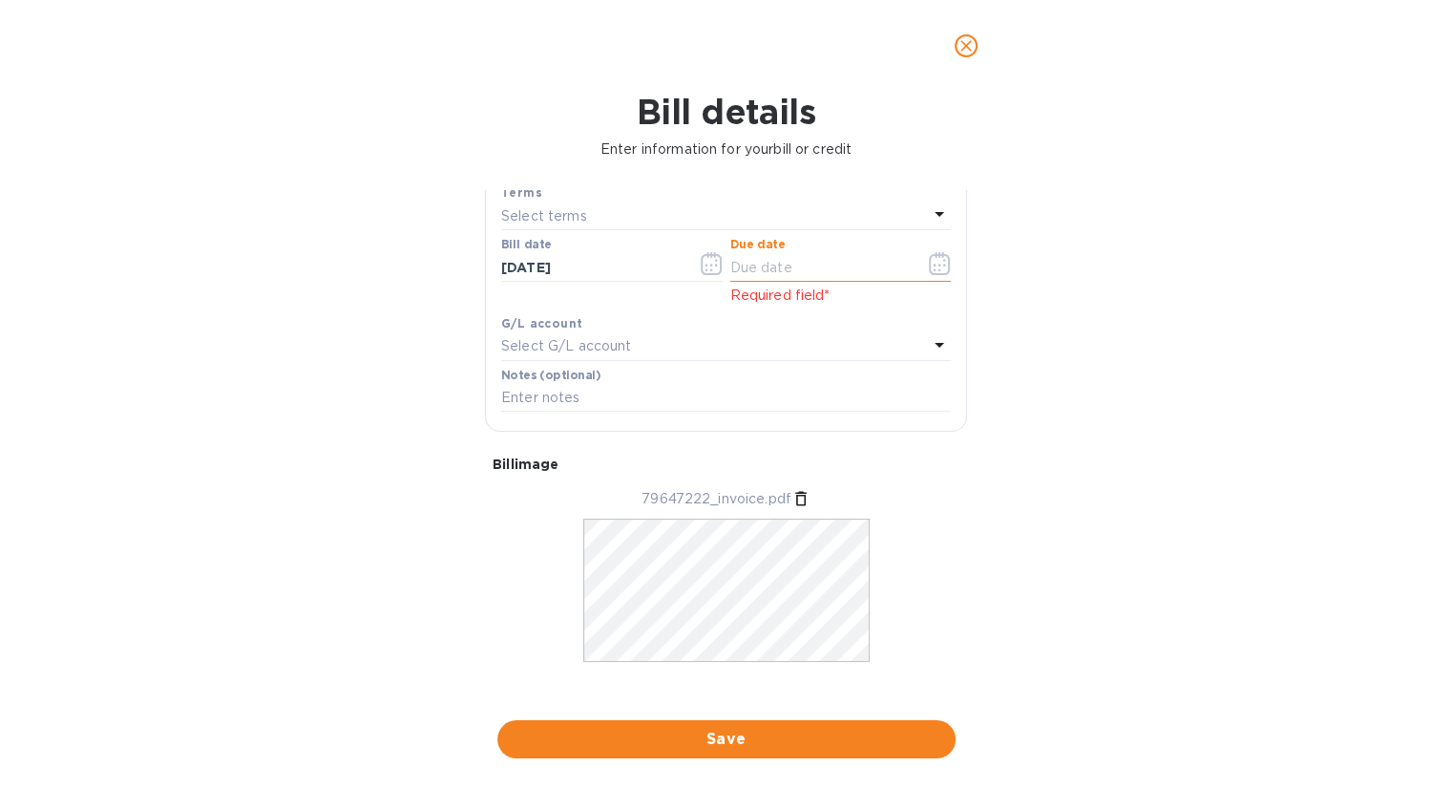
click at [769, 274] on input "text" at bounding box center [820, 267] width 180 height 29
click at [929, 270] on icon "button" at bounding box center [940, 263] width 22 height 23
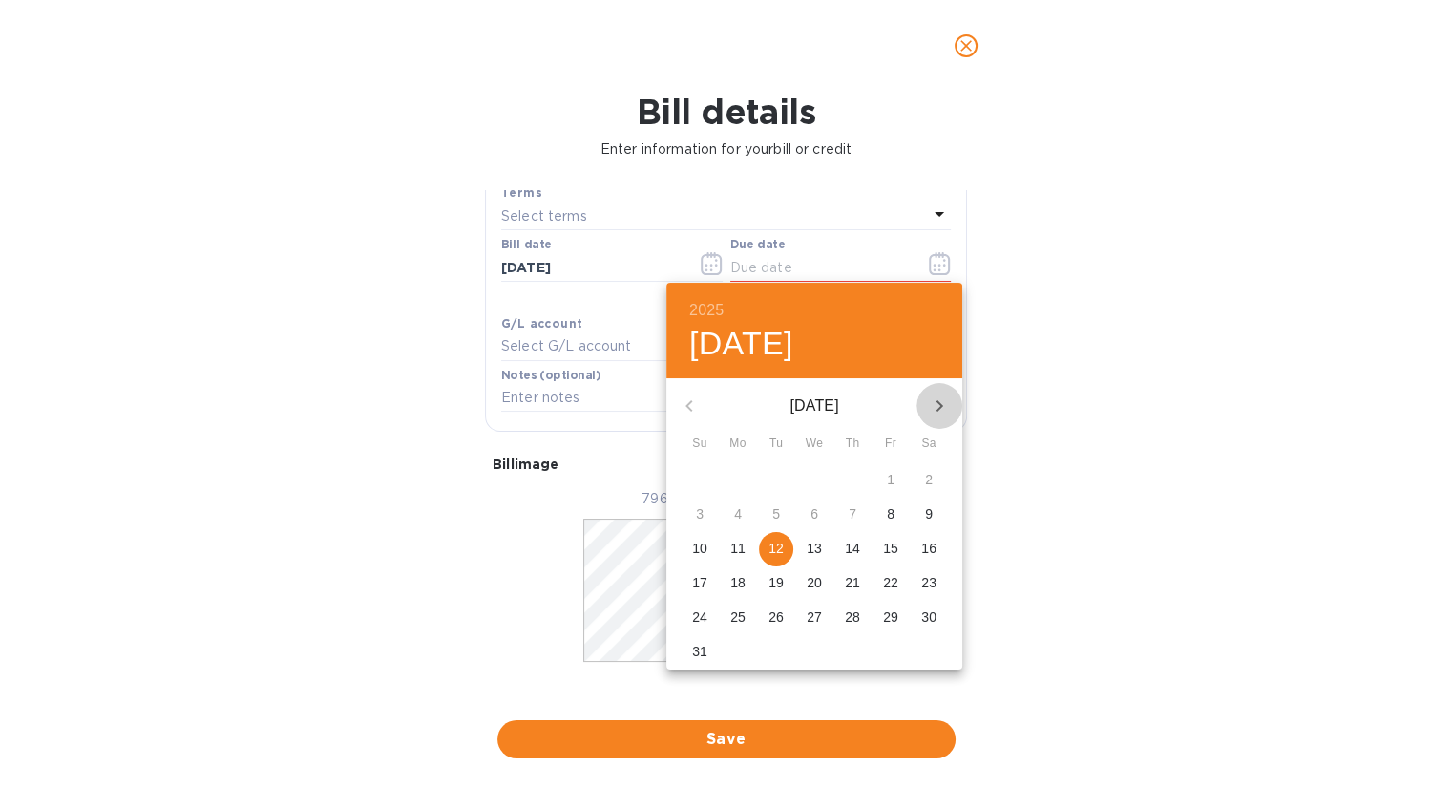
click at [928, 408] on icon "button" at bounding box center [939, 405] width 23 height 23
click at [777, 478] on p "2" at bounding box center [776, 479] width 8 height 19
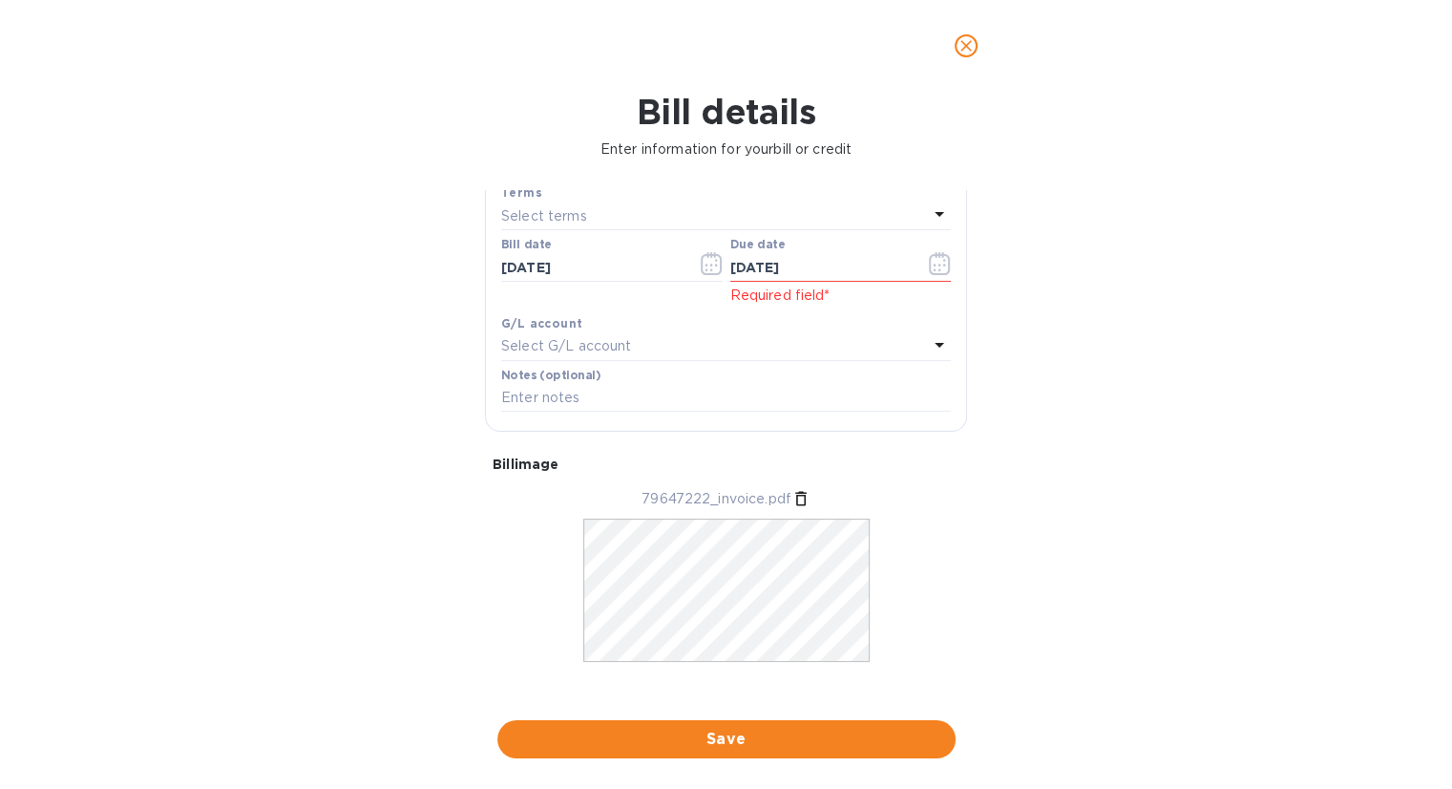
click at [606, 343] on p "Select G/L account" at bounding box center [566, 346] width 130 height 20
click at [606, 343] on div "Accounts No options" at bounding box center [726, 410] width 450 height 156
click at [417, 539] on div "Bill details Enter information for your bill or credit General information Save…" at bounding box center [726, 440] width 1452 height 697
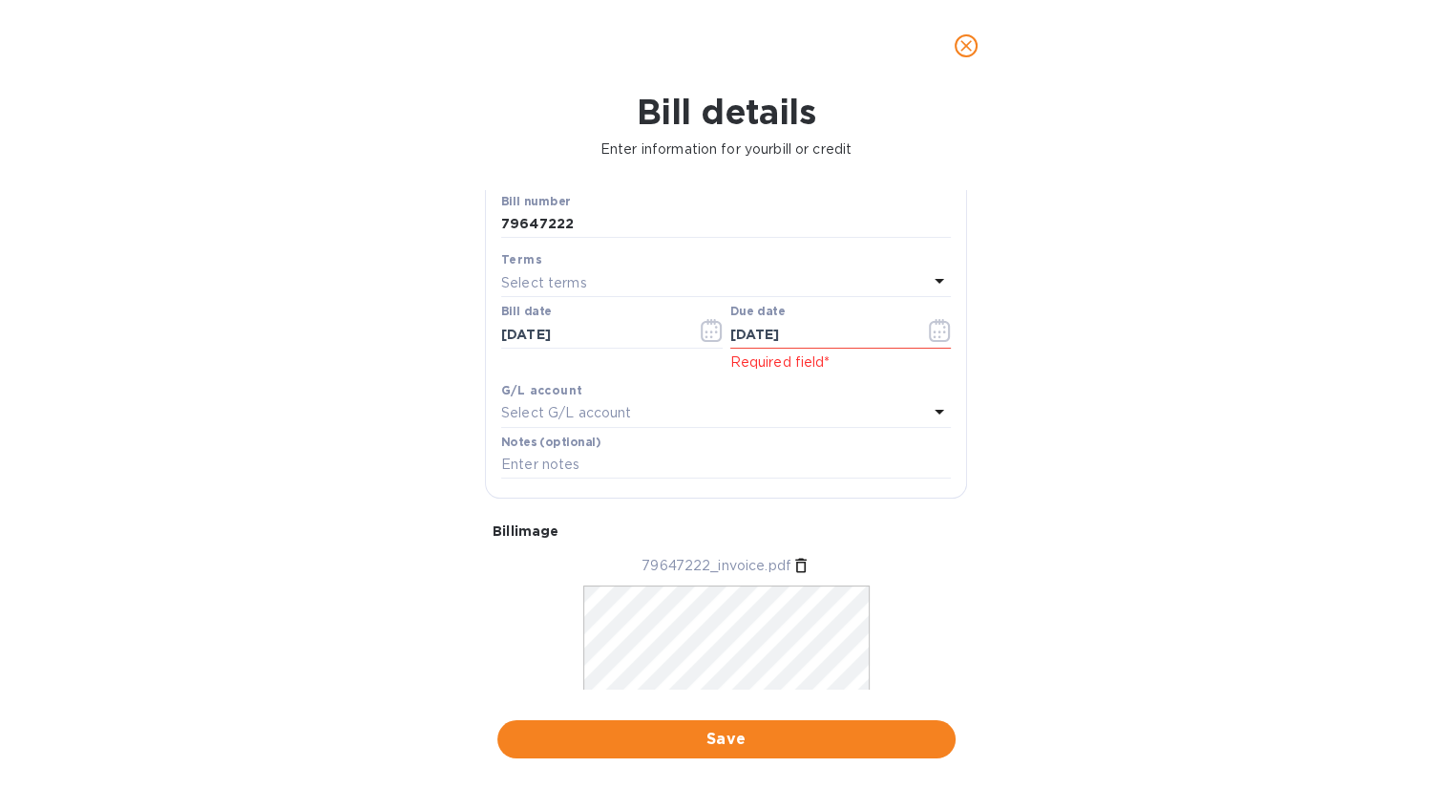
scroll to position [180, 0]
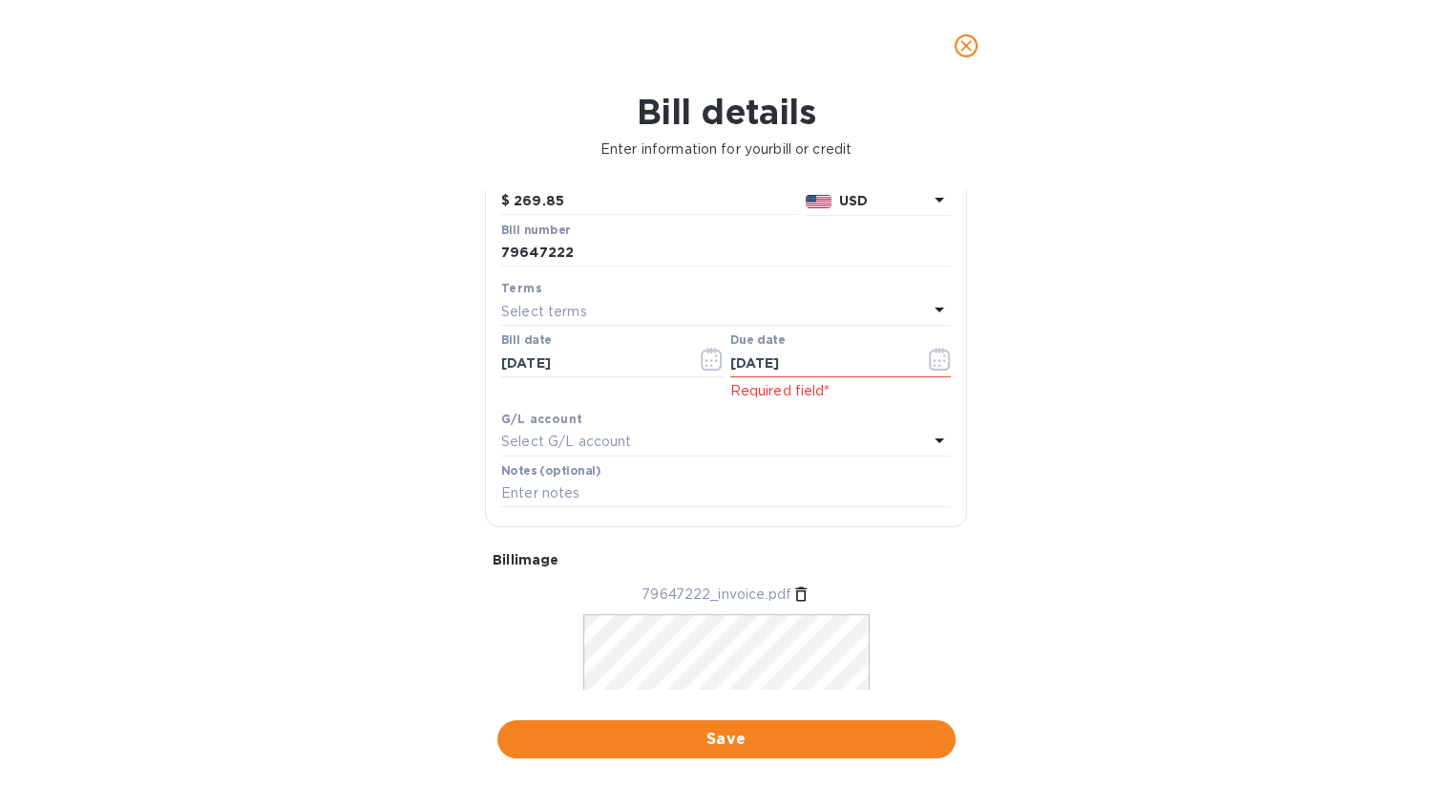
click at [565, 312] on p "Select terms" at bounding box center [544, 312] width 86 height 20
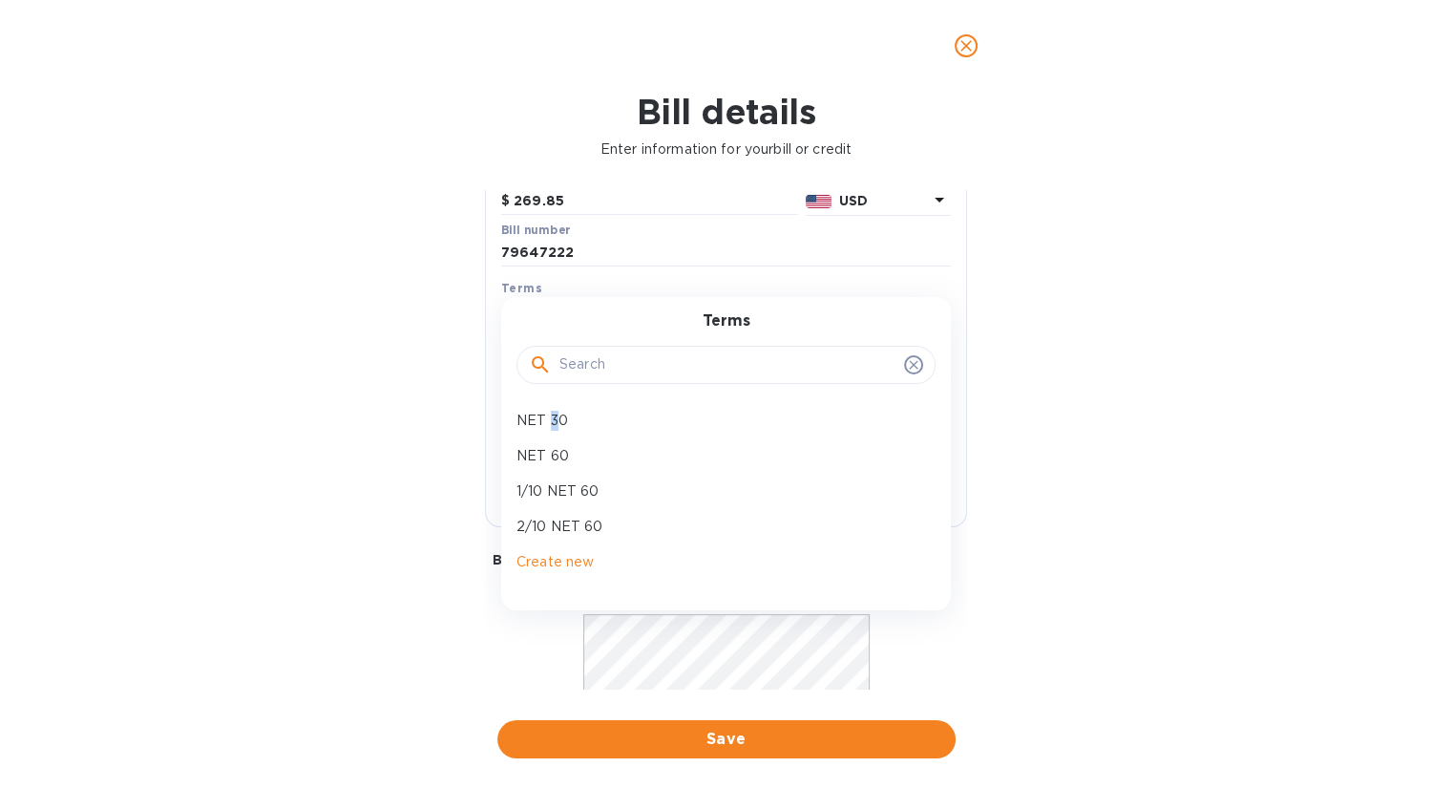
click at [552, 414] on p "NET 30" at bounding box center [719, 421] width 404 height 20
type input "09/07/2025"
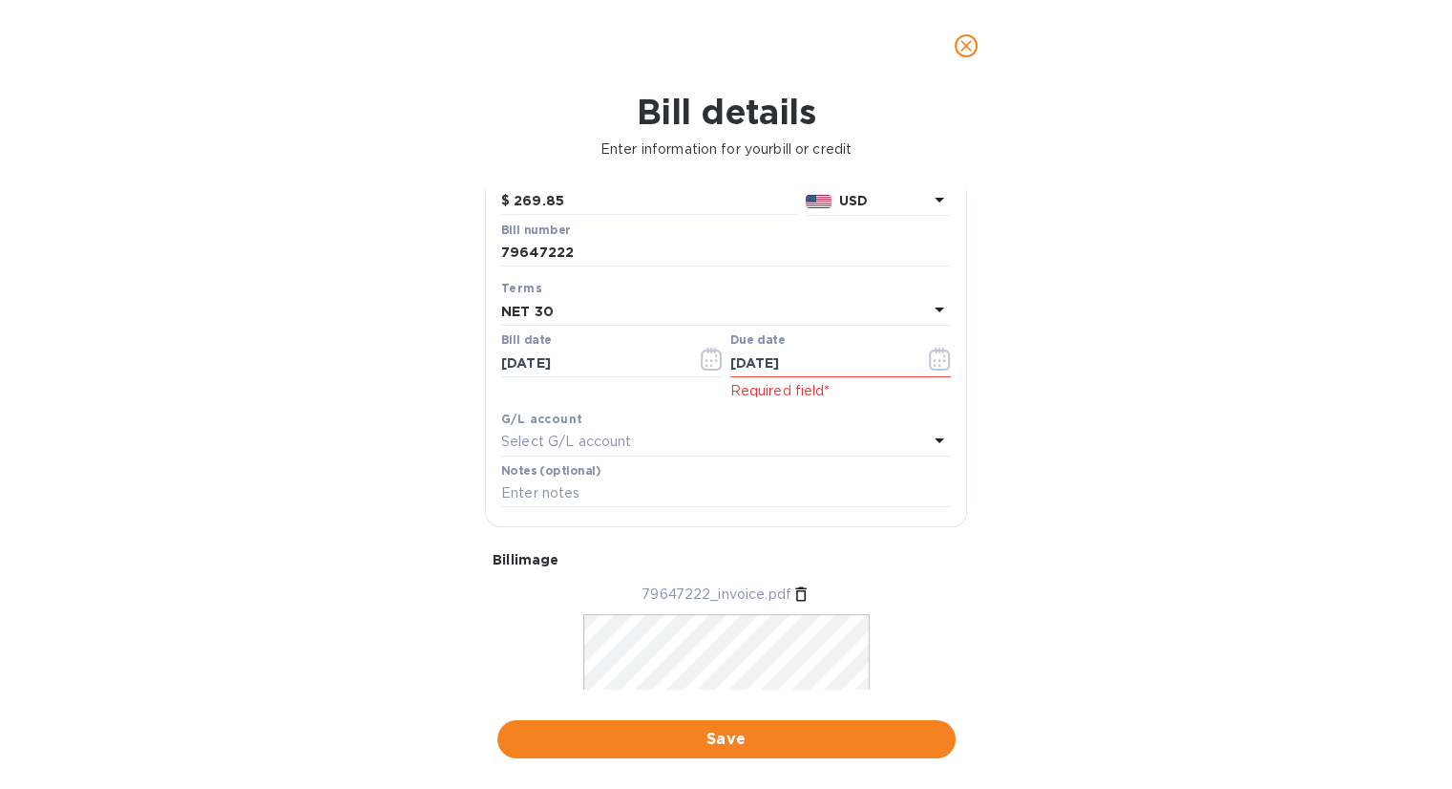
scroll to position [0, 0]
click at [714, 742] on span "Save" at bounding box center [727, 739] width 428 height 23
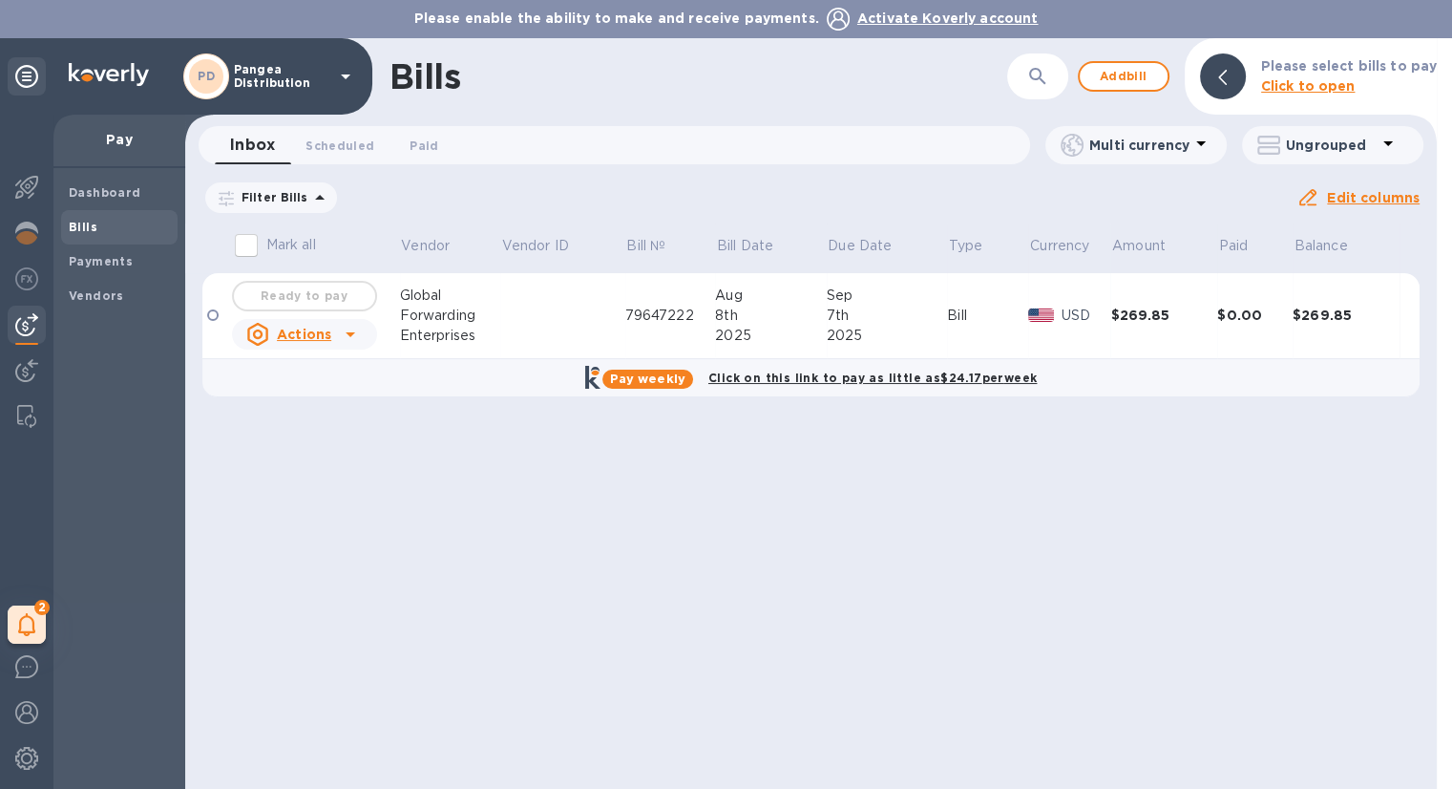
click at [206, 317] on td at bounding box center [216, 316] width 28 height 86
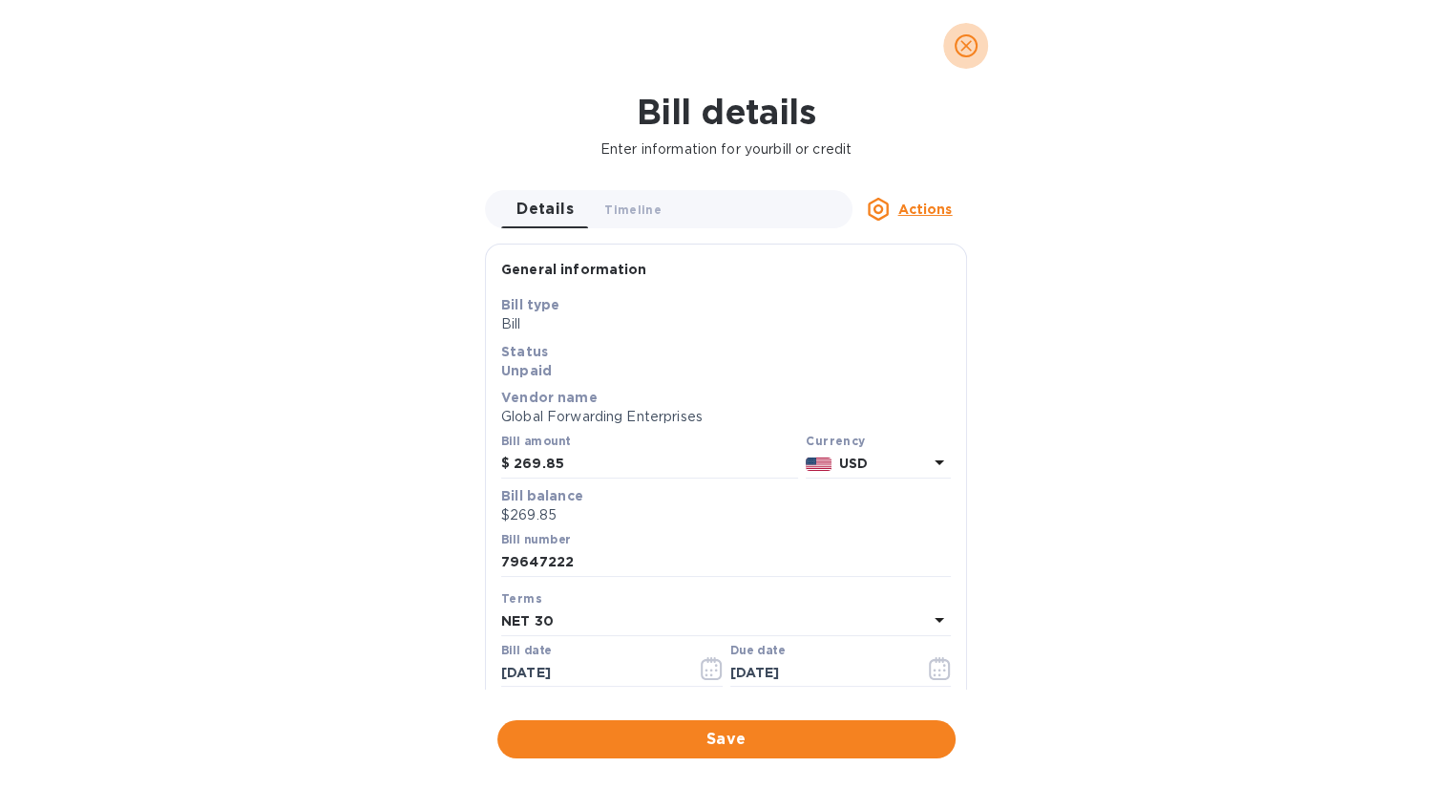
click at [960, 43] on icon "close" at bounding box center [966, 45] width 19 height 19
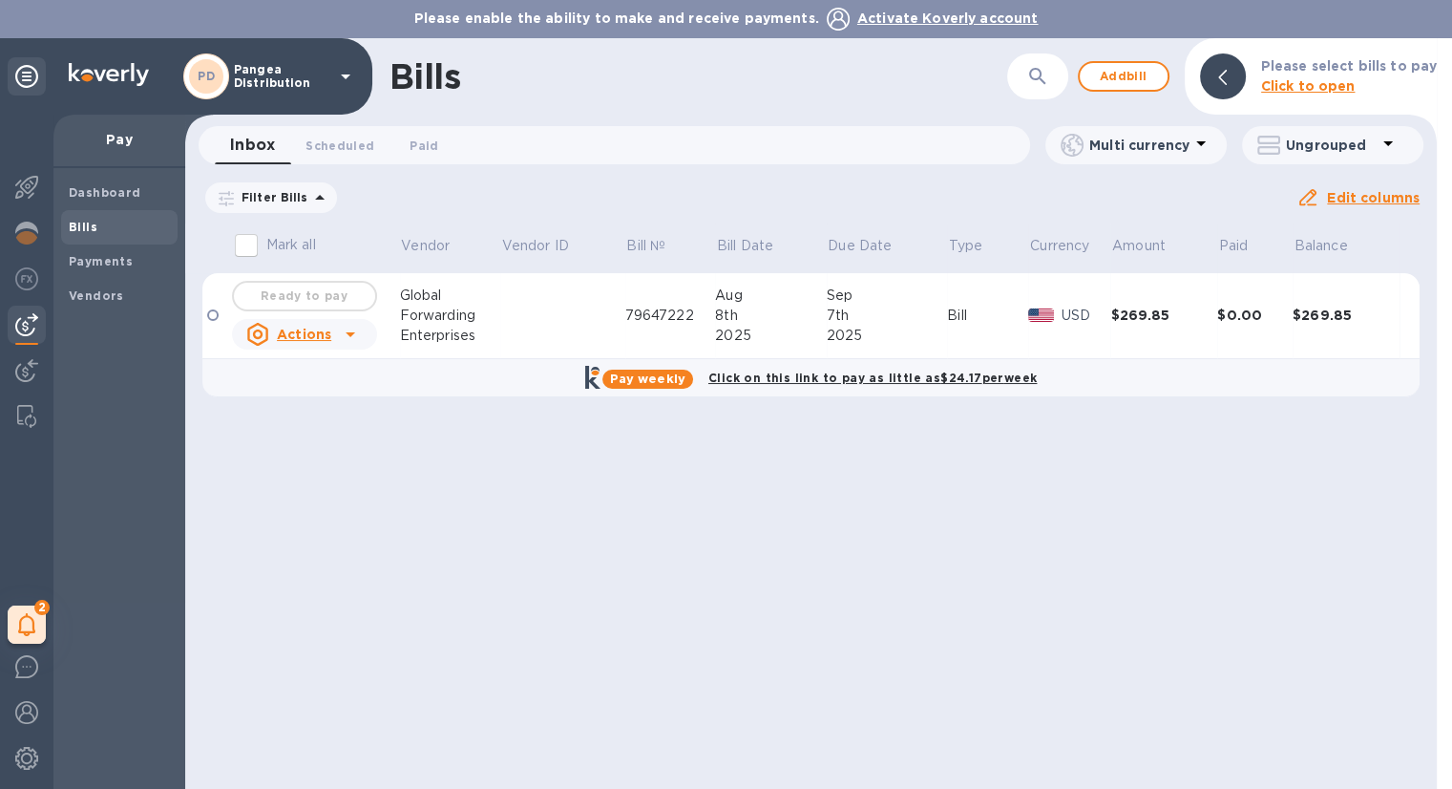
click at [1384, 198] on u "Edit columns" at bounding box center [1373, 197] width 93 height 15
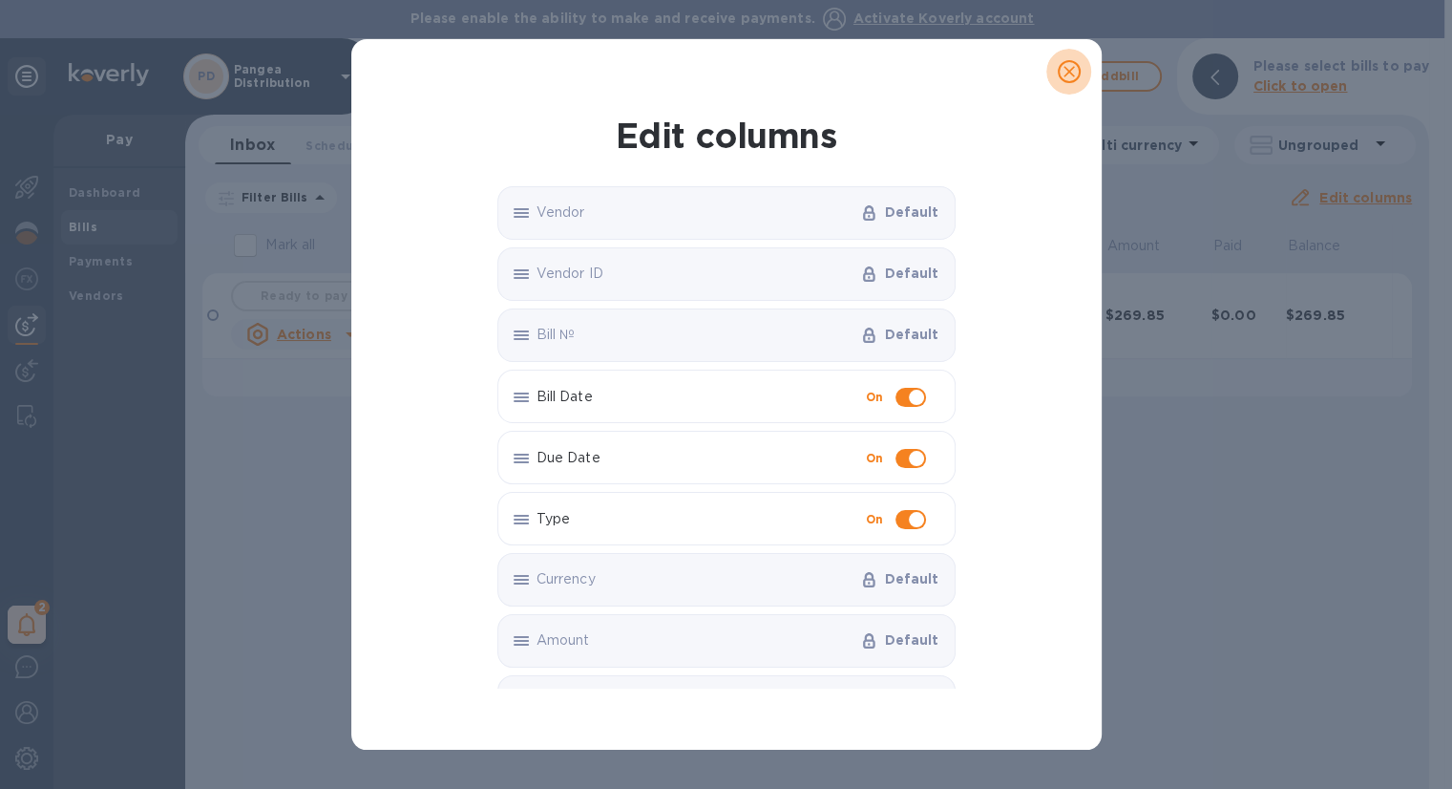
click at [1072, 70] on icon "close" at bounding box center [1069, 71] width 19 height 19
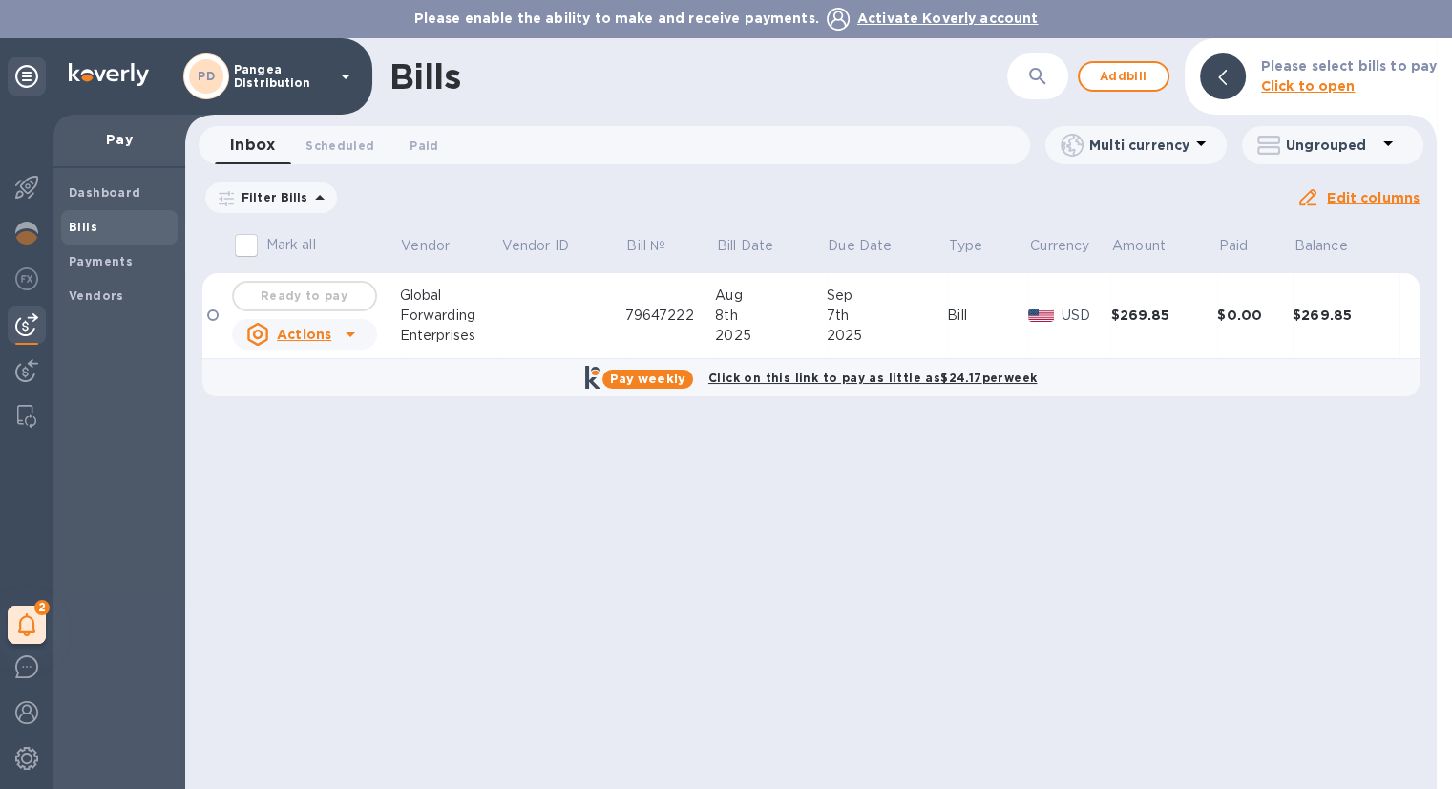
click at [214, 316] on div at bounding box center [212, 314] width 11 height 11
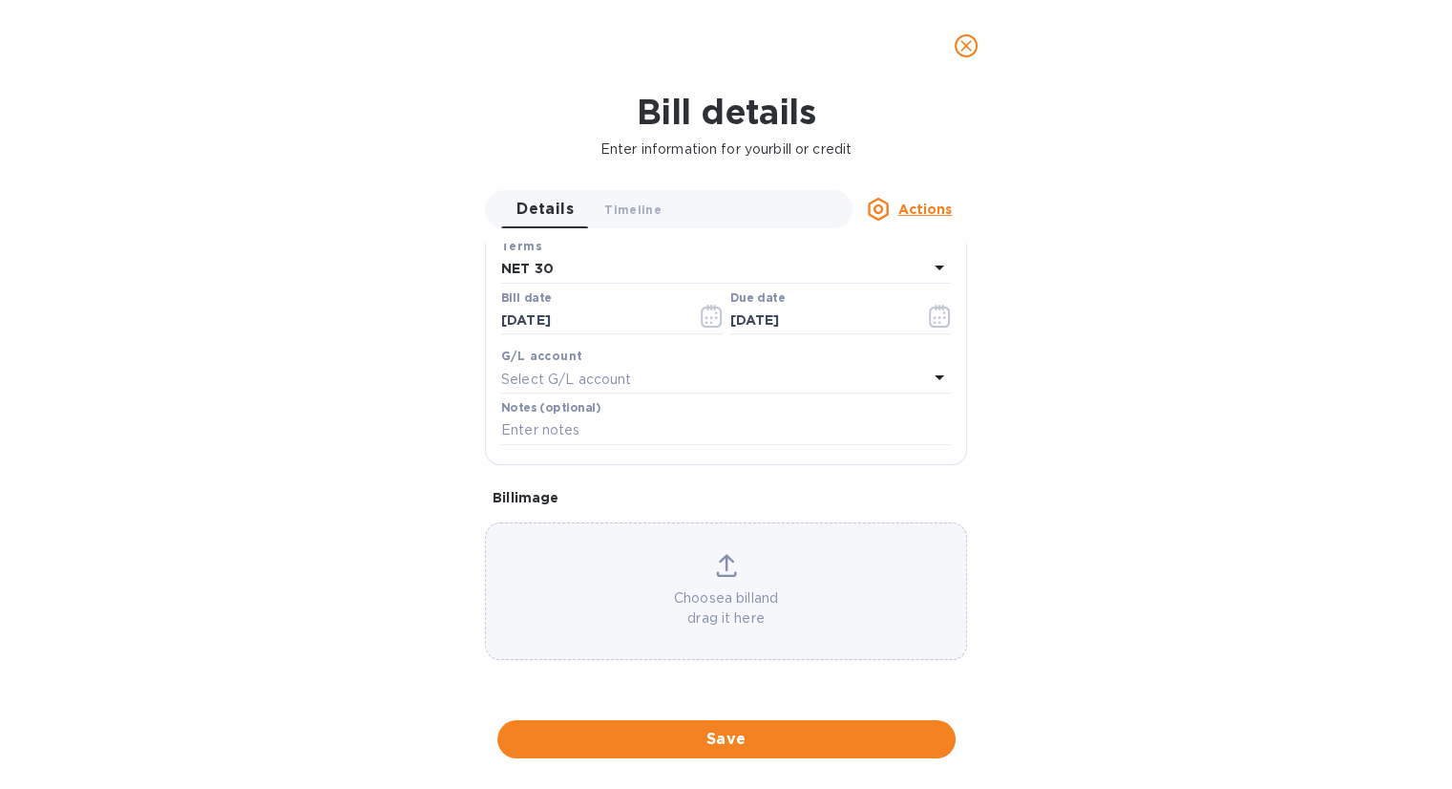
scroll to position [938, 0]
click at [974, 47] on icon "close" at bounding box center [966, 45] width 19 height 19
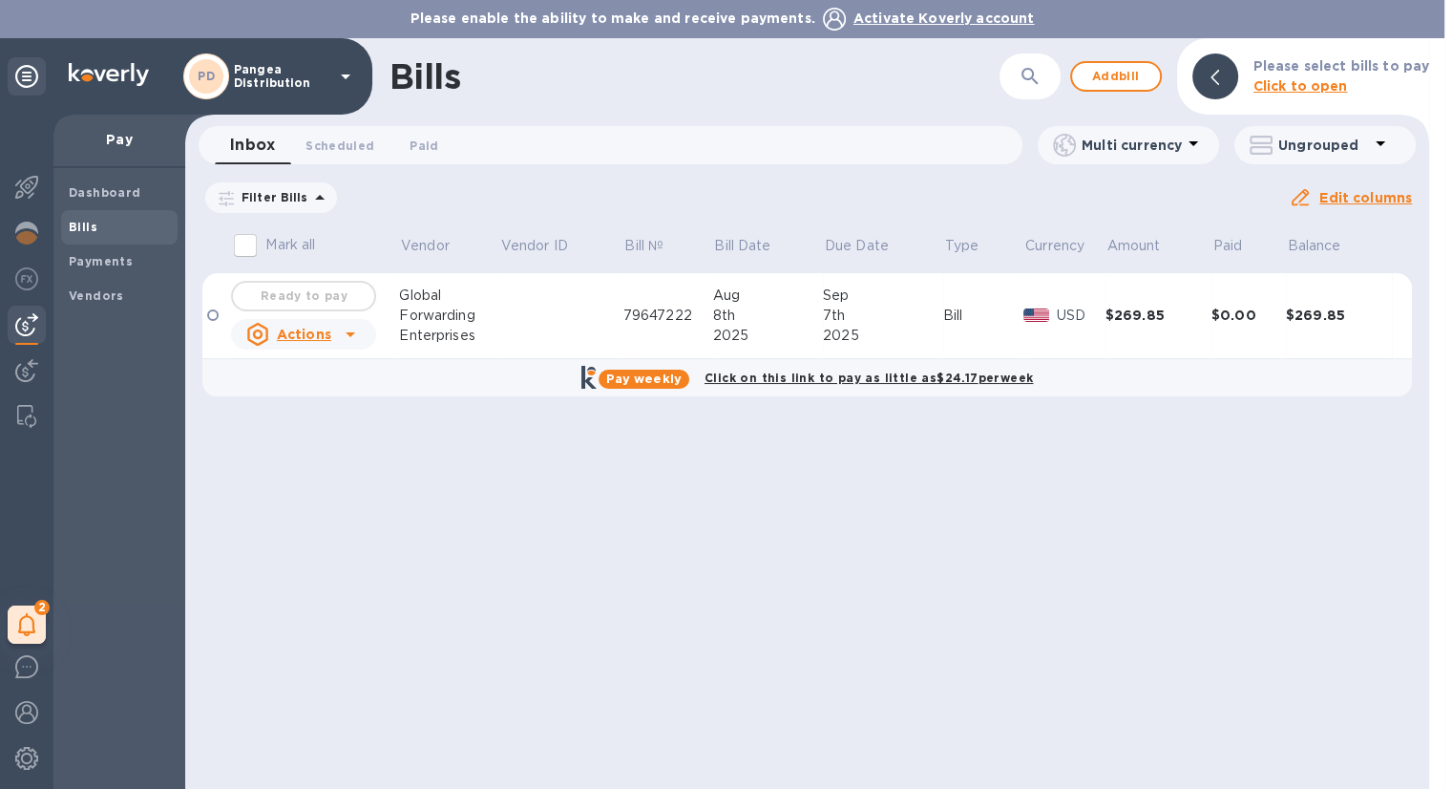
scroll to position [324, 0]
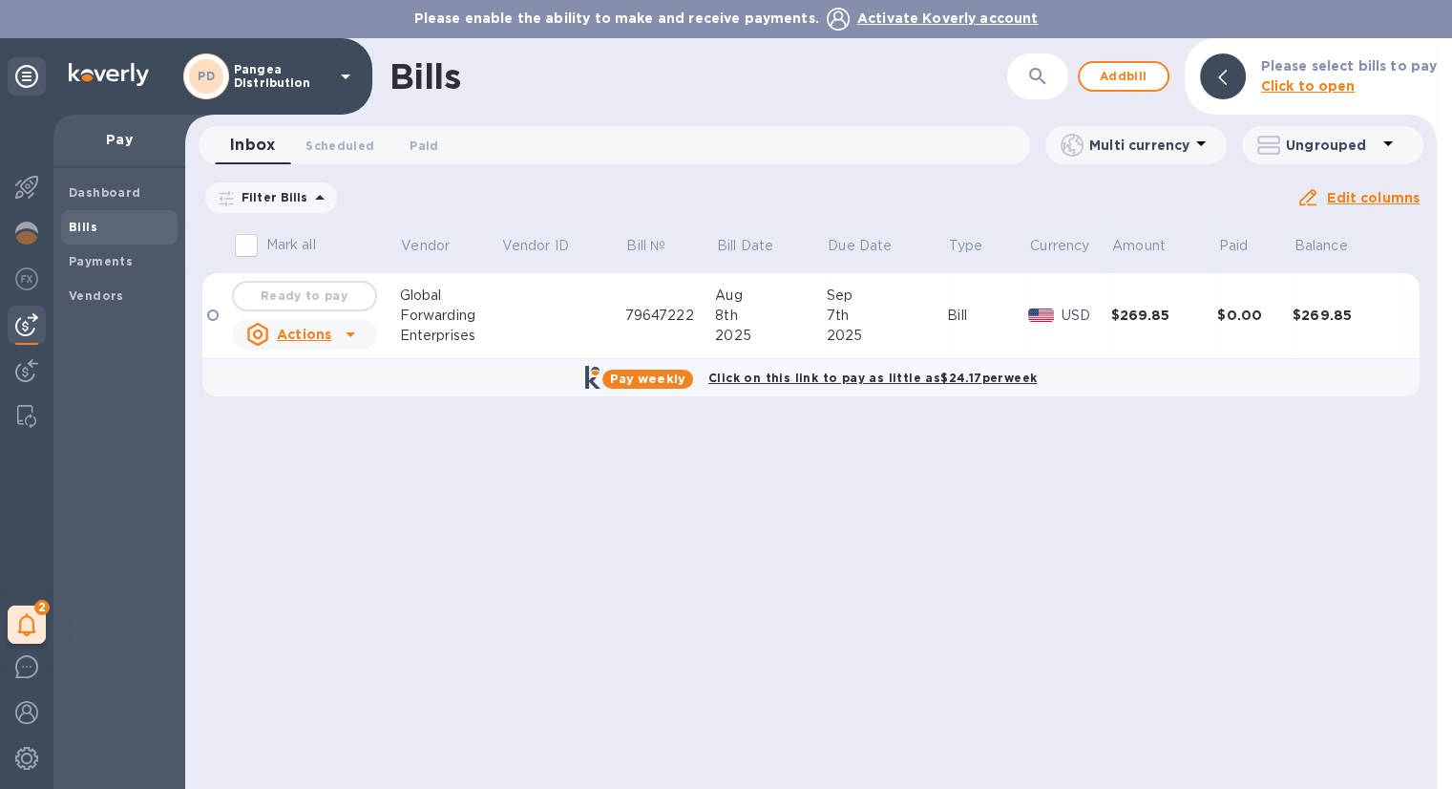
click at [250, 253] on input "Mark all" at bounding box center [246, 245] width 40 height 40
click at [242, 243] on input "Mark all" at bounding box center [246, 245] width 40 height 40
checkbox input "false"
click at [348, 330] on icon at bounding box center [350, 334] width 23 height 23
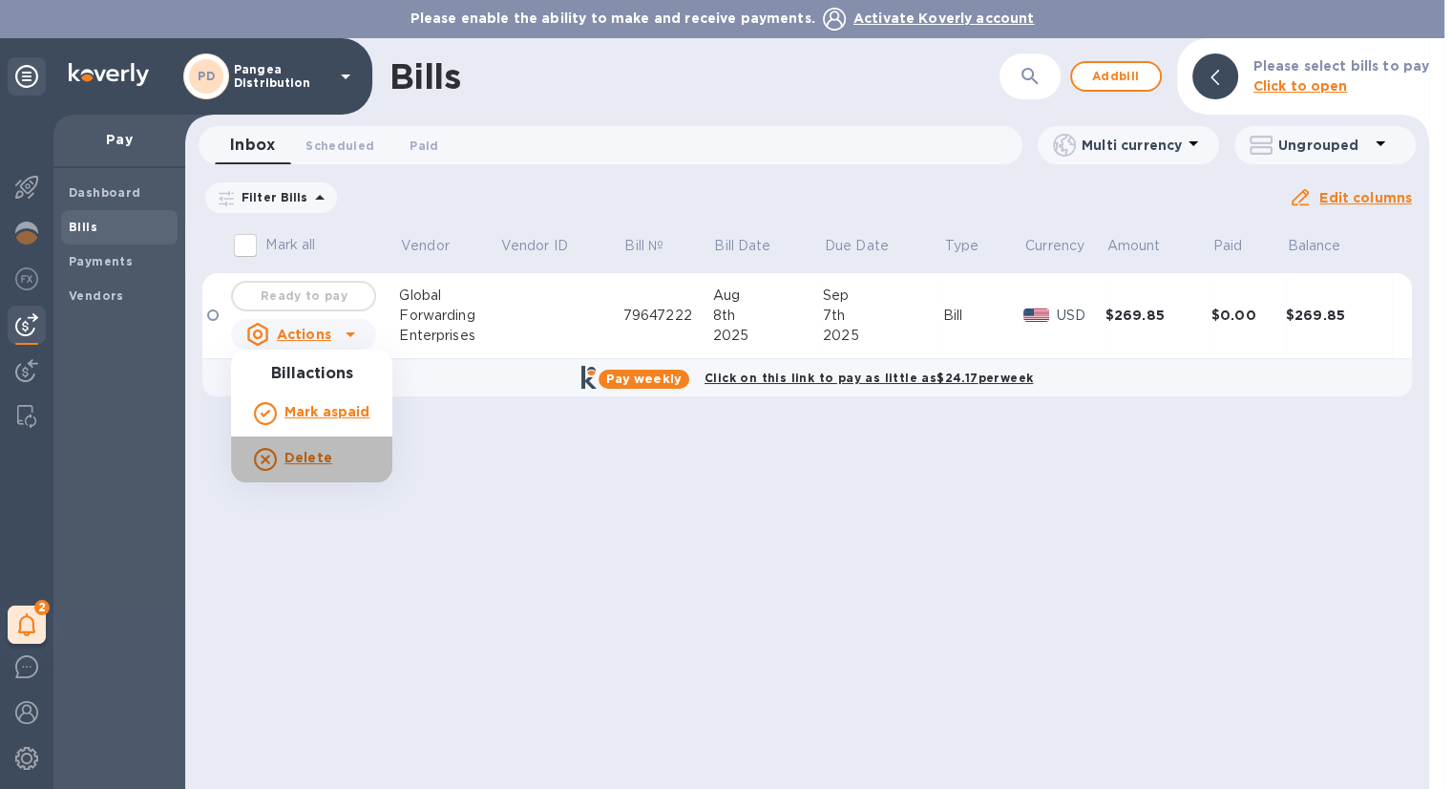
click at [319, 455] on b "Delete" at bounding box center [309, 457] width 48 height 15
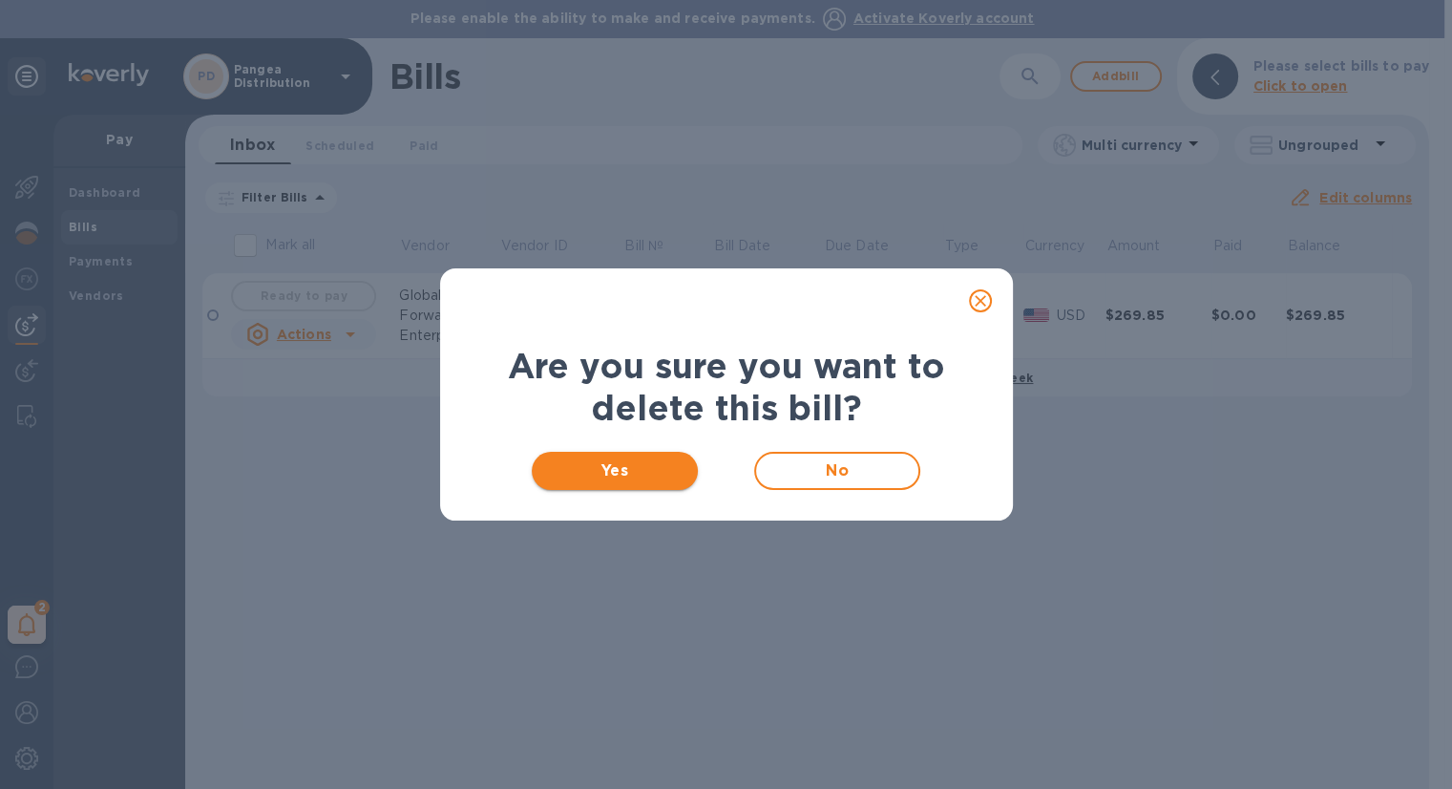
click at [645, 478] on span "Yes" at bounding box center [615, 470] width 137 height 23
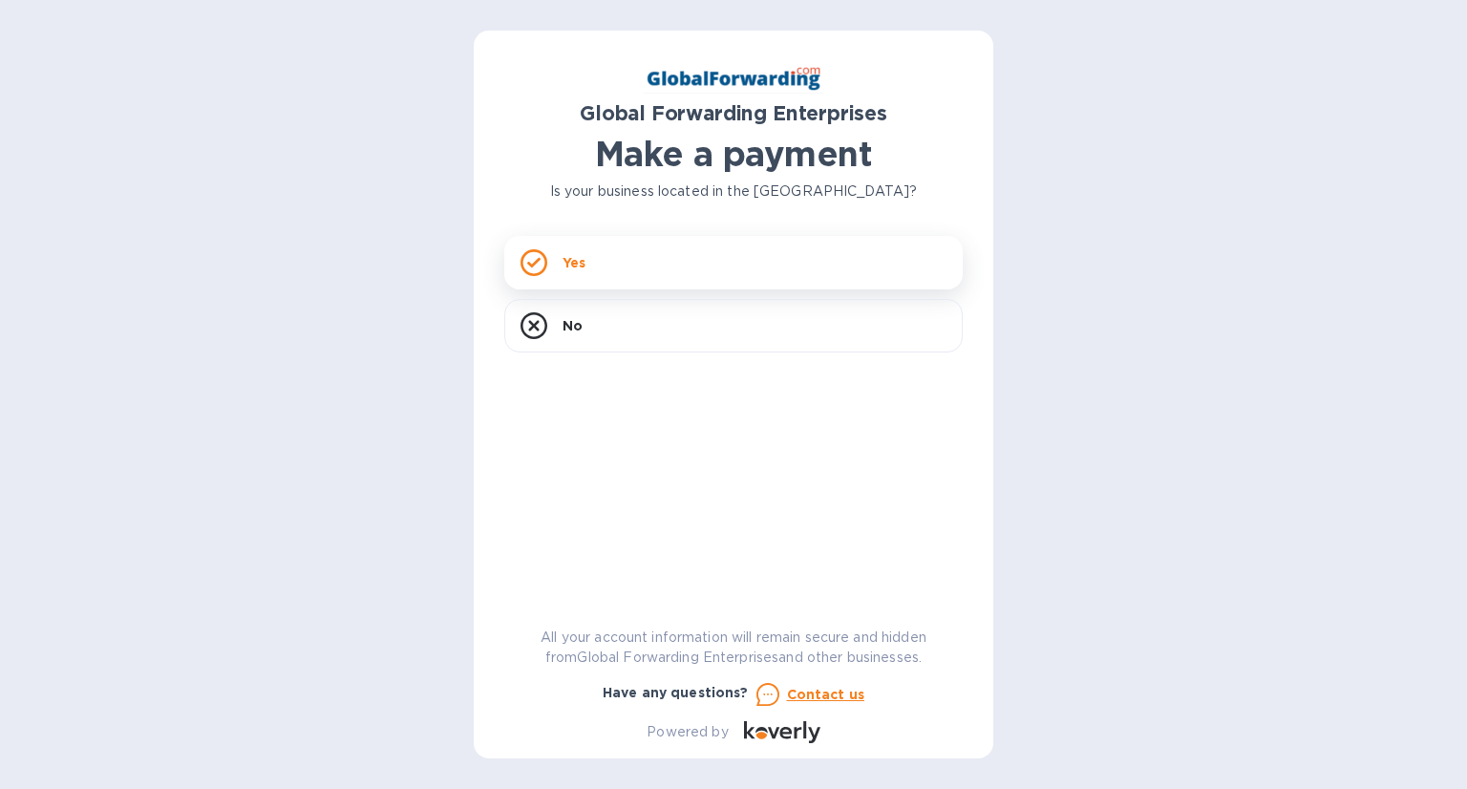
click at [621, 274] on div "Yes" at bounding box center [733, 262] width 458 height 53
click at [600, 222] on div "Global Forwarding Enterprises Make a payment Is your business located in [GEOGR…" at bounding box center [733, 402] width 458 height 682
click at [611, 262] on div "Yes" at bounding box center [733, 262] width 458 height 53
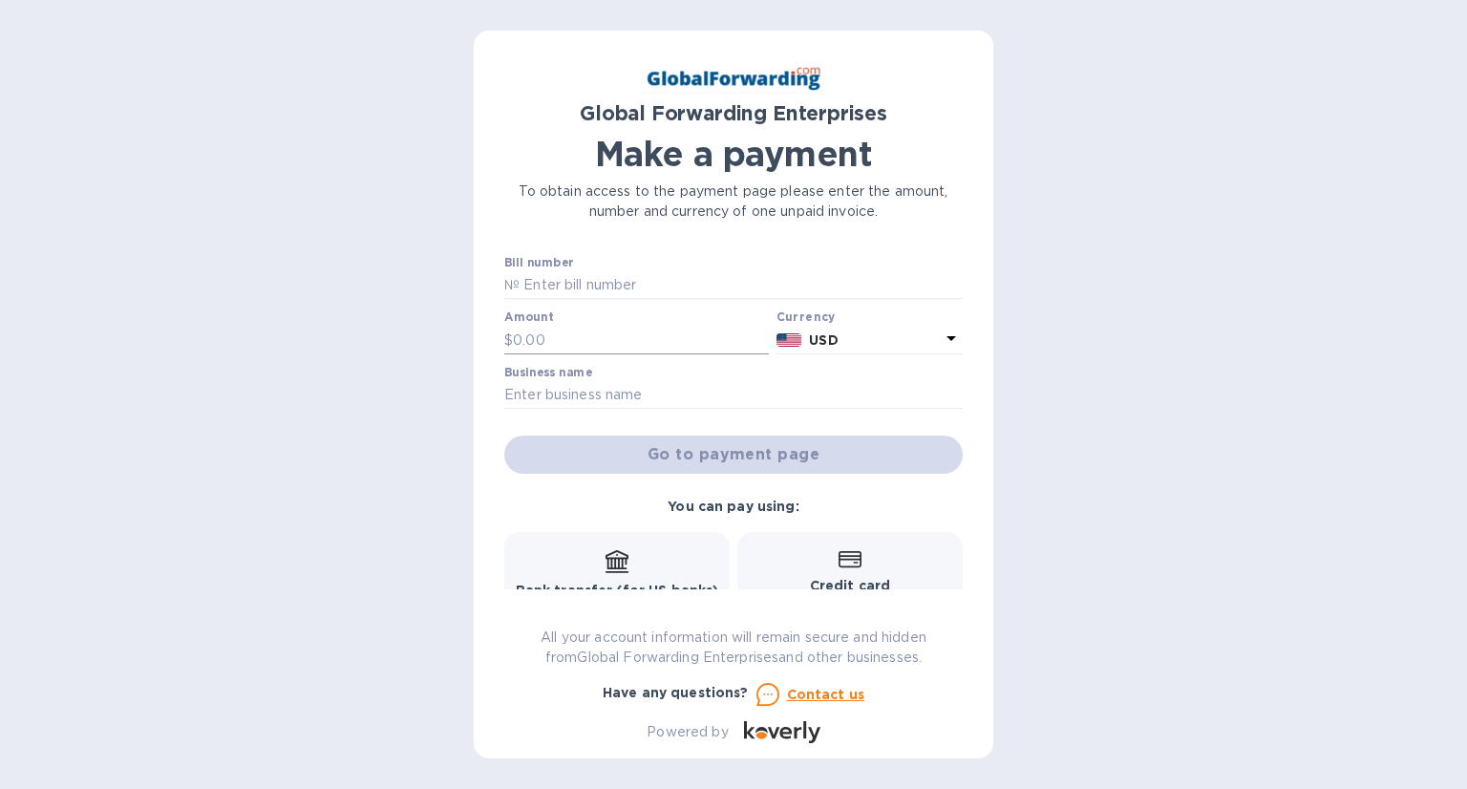
click at [558, 343] on input "text" at bounding box center [641, 340] width 256 height 29
type input "269.85"
click at [634, 390] on input "text" at bounding box center [733, 395] width 458 height 29
type input "Pangea Distribution"
click at [573, 283] on input "text" at bounding box center [740, 285] width 443 height 29
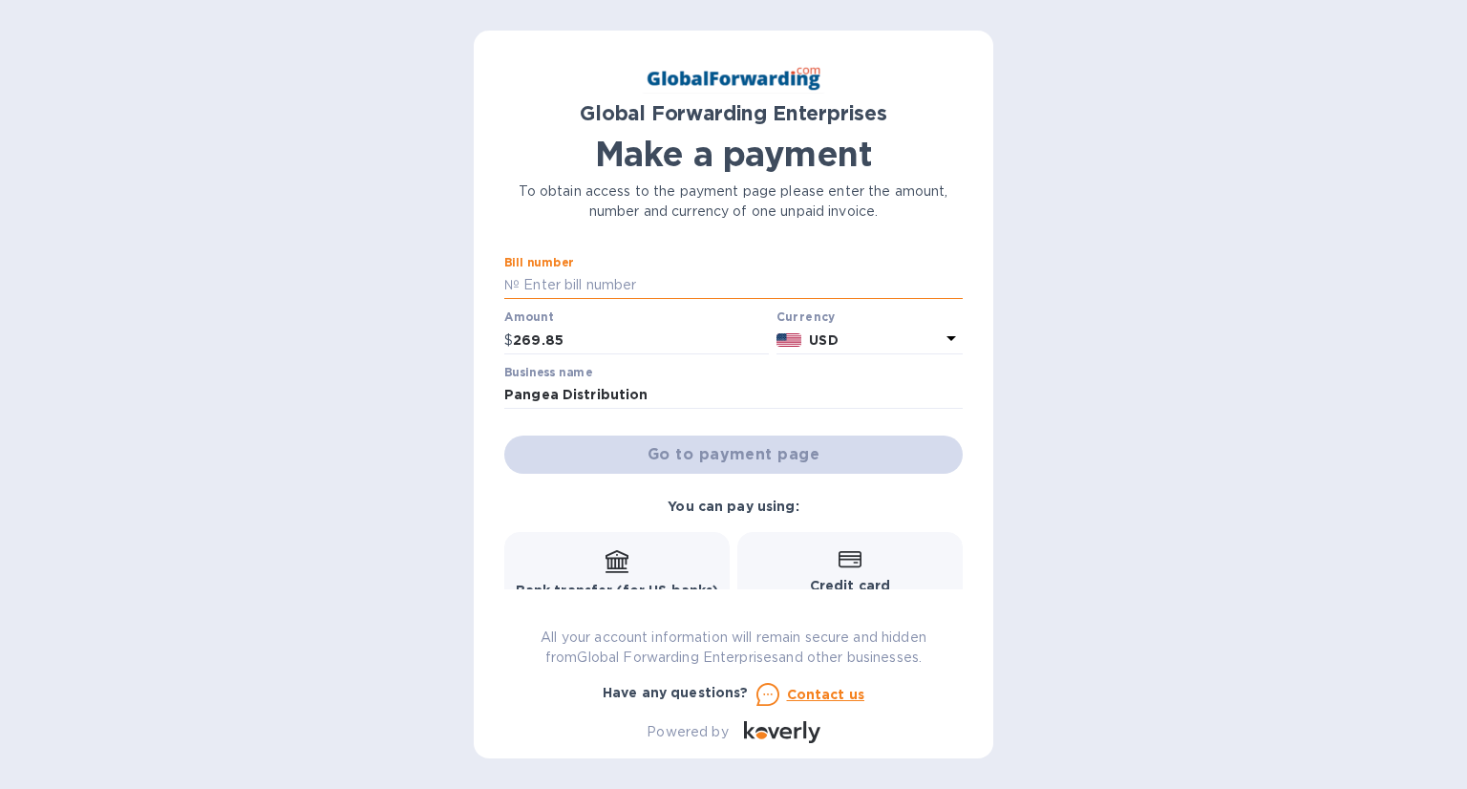
paste input "79647222"
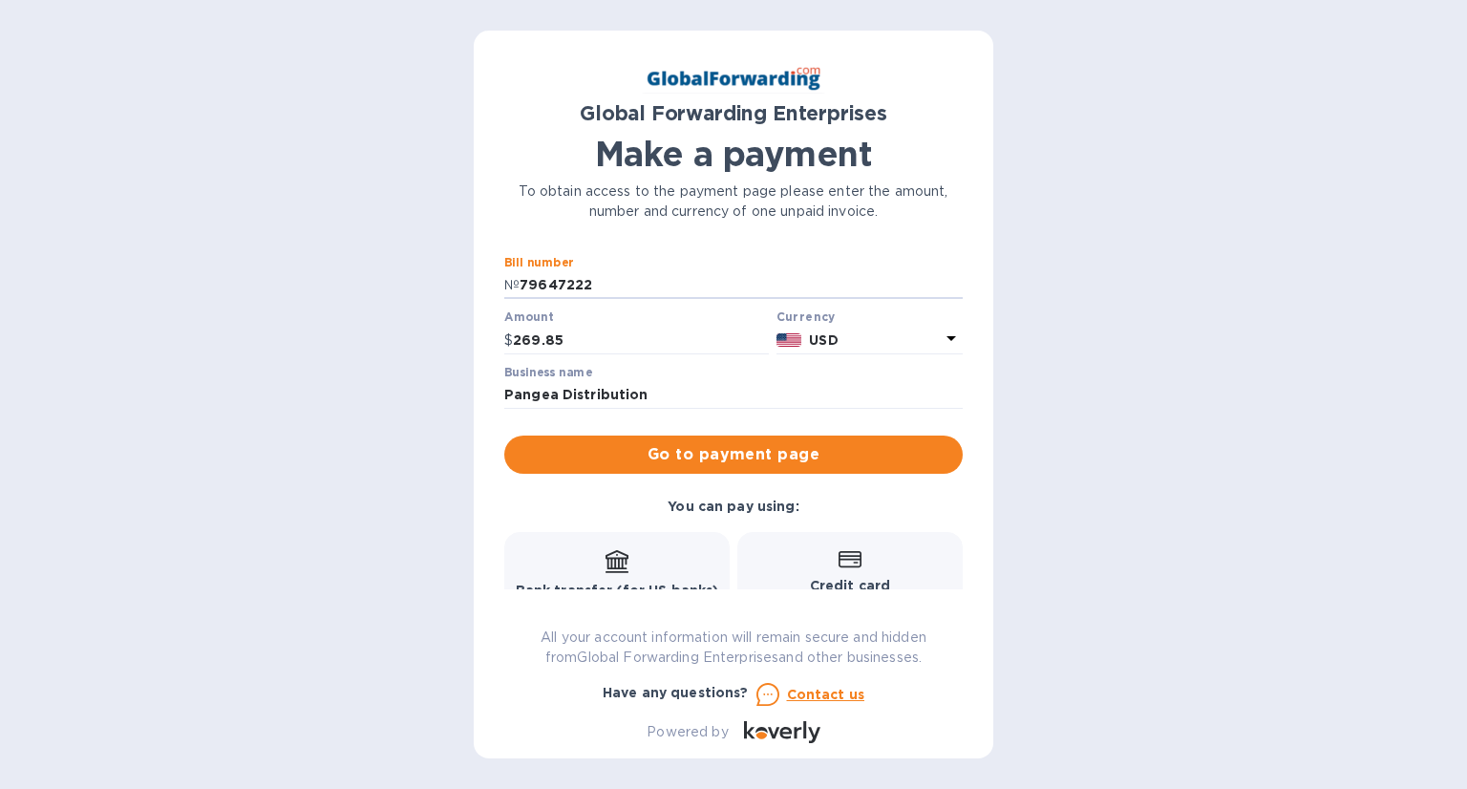
type input "79647222"
click at [684, 262] on div "Bill number № 79647222" at bounding box center [733, 278] width 458 height 44
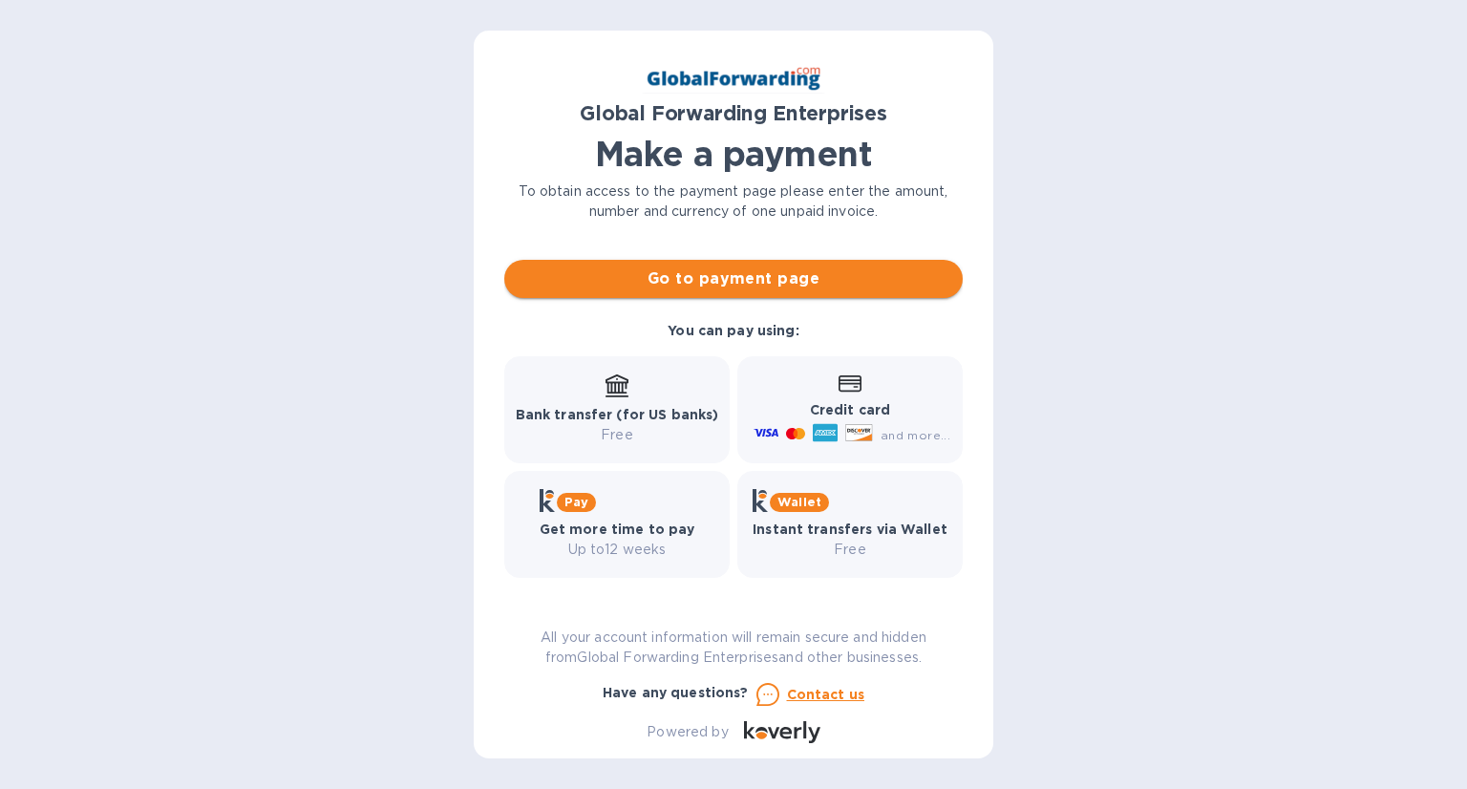
click at [729, 280] on span "Go to payment page" at bounding box center [733, 278] width 428 height 23
